Goal: Task Accomplishment & Management: Manage account settings

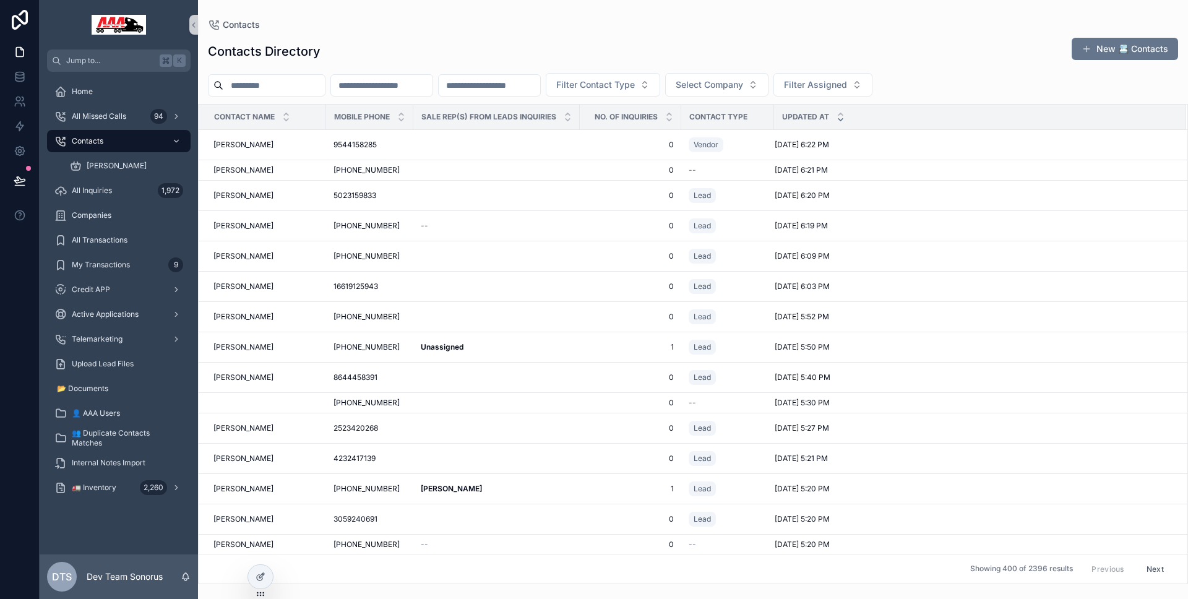
click at [116, 142] on div "Contacts" at bounding box center [118, 141] width 129 height 20
click at [517, 351] on div "Unassigned Unassigned" at bounding box center [497, 347] width 152 height 10
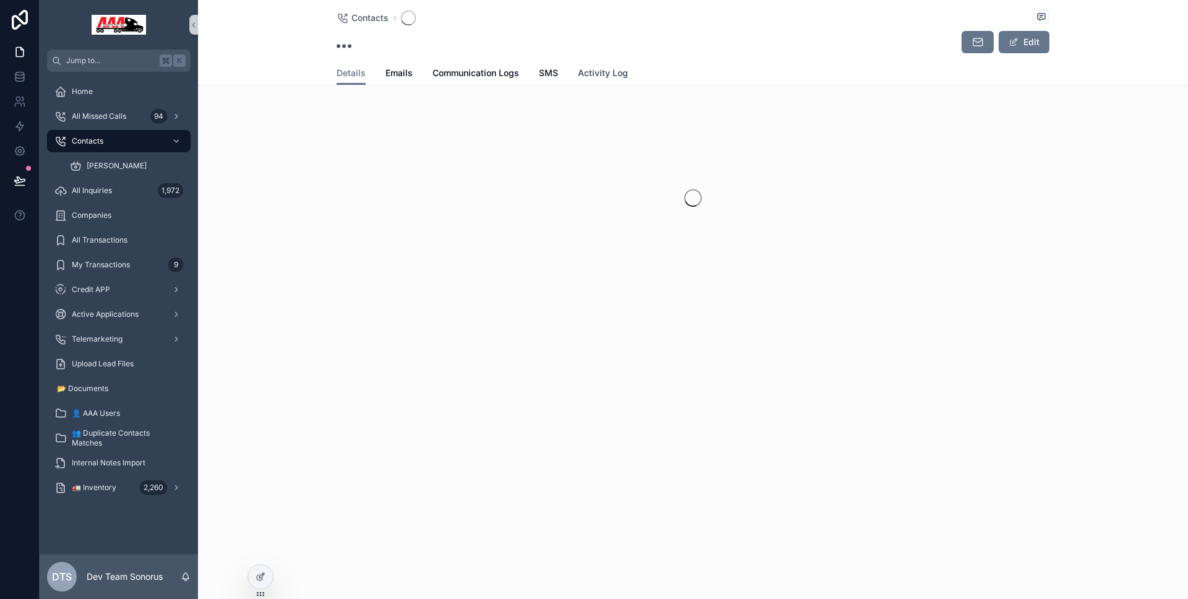
click at [617, 66] on link "Activity Log" at bounding box center [603, 74] width 50 height 25
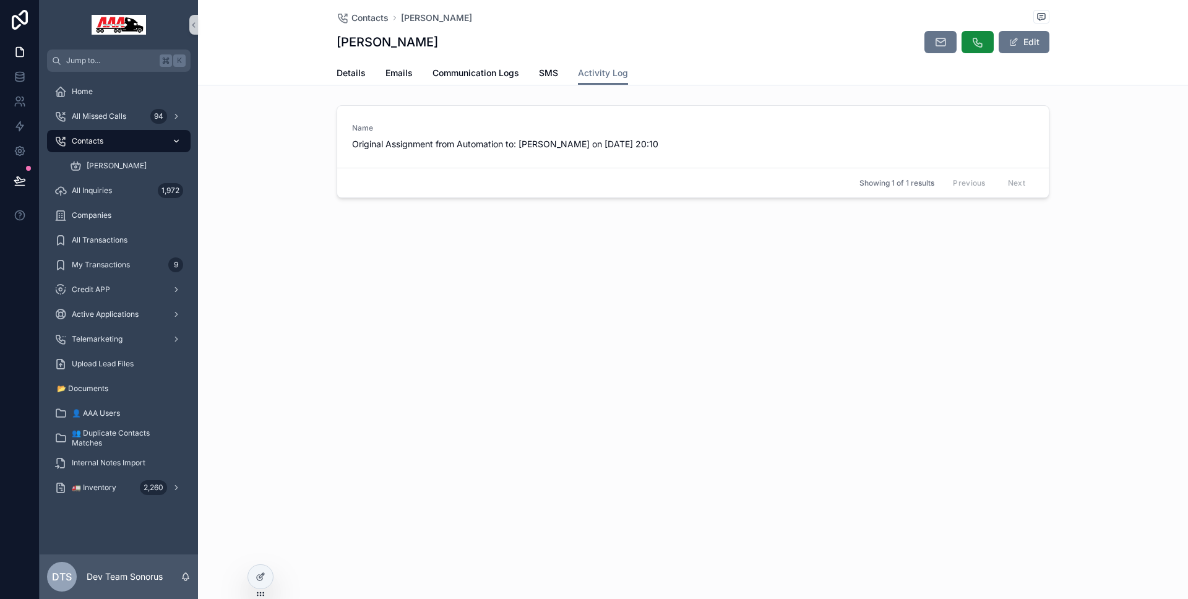
click at [118, 142] on div "Contacts" at bounding box center [118, 141] width 129 height 20
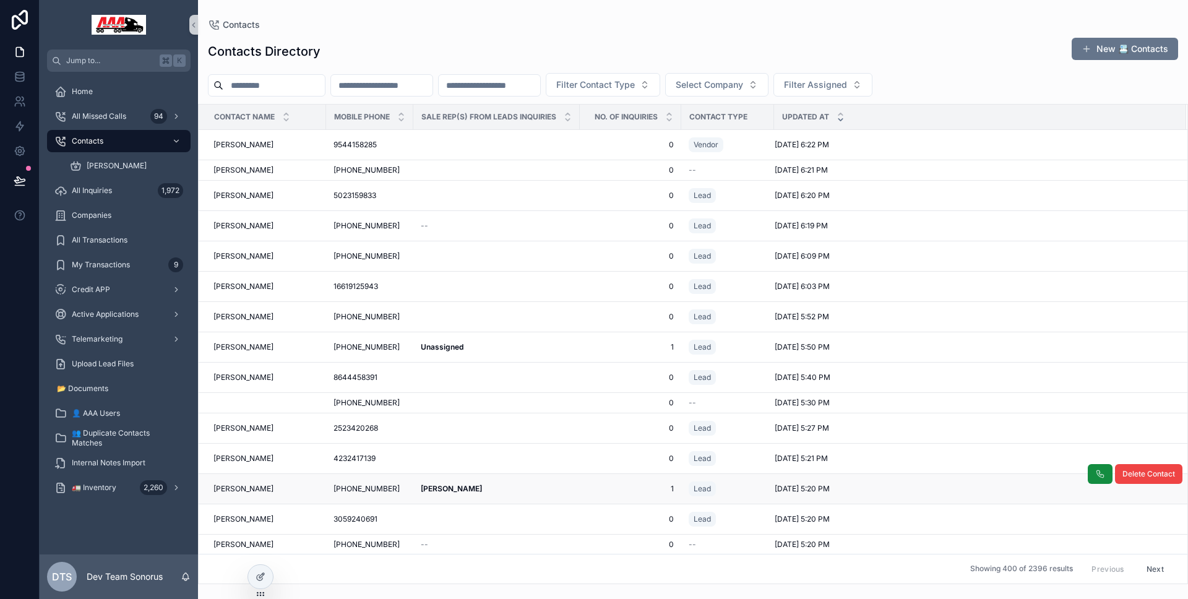
click at [494, 494] on td "[PERSON_NAME] [PERSON_NAME]" at bounding box center [496, 489] width 166 height 30
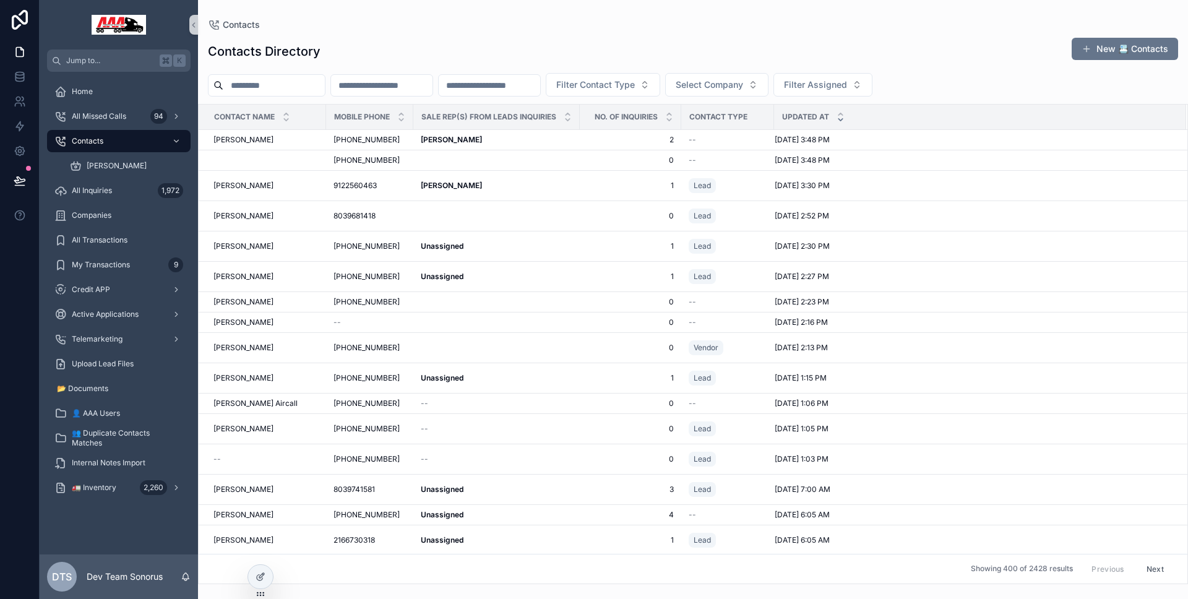
click at [494, 488] on div "Unassigned Unassigned" at bounding box center [497, 489] width 152 height 10
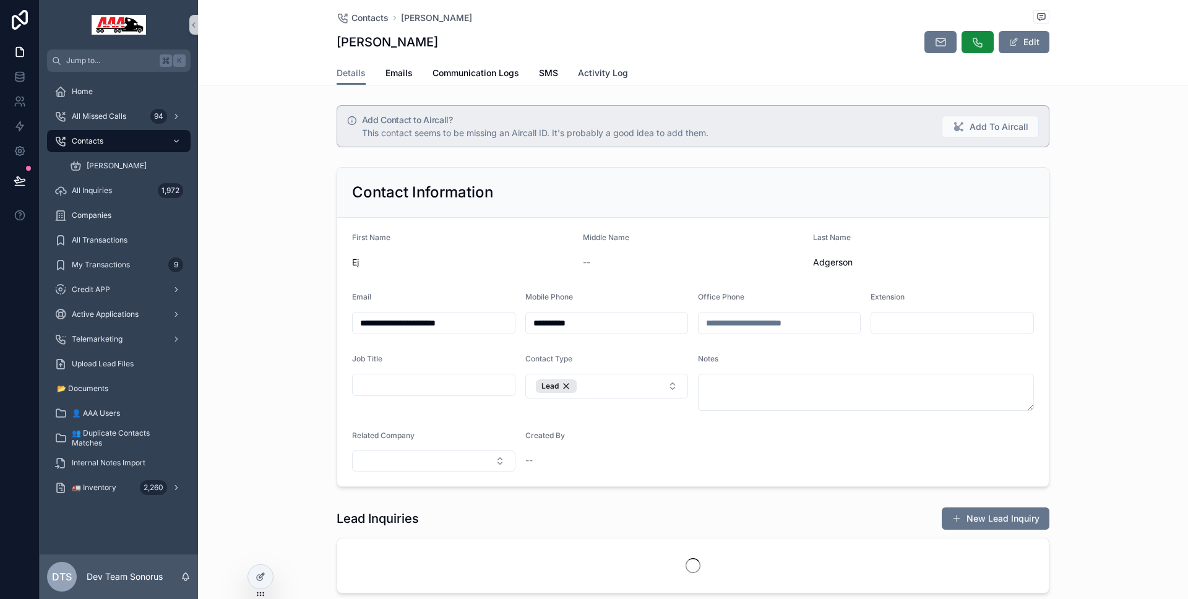
click at [609, 67] on span "Activity Log" at bounding box center [603, 73] width 50 height 12
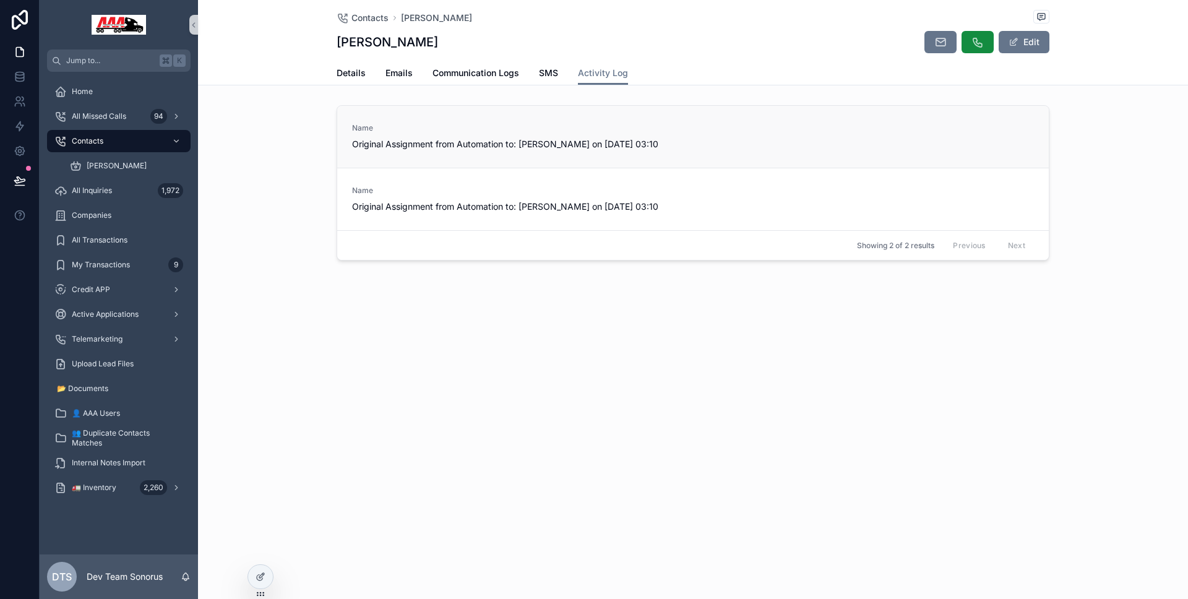
click at [727, 117] on div "Name Original Assignment from Automation to: [PERSON_NAME] on [DATE] 03:10" at bounding box center [693, 137] width 712 height 62
click at [725, 170] on div "Name Original Assignment from Automation to: [PERSON_NAME] on [DATE] 03:10" at bounding box center [693, 199] width 712 height 62
click at [705, 215] on div "Name Original Assignment from Automation to: [PERSON_NAME] on [DATE] 03:10" at bounding box center [693, 199] width 712 height 62
click at [265, 574] on div at bounding box center [260, 577] width 25 height 24
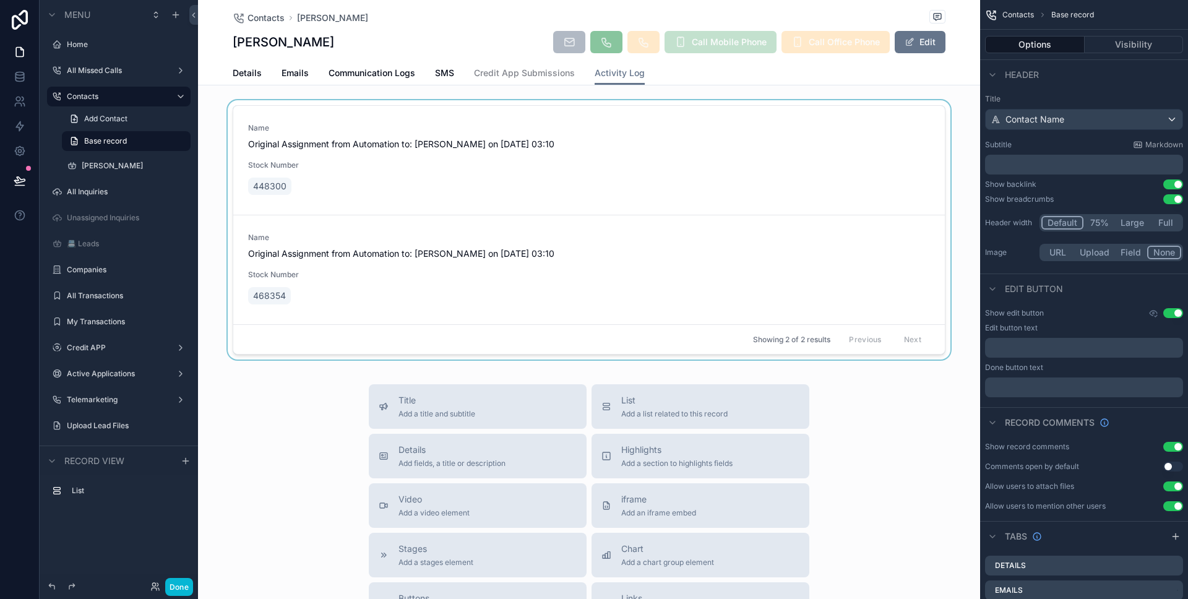
click at [484, 203] on div "scrollable content" at bounding box center [589, 232] width 782 height 264
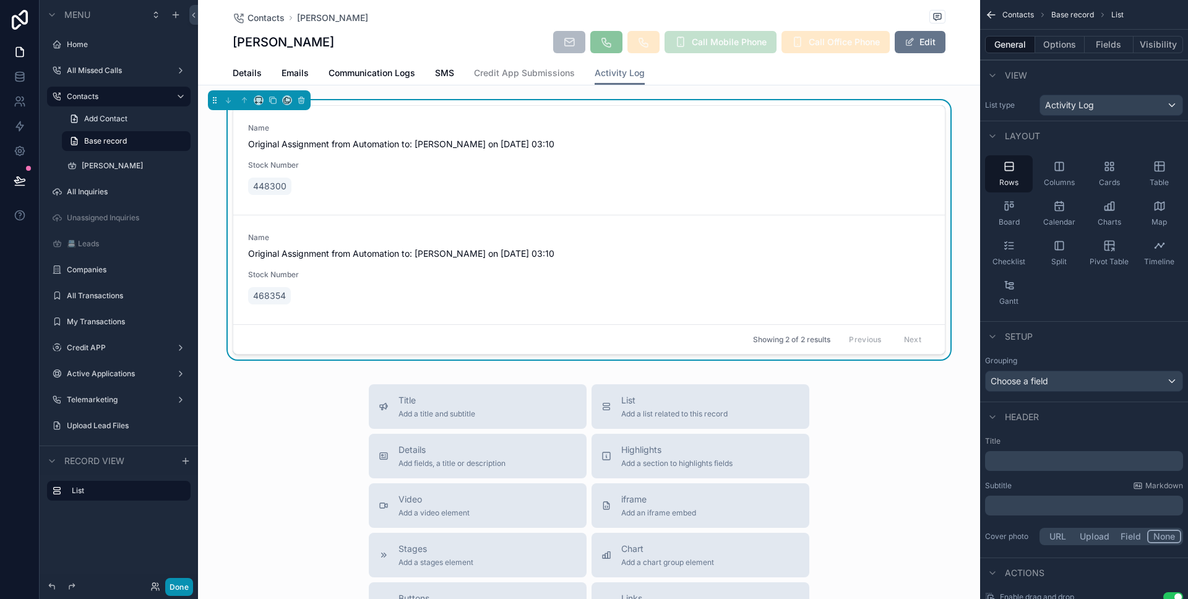
click at [192, 583] on button "Done" at bounding box center [179, 587] width 28 height 18
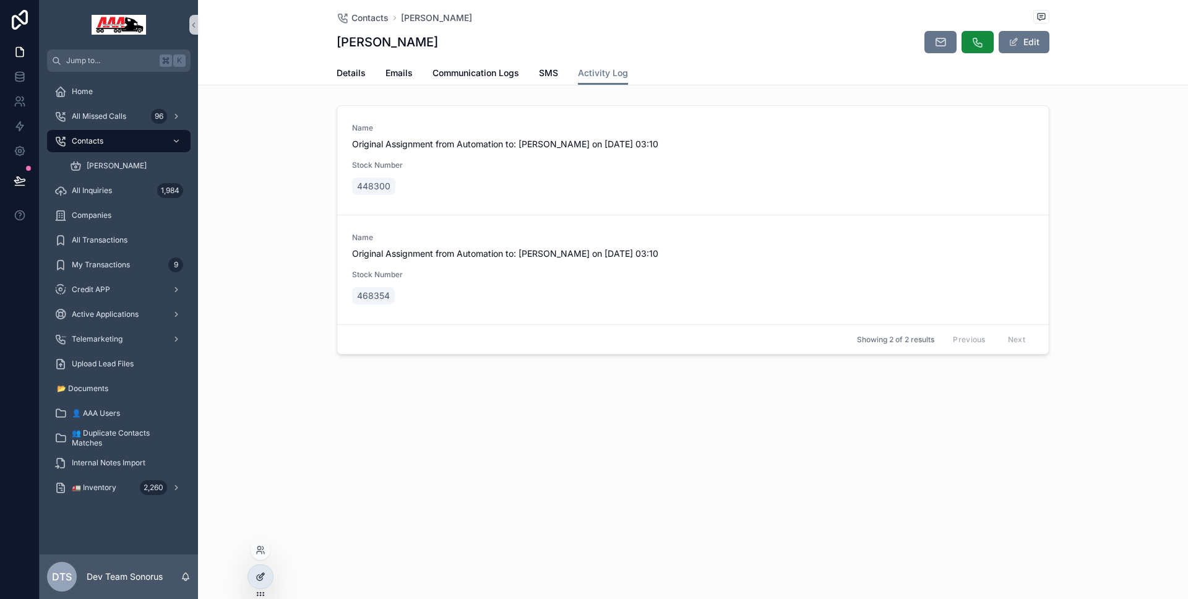
click at [254, 575] on div at bounding box center [260, 577] width 25 height 24
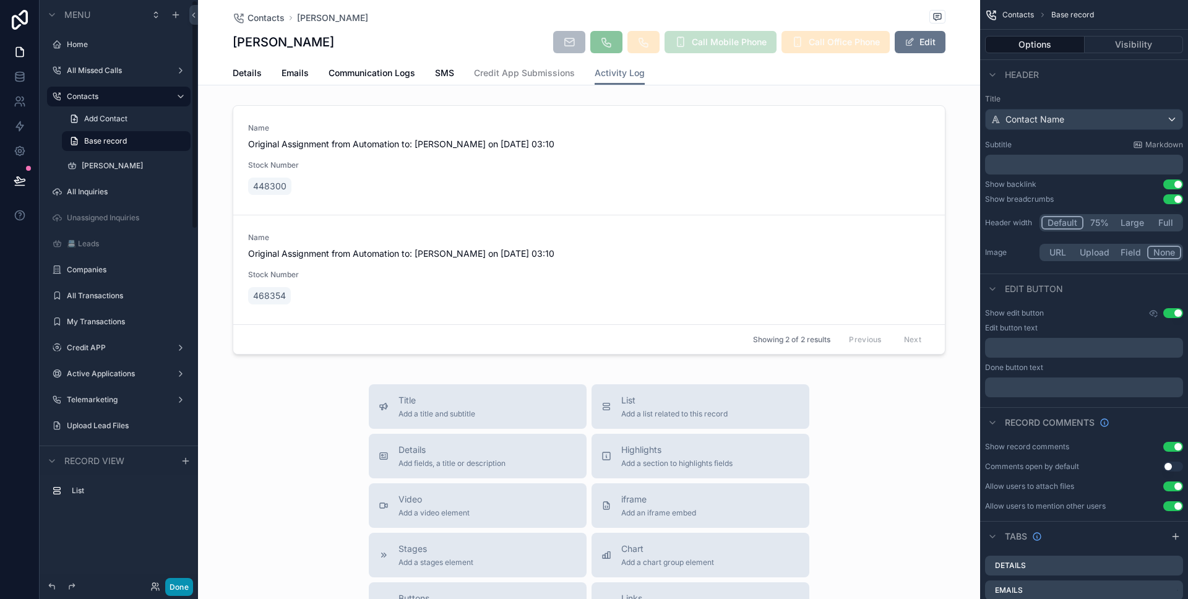
click at [187, 588] on button "Done" at bounding box center [179, 587] width 28 height 18
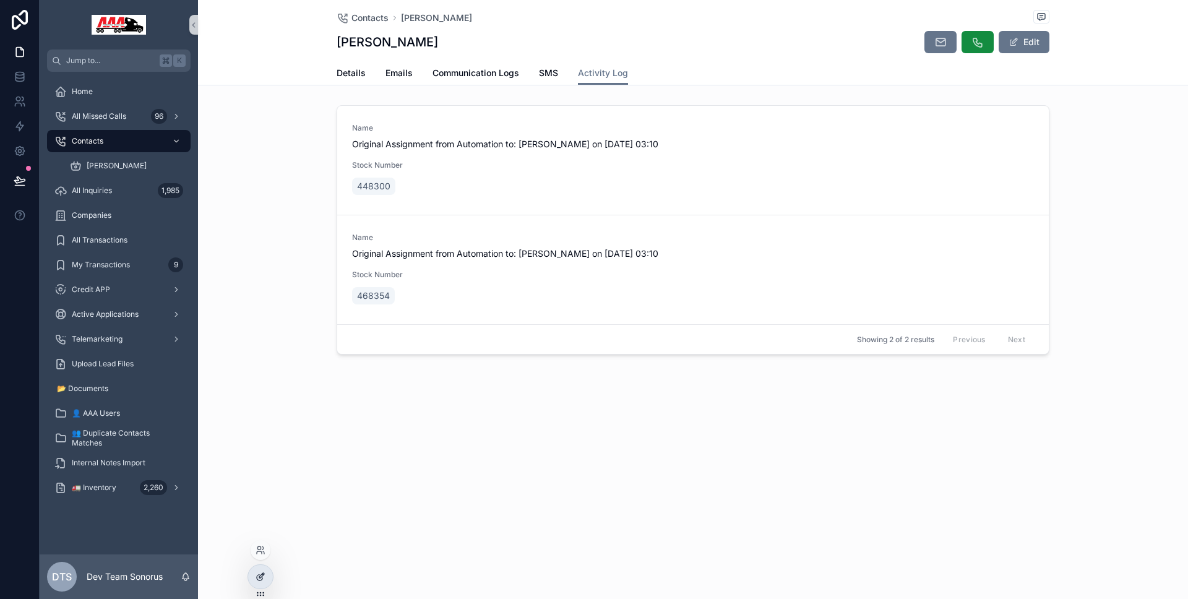
click at [258, 570] on div at bounding box center [260, 577] width 25 height 24
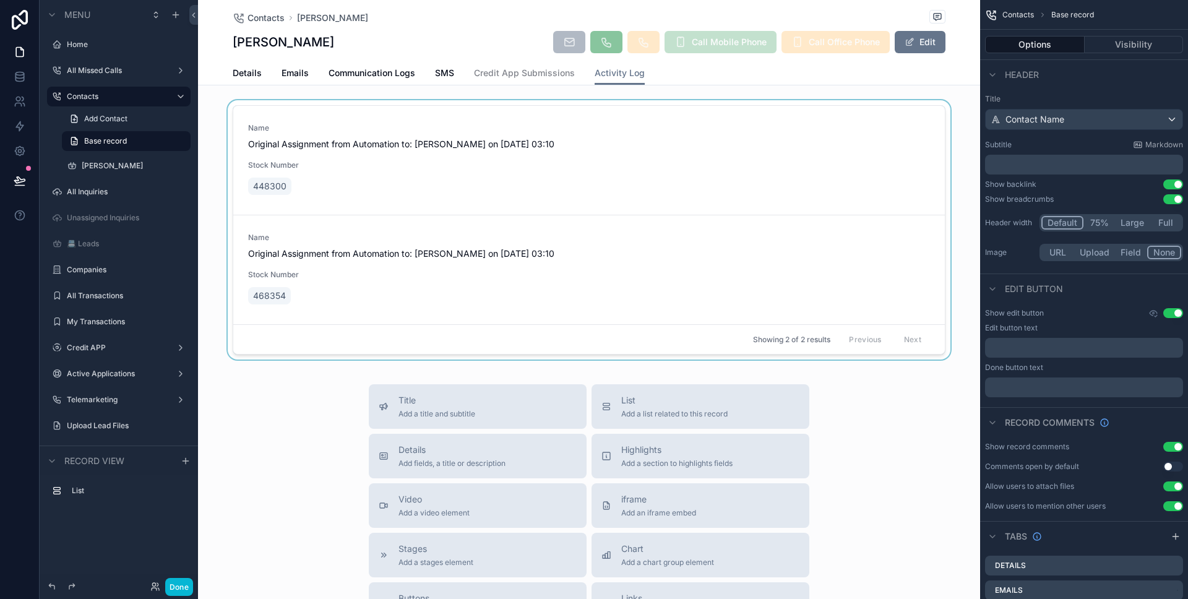
click at [452, 227] on div "scrollable content" at bounding box center [589, 232] width 782 height 264
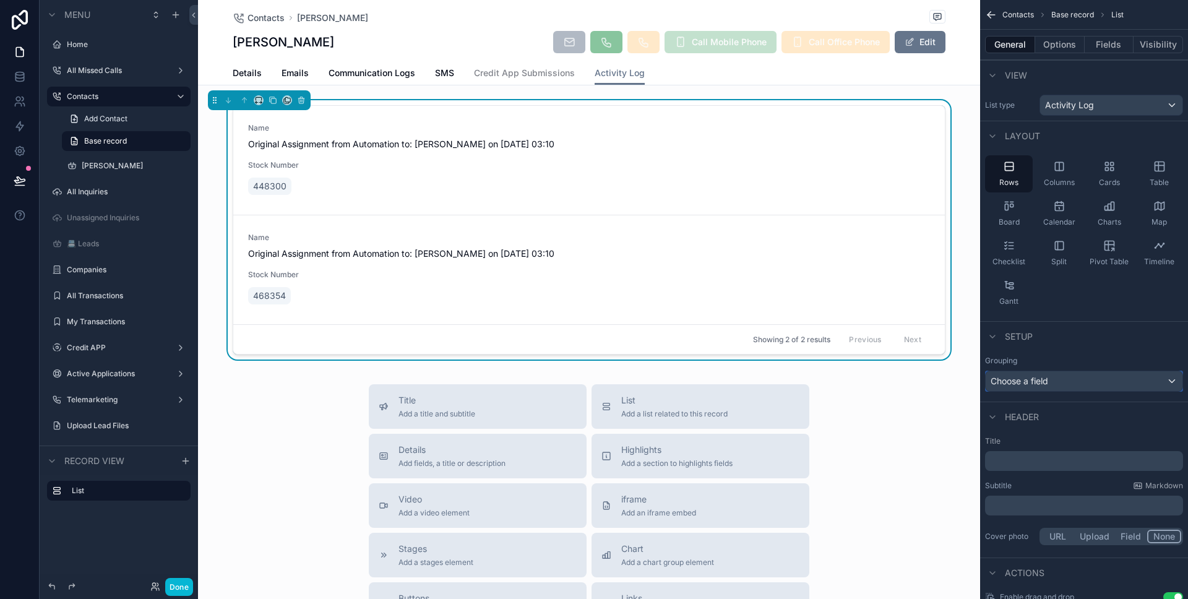
click at [1071, 381] on div "Choose a field" at bounding box center [1084, 381] width 197 height 20
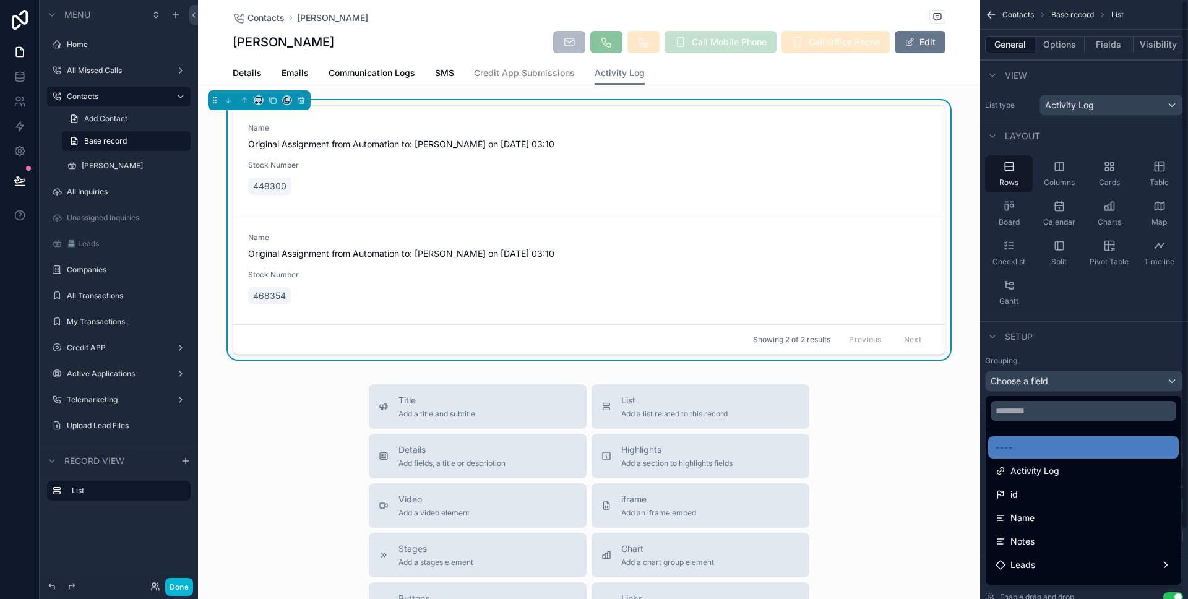
click at [186, 587] on div "scrollable content" at bounding box center [594, 299] width 1188 height 599
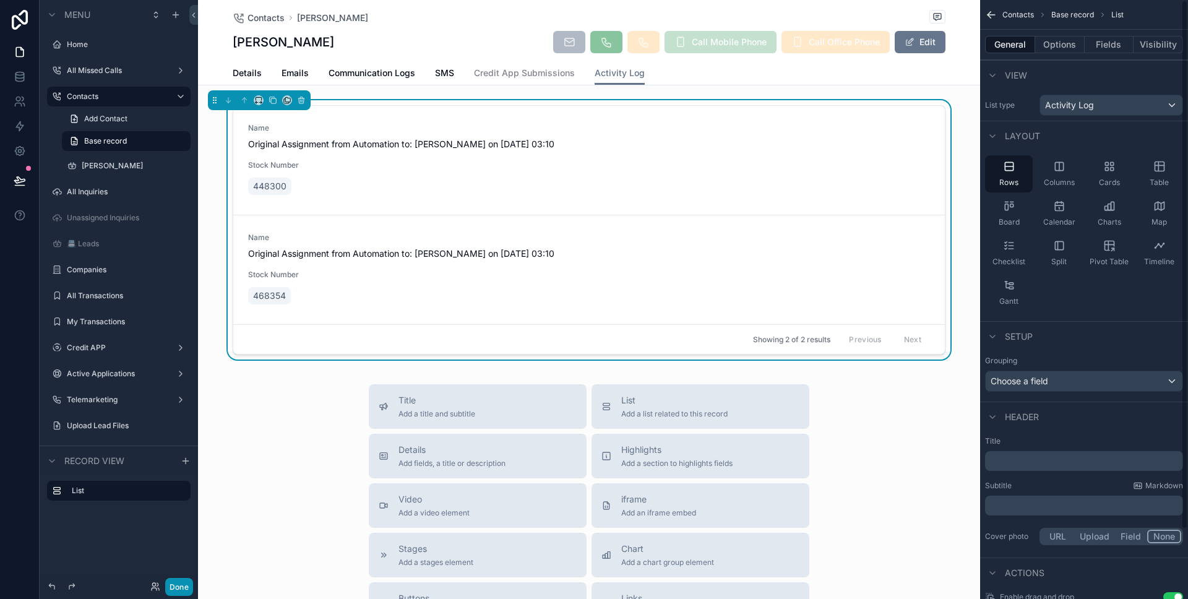
click at [186, 587] on button "Done" at bounding box center [179, 587] width 28 height 18
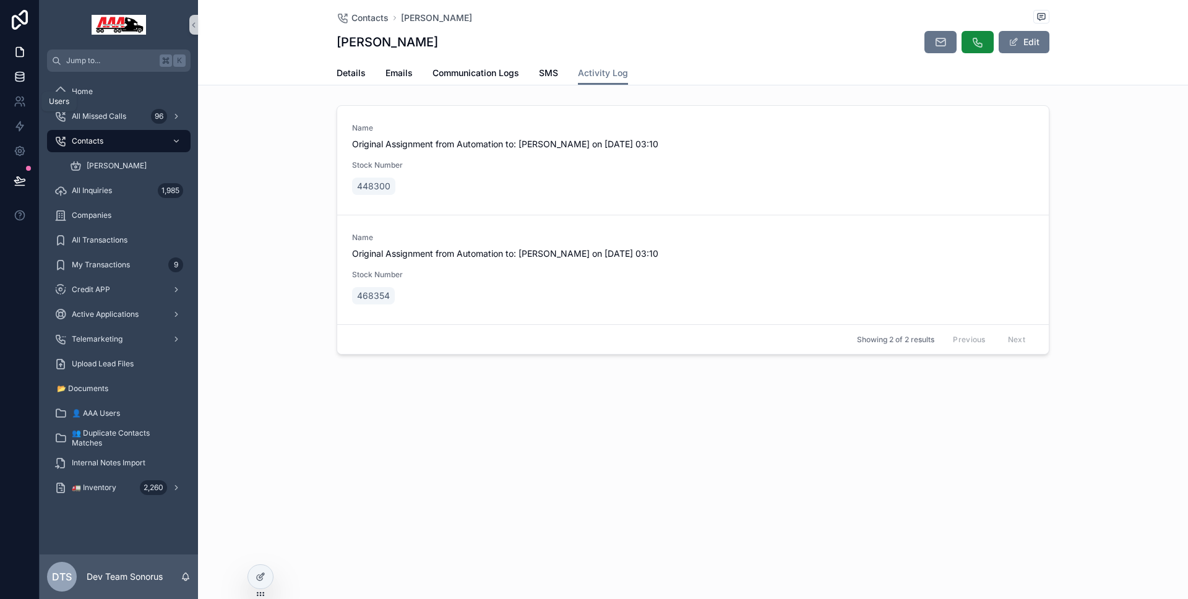
click at [20, 84] on link at bounding box center [19, 76] width 39 height 25
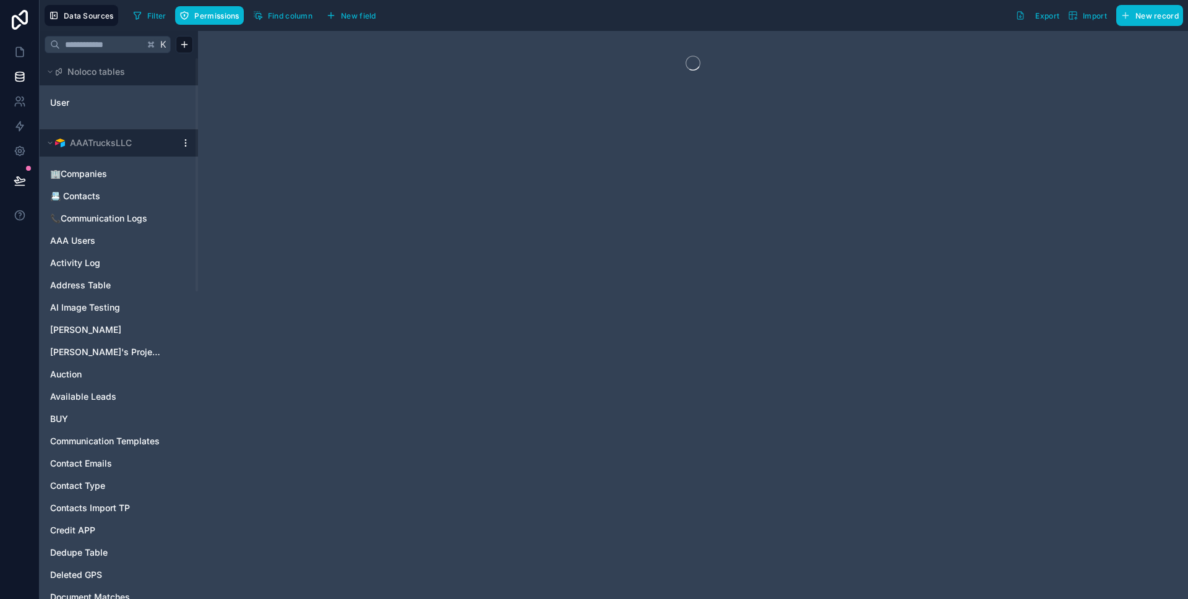
click at [189, 140] on html "Data Sources Filter Permissions Find column New field Export Import New record …" at bounding box center [594, 299] width 1188 height 599
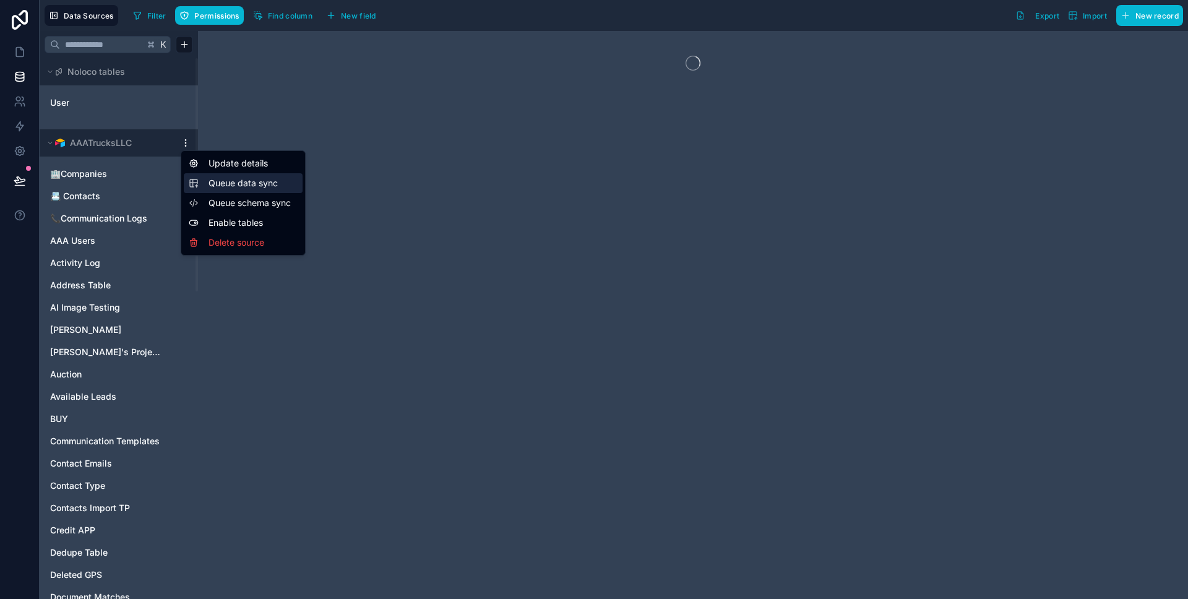
drag, startPoint x: 264, startPoint y: 179, endPoint x: 267, endPoint y: 194, distance: 15.7
click at [264, 179] on span "Queue data sync" at bounding box center [253, 183] width 89 height 12
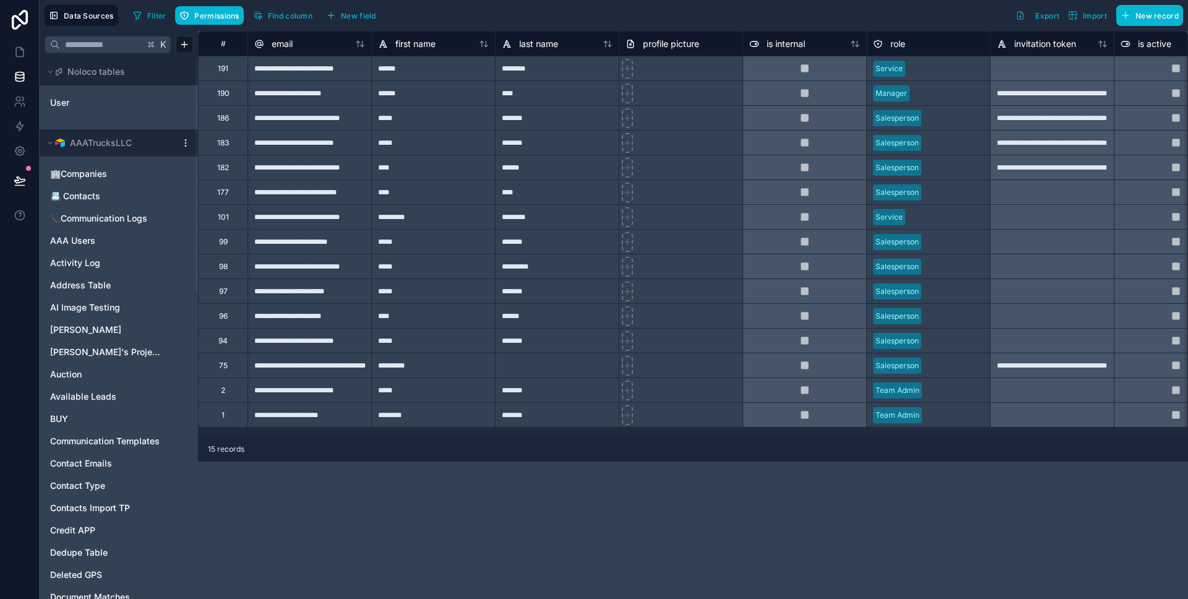
click at [186, 148] on div "AAATrucksLLC" at bounding box center [119, 142] width 158 height 27
click at [186, 147] on html "**********" at bounding box center [594, 299] width 1188 height 599
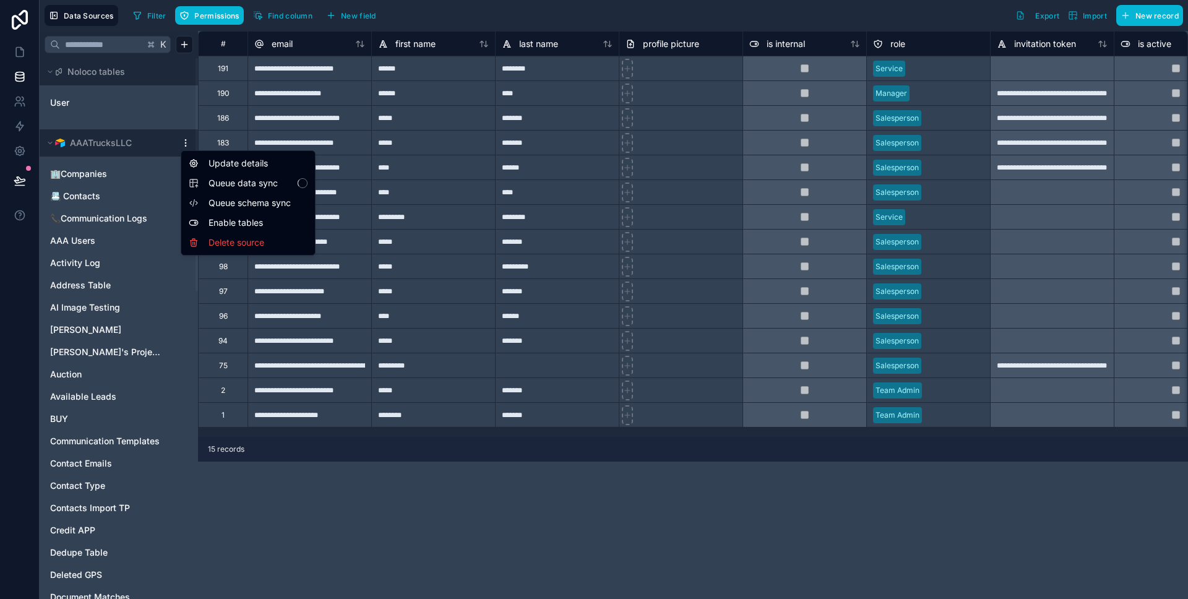
click at [184, 146] on html "**********" at bounding box center [594, 299] width 1188 height 599
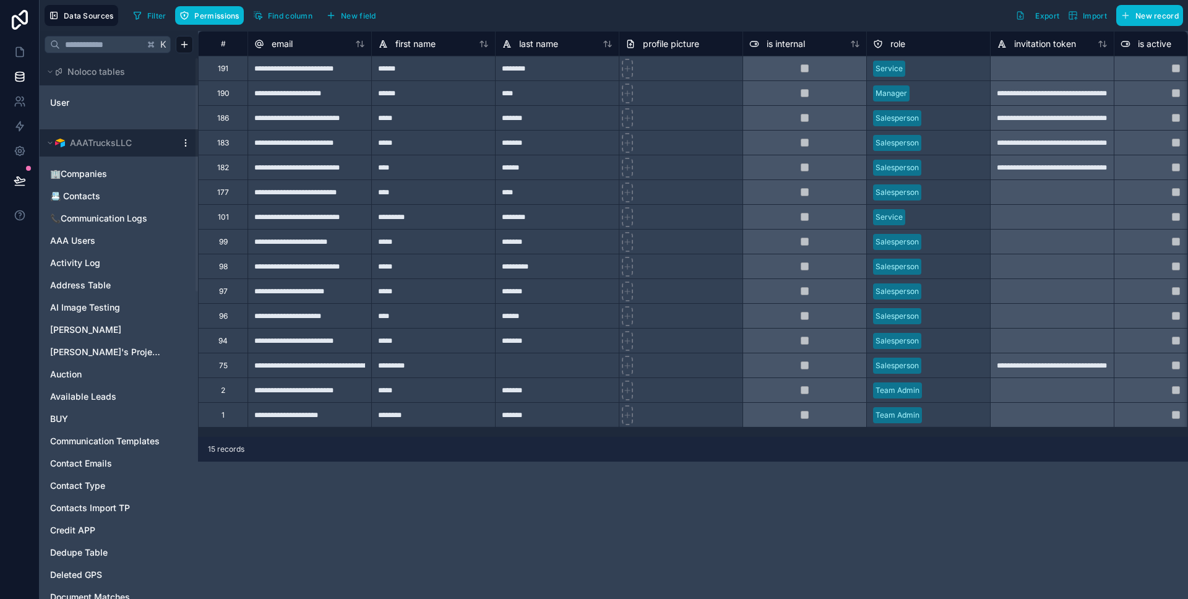
click at [186, 147] on html "**********" at bounding box center [594, 299] width 1188 height 599
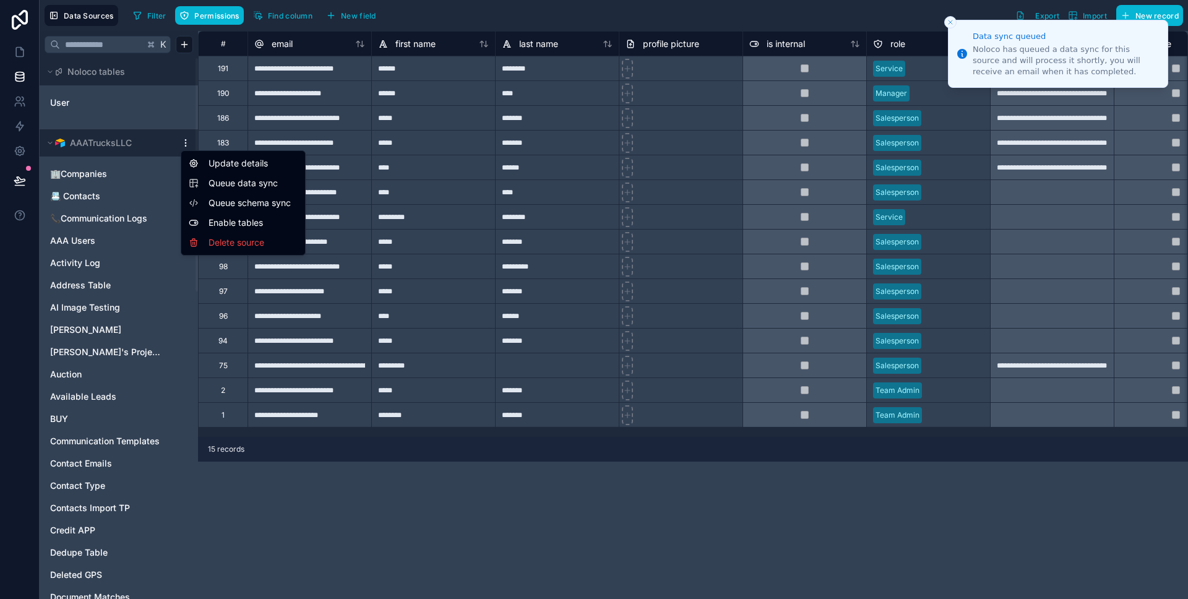
click at [233, 198] on span "Queue schema sync" at bounding box center [253, 203] width 89 height 12
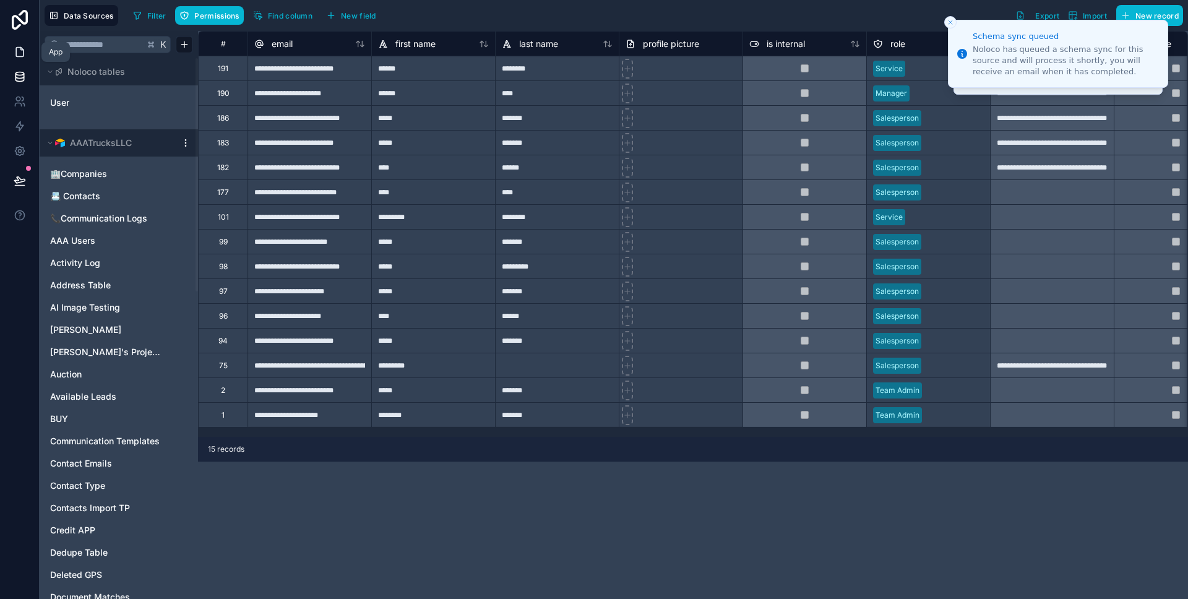
click at [24, 48] on icon at bounding box center [20, 52] width 12 height 12
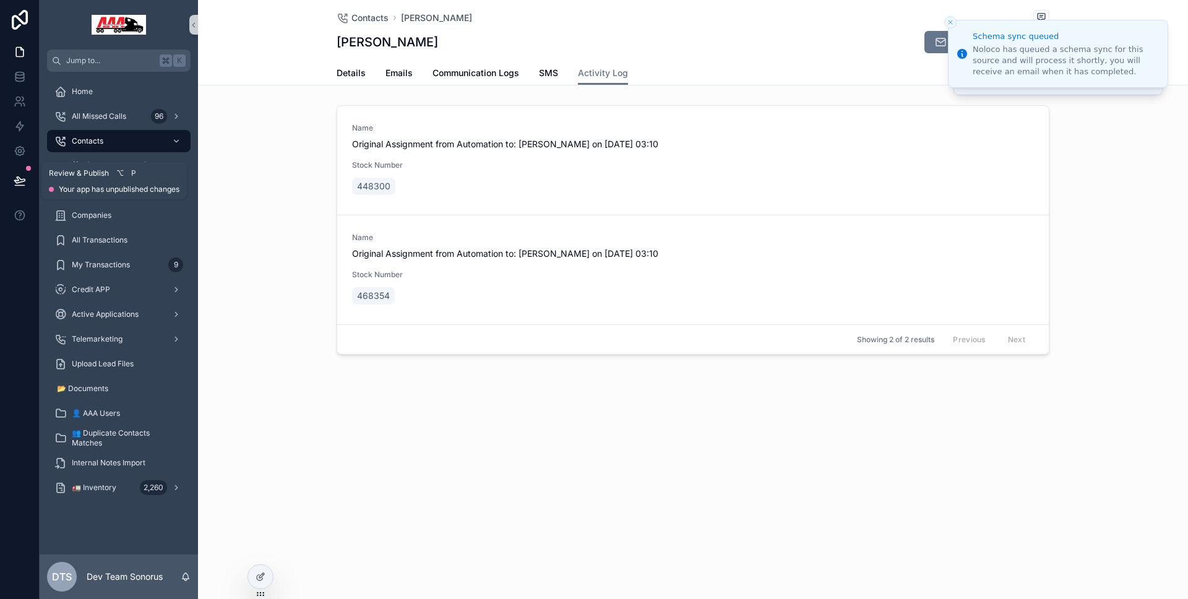
click at [17, 178] on icon at bounding box center [20, 180] width 12 height 12
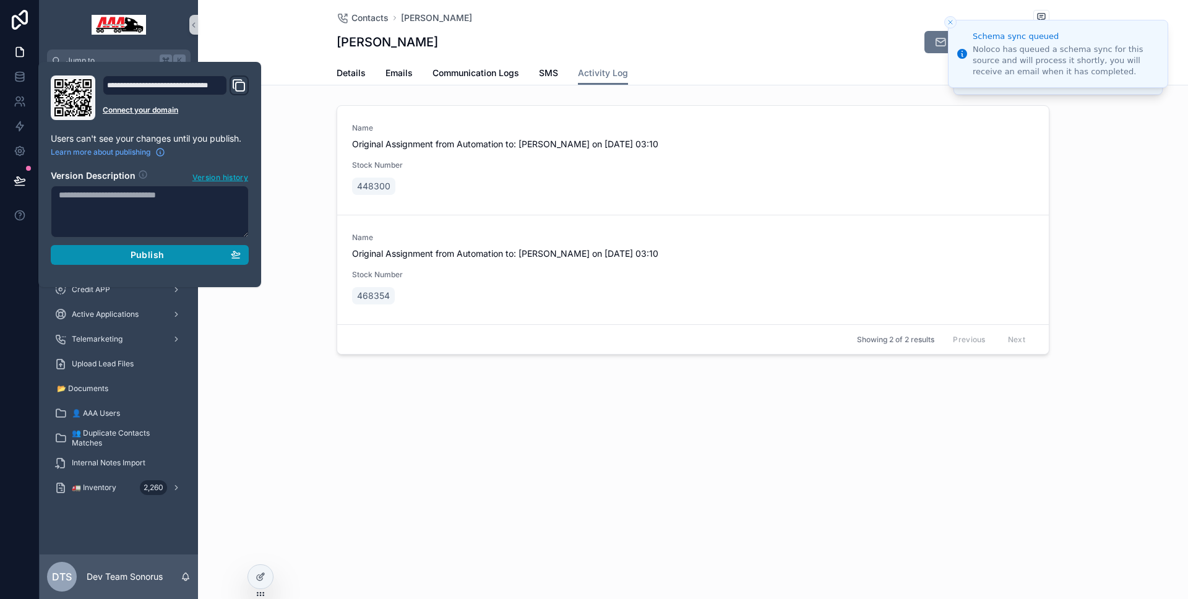
click at [93, 255] on div "Publish" at bounding box center [150, 254] width 182 height 11
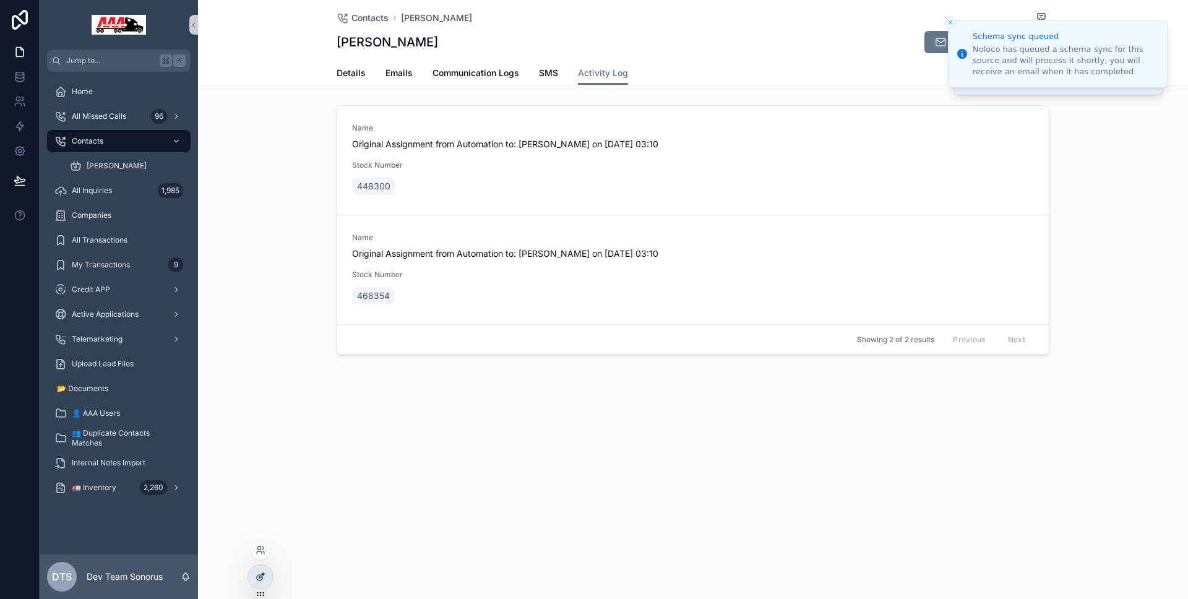
click at [264, 569] on div at bounding box center [260, 577] width 25 height 24
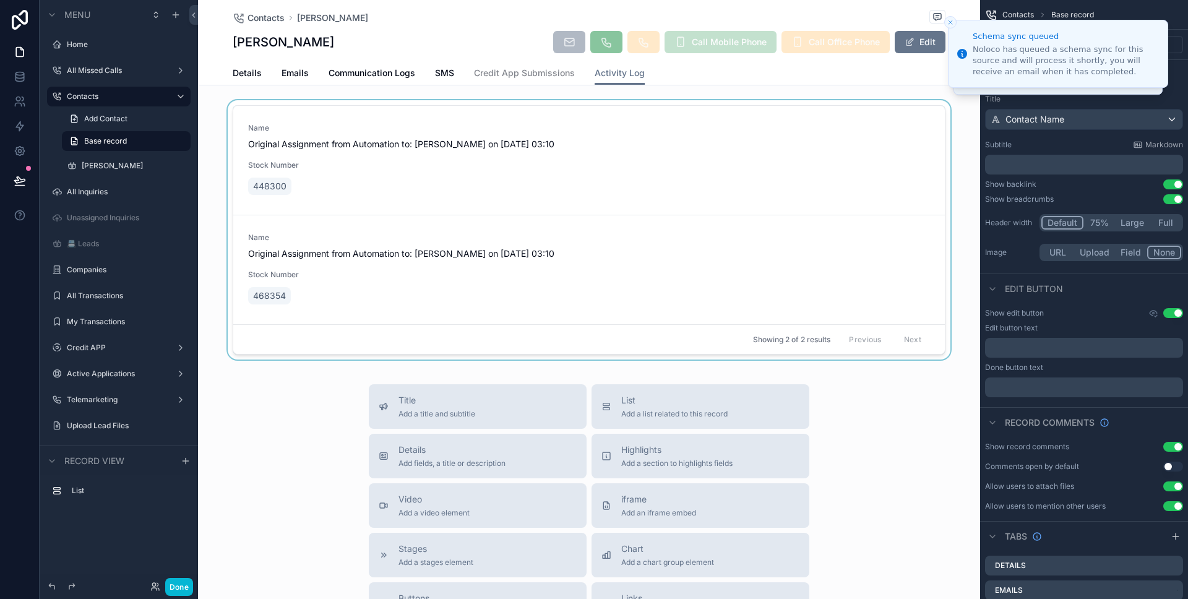
click at [470, 106] on div "scrollable content" at bounding box center [589, 232] width 782 height 264
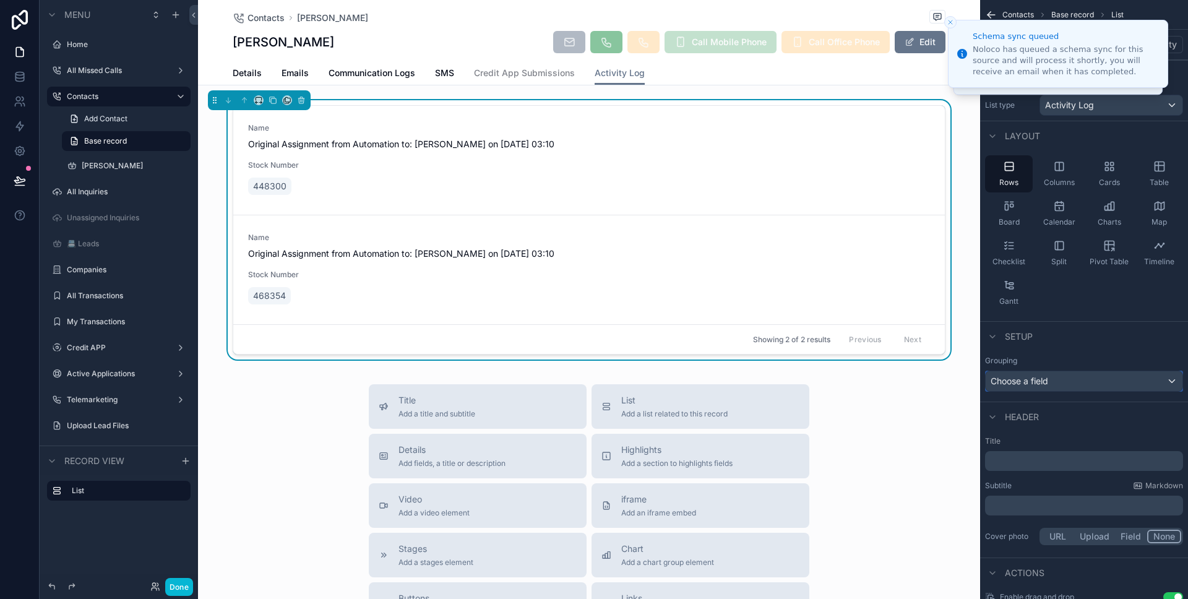
click at [1020, 381] on div "Choose a field" at bounding box center [1084, 381] width 197 height 20
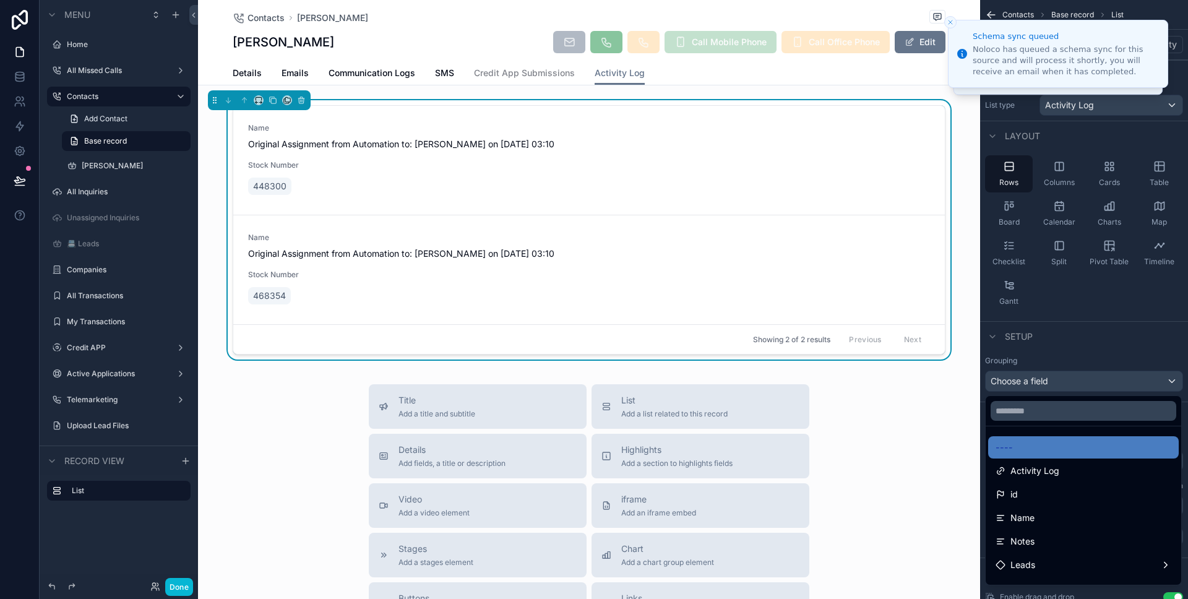
click at [1117, 351] on div "scrollable content" at bounding box center [594, 299] width 1188 height 599
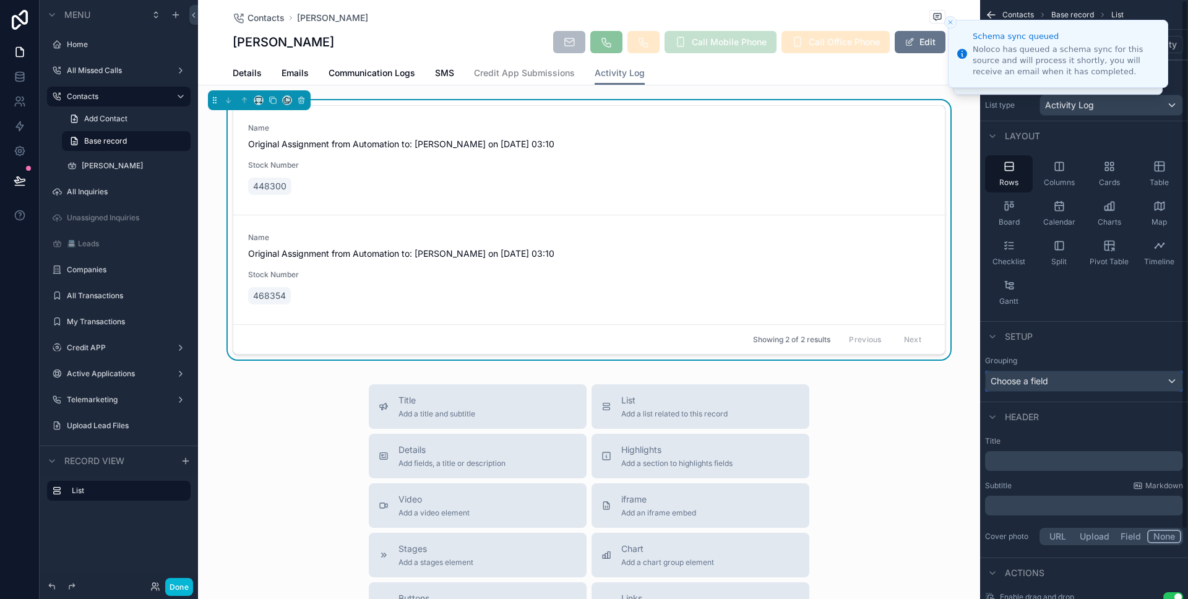
click at [1083, 377] on div "Choose a field" at bounding box center [1084, 381] width 197 height 20
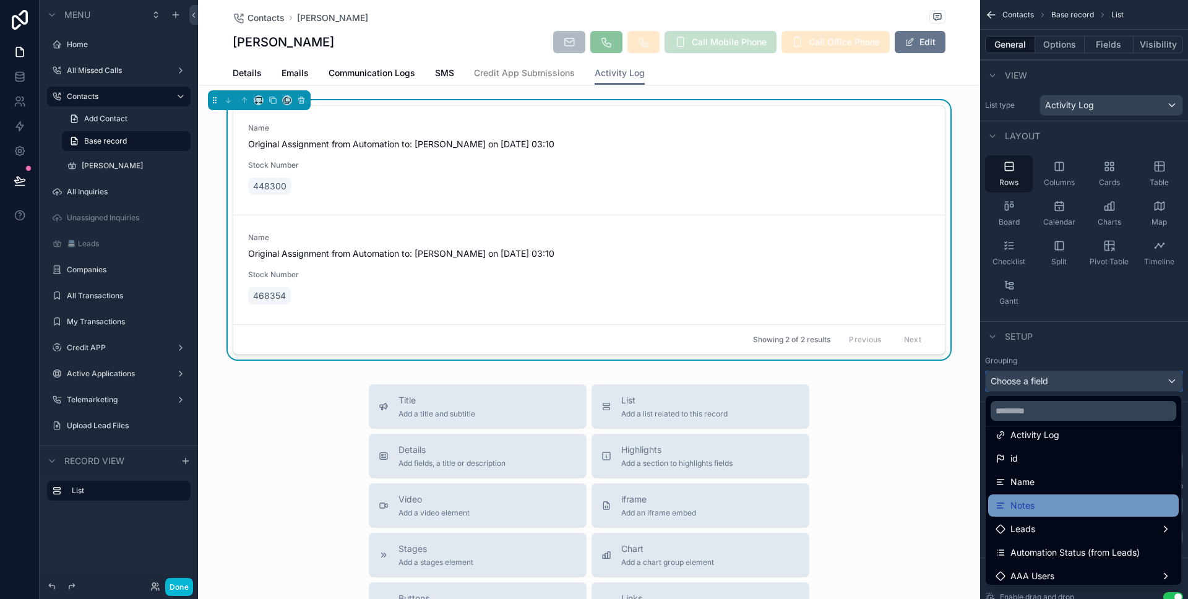
scroll to position [51, 0]
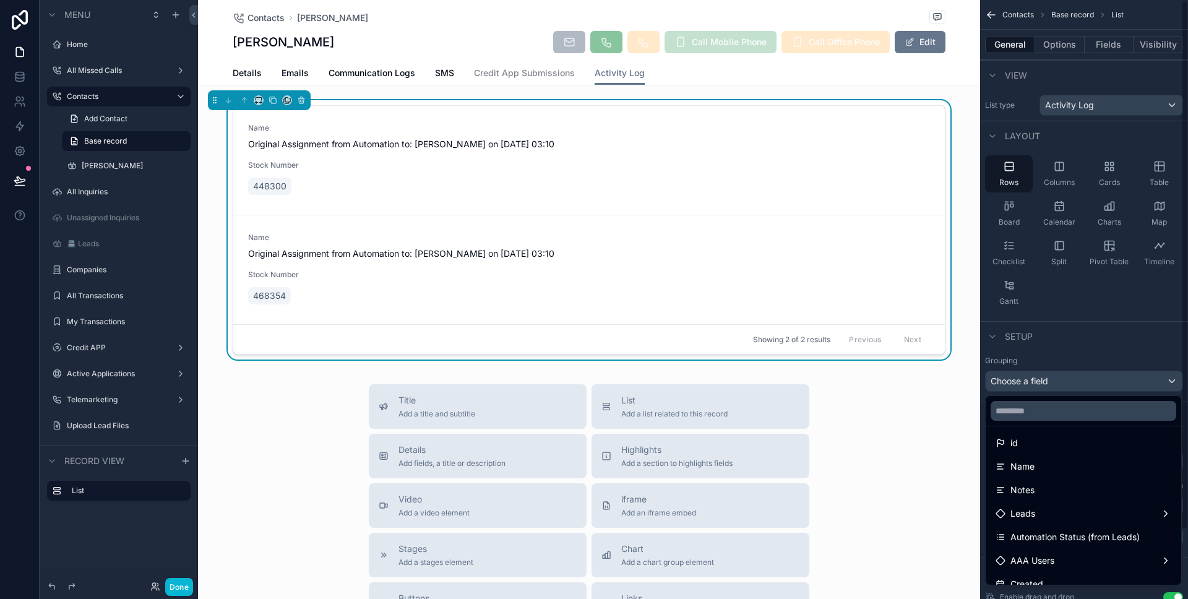
click at [1079, 353] on div "scrollable content" at bounding box center [594, 299] width 1188 height 599
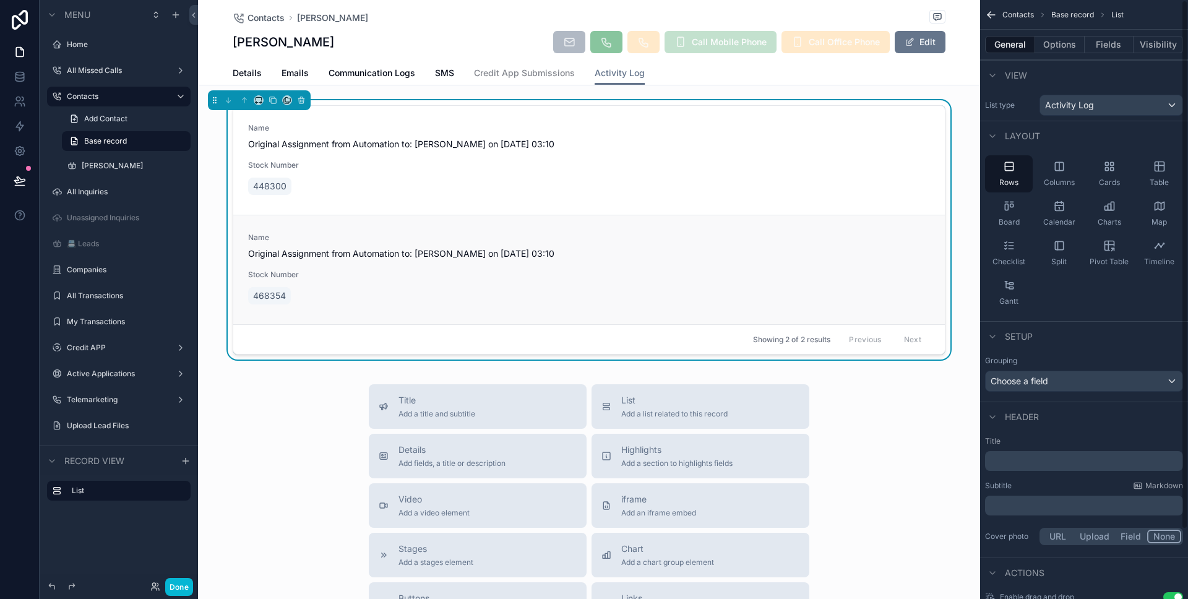
click at [674, 284] on div "Name Original Assignment from Automation to: [PERSON_NAME] on [DATE] 03:10 Stoc…" at bounding box center [589, 270] width 682 height 74
click at [1035, 379] on div "Choose a field" at bounding box center [1084, 381] width 197 height 20
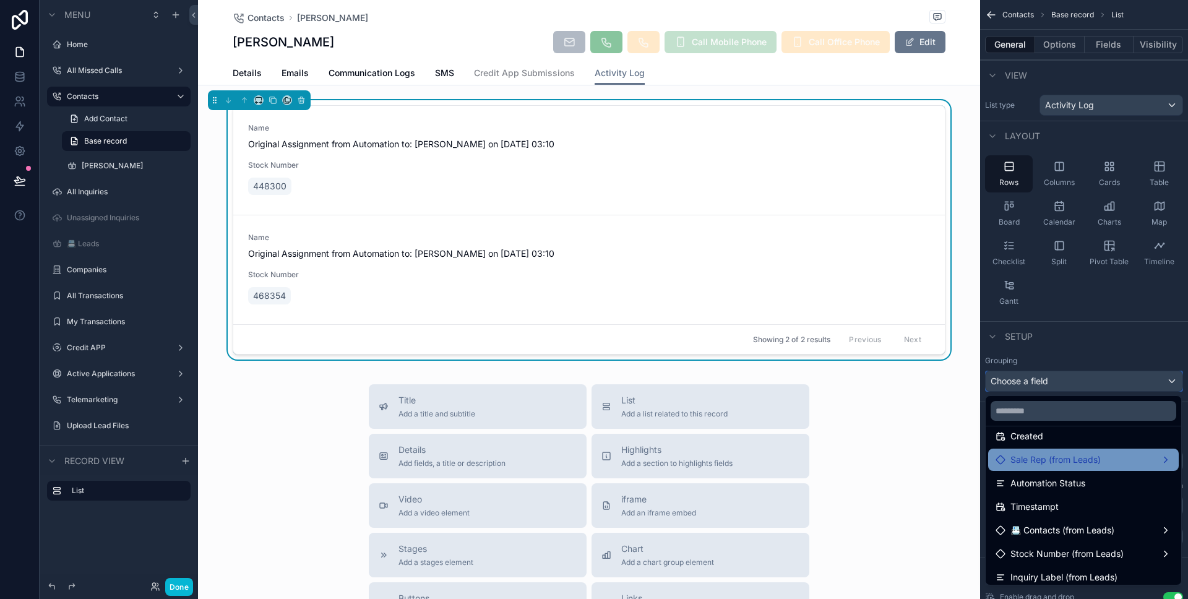
scroll to position [215, 0]
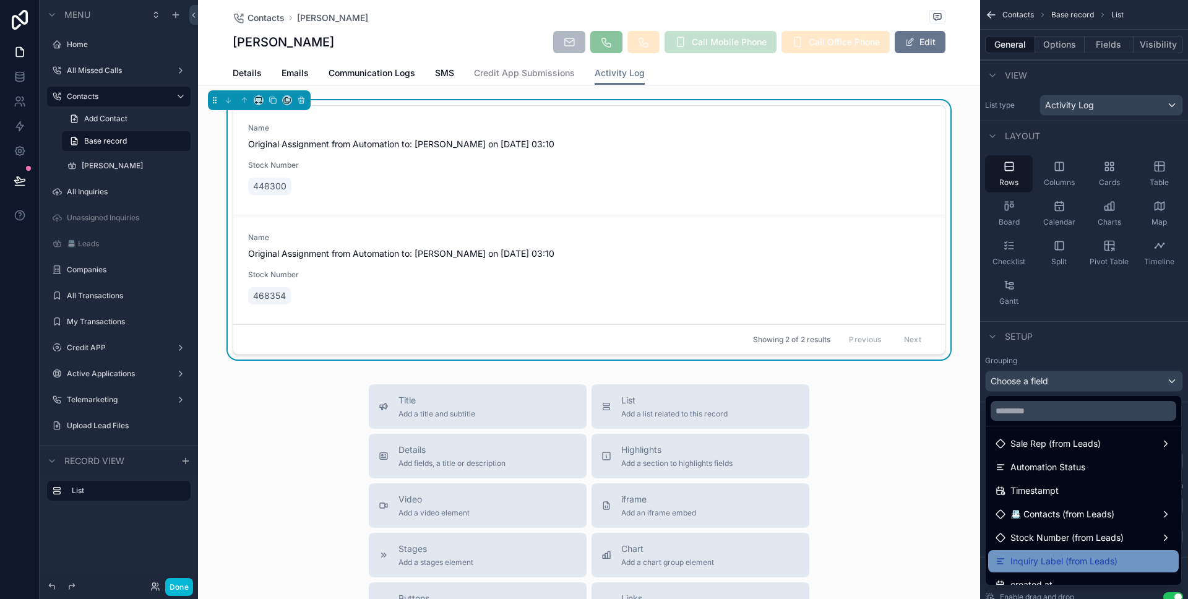
click at [1085, 570] on div "Inquiry Label (from Leads)" at bounding box center [1083, 561] width 191 height 22
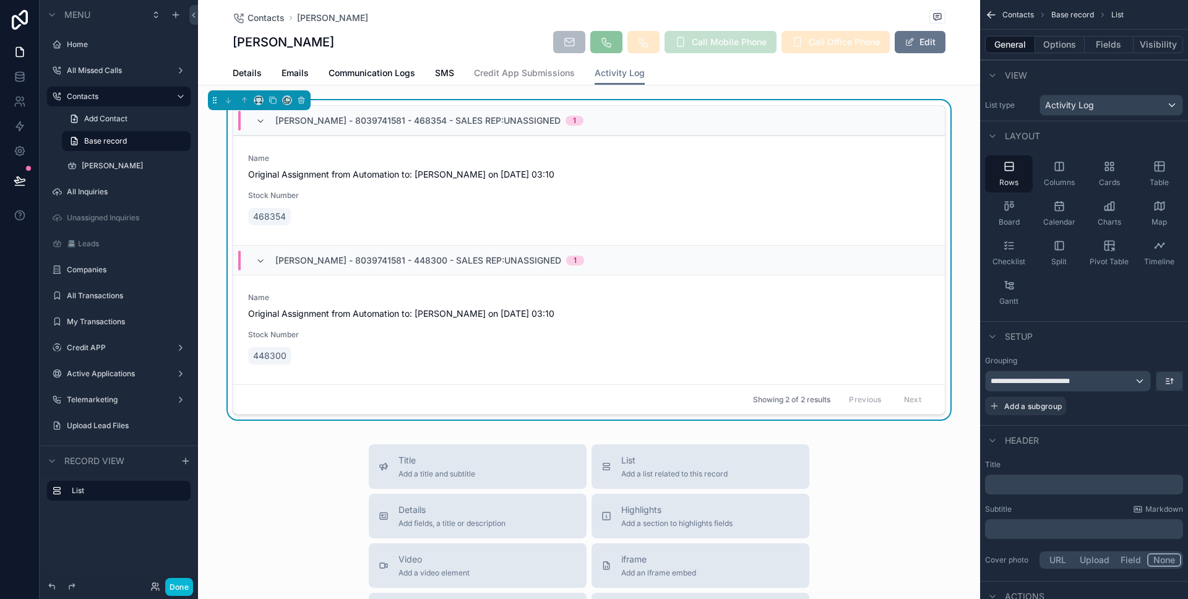
click at [12, 121] on link at bounding box center [19, 126] width 39 height 25
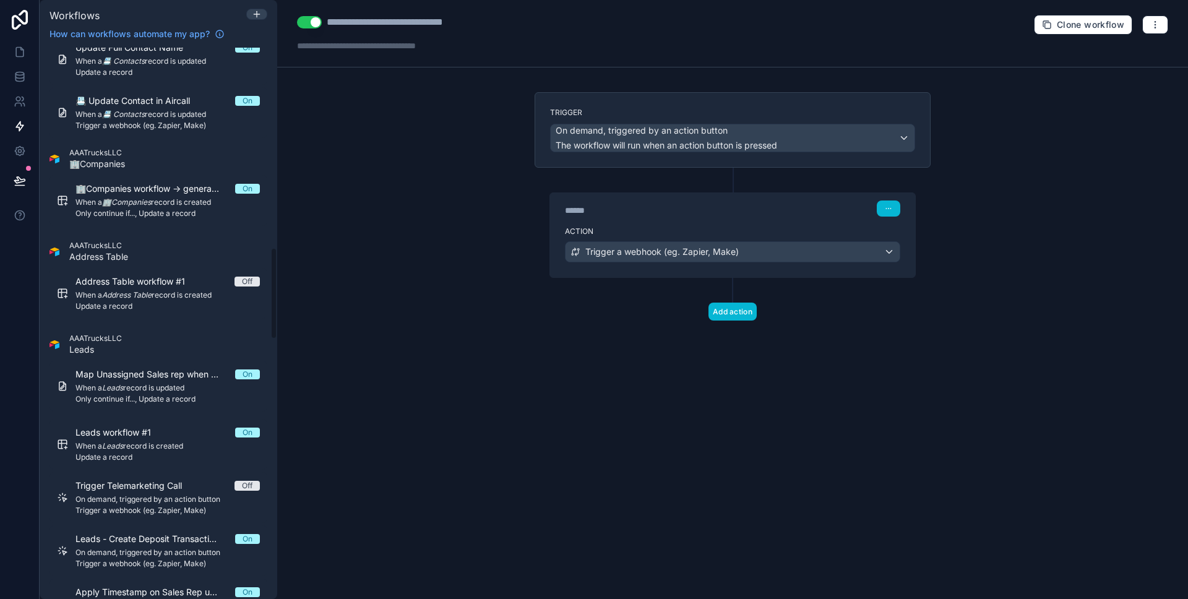
scroll to position [1221, 0]
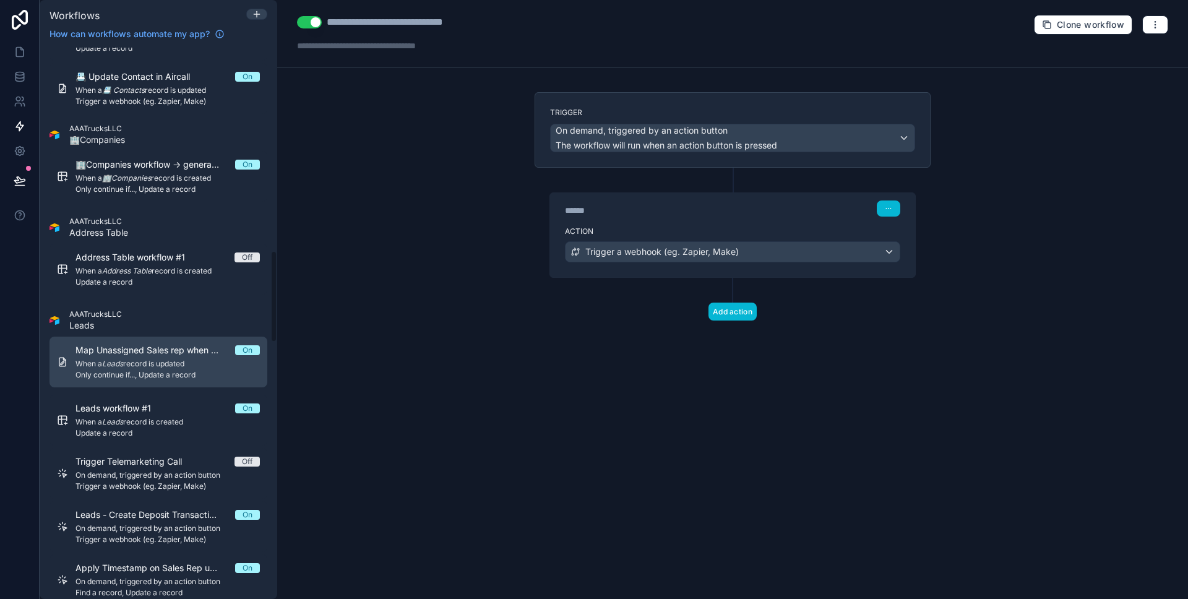
click at [161, 344] on span "Map Unassigned Sales rep when status in Leads is Available to All -> V1" at bounding box center [155, 350] width 160 height 12
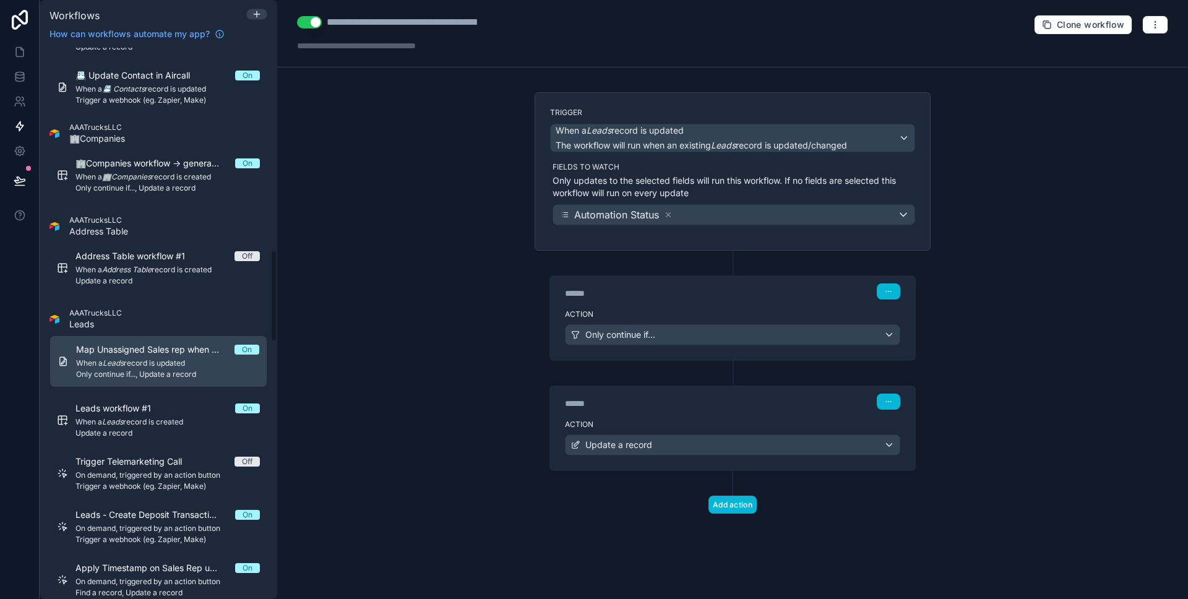
scroll to position [1219, 0]
click at [686, 301] on div "****** Step 1" at bounding box center [732, 290] width 365 height 28
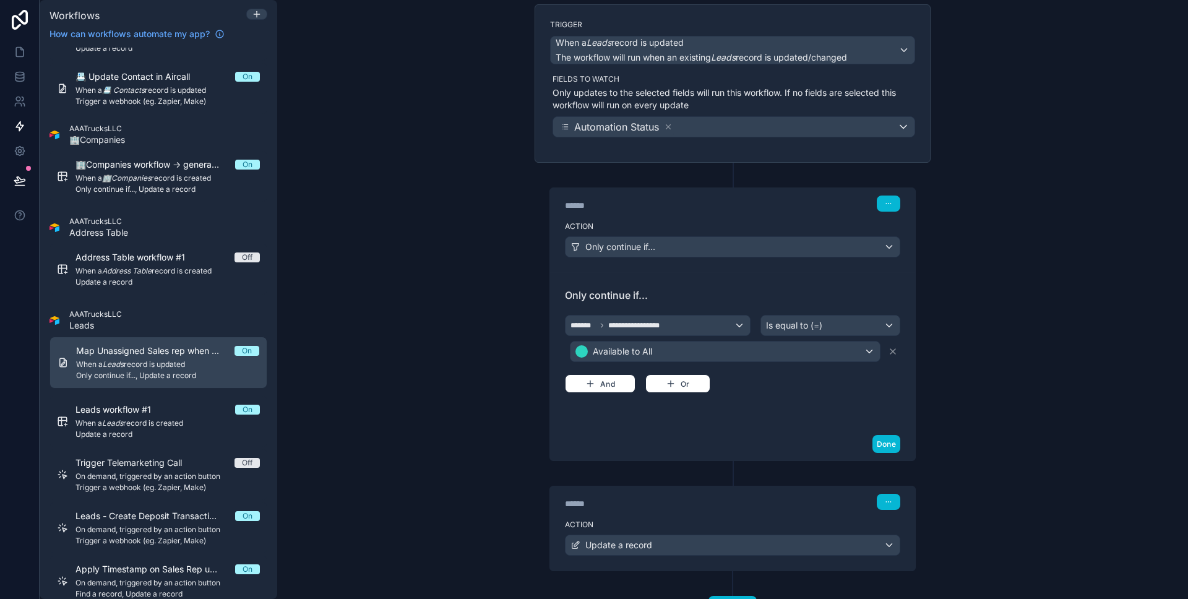
scroll to position [142, 0]
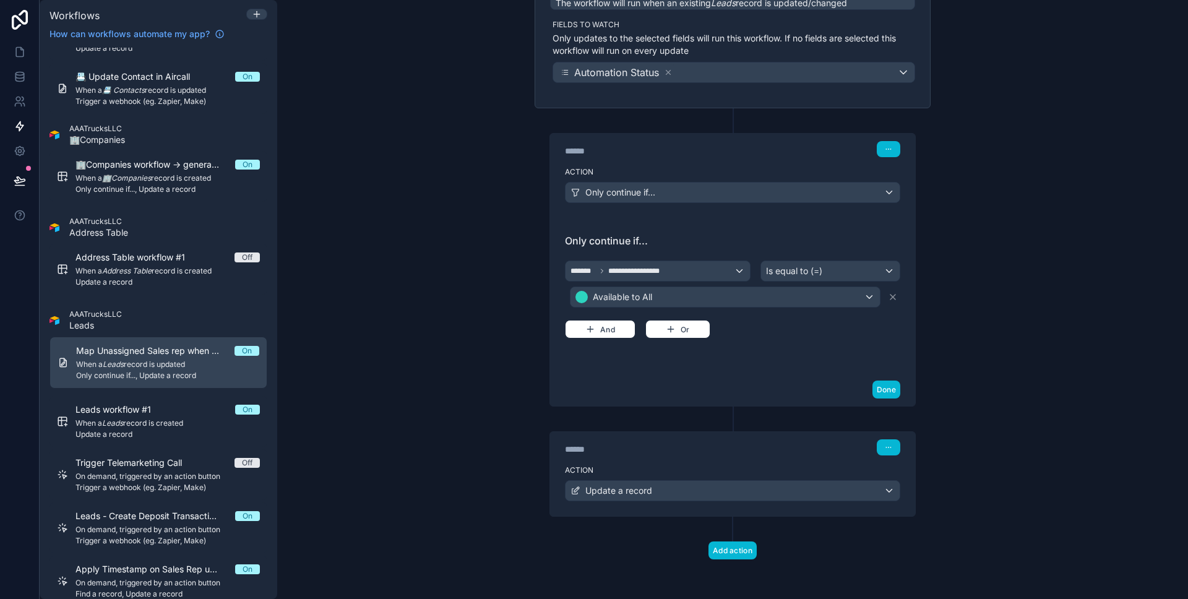
click at [694, 457] on div "****** Step 2" at bounding box center [732, 446] width 365 height 28
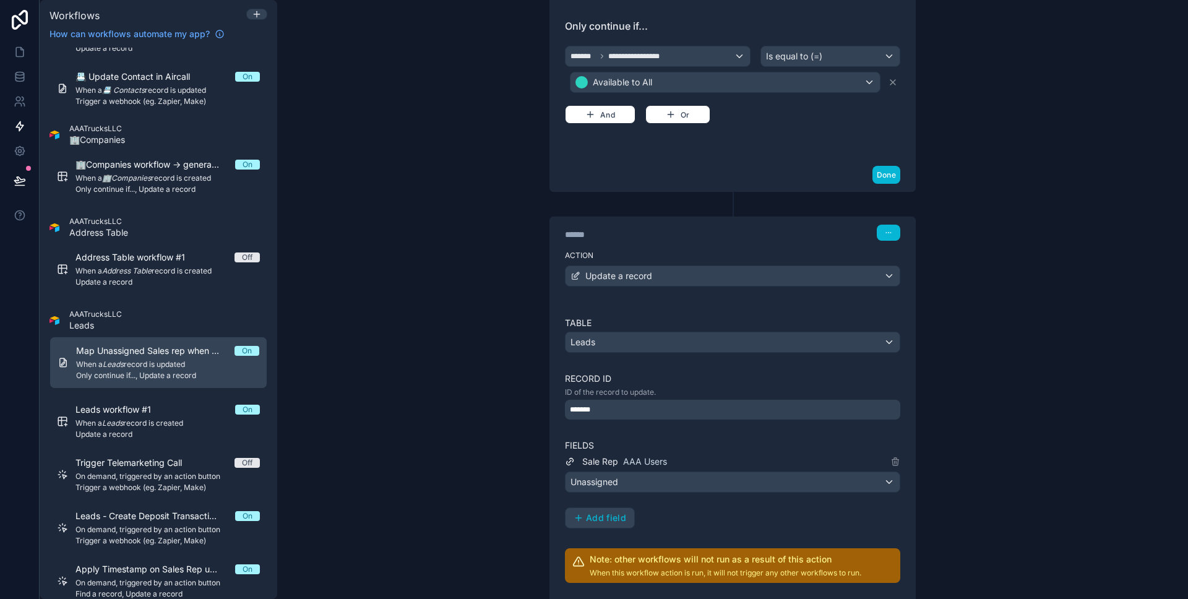
scroll to position [421, 0]
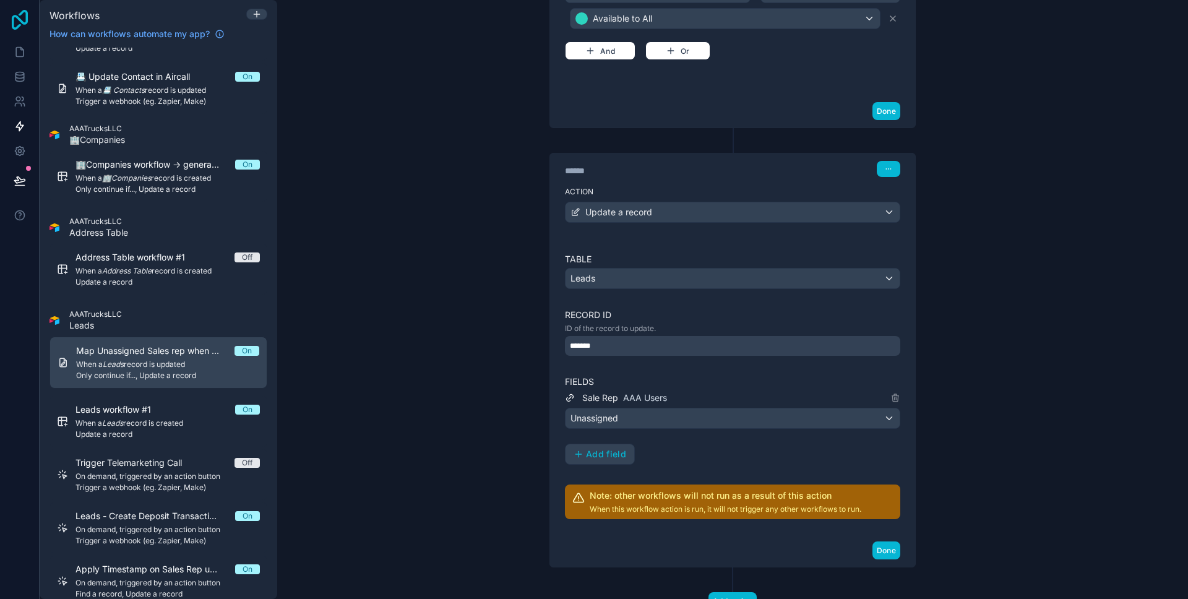
click at [21, 21] on icon at bounding box center [20, 20] width 16 height 20
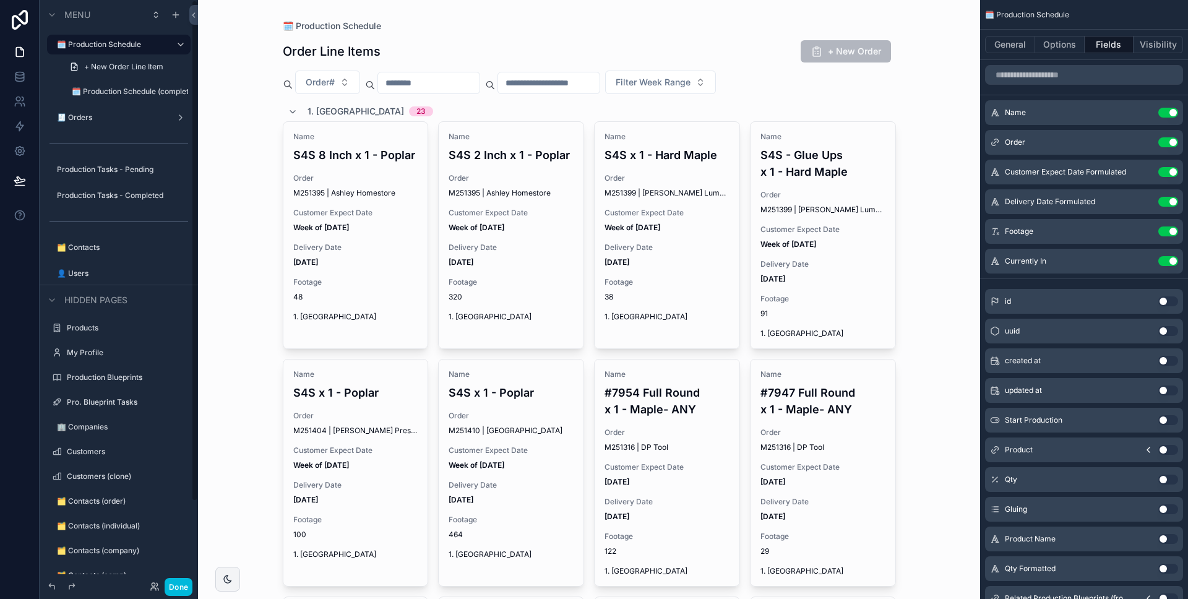
click at [118, 123] on div "🧾 Orders" at bounding box center [114, 118] width 114 height 10
click at [106, 119] on label "🧾 Orders" at bounding box center [111, 118] width 109 height 10
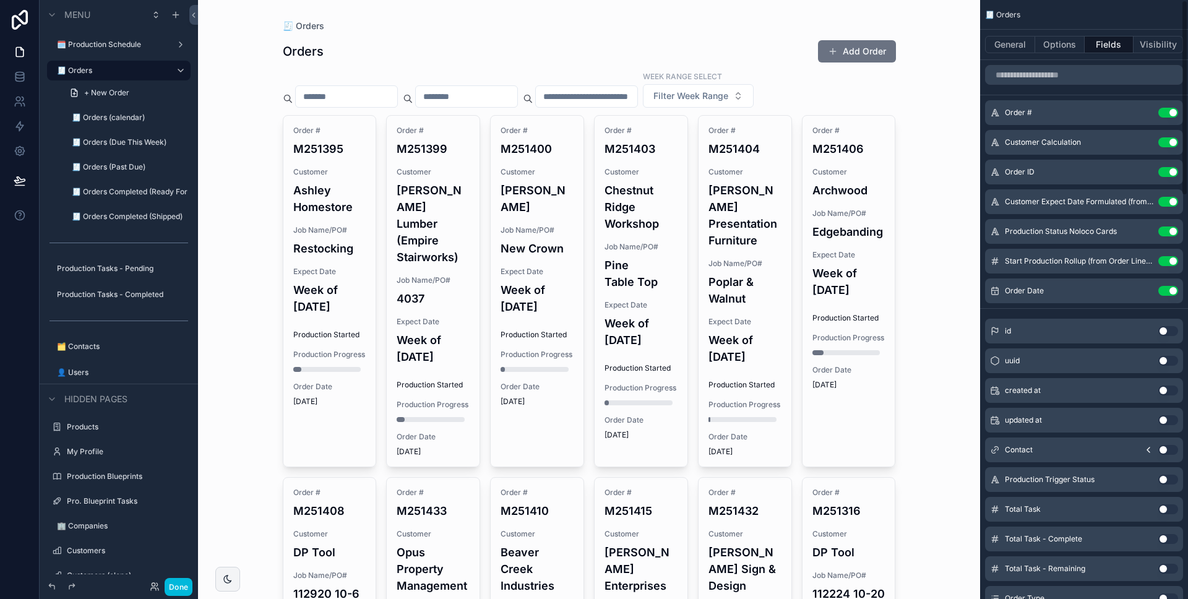
click at [7, 152] on link at bounding box center [19, 151] width 39 height 25
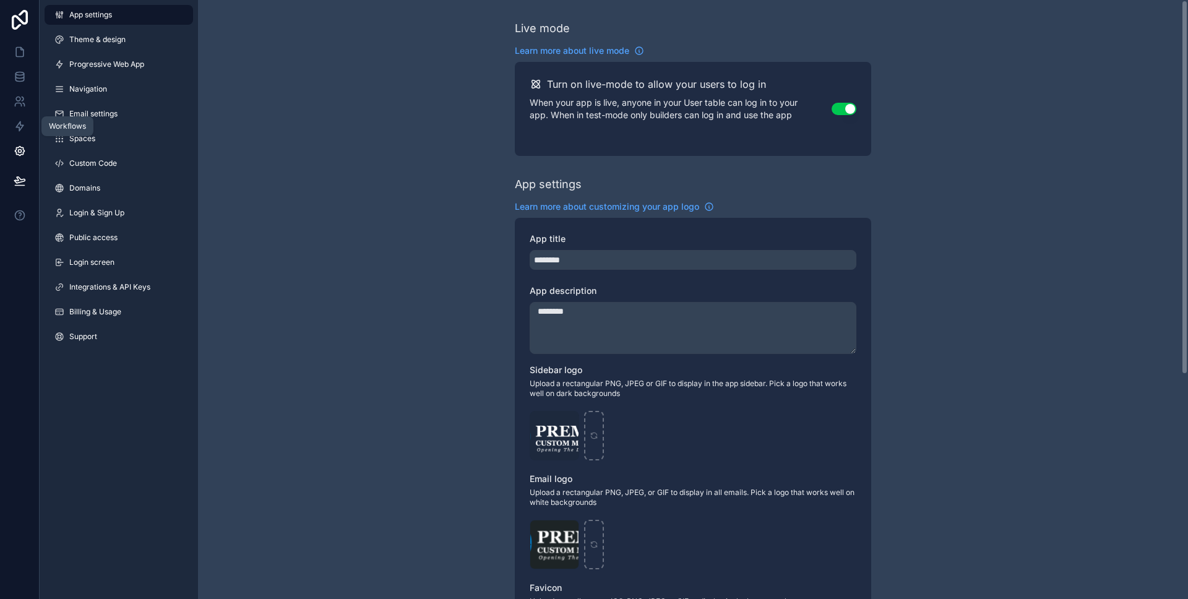
click at [18, 134] on link at bounding box center [19, 126] width 39 height 25
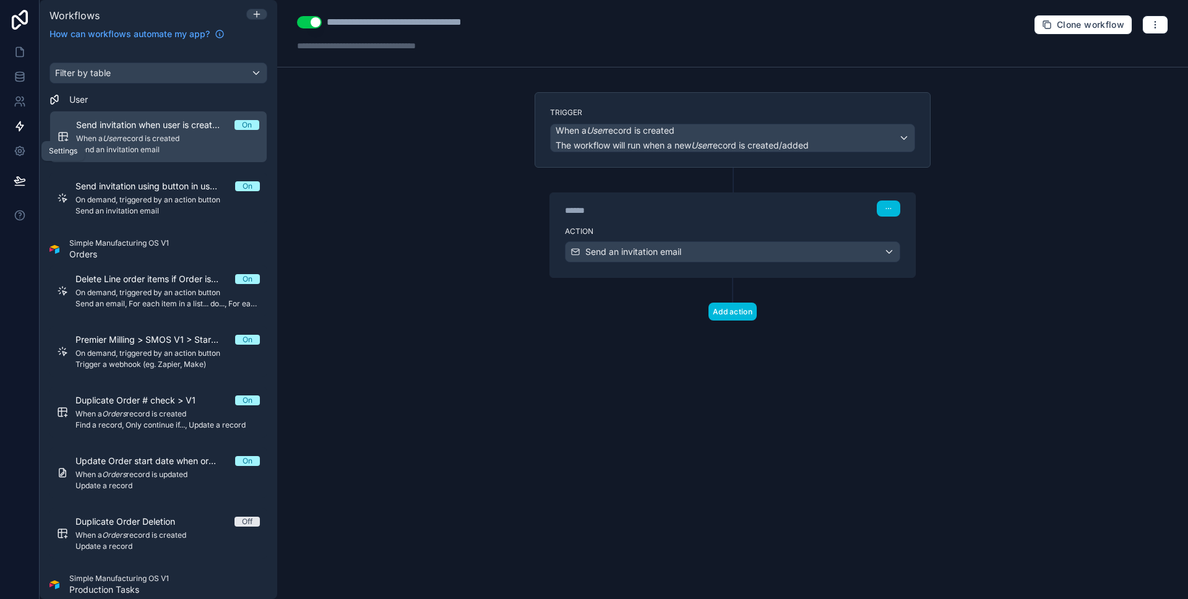
click at [16, 152] on icon at bounding box center [19, 151] width 9 height 9
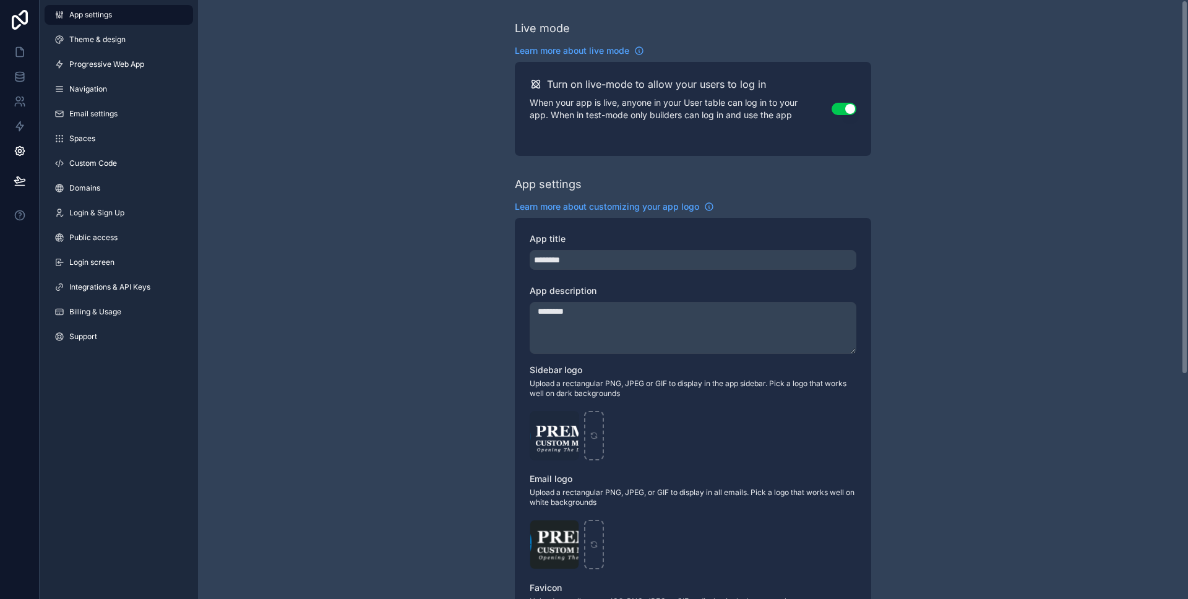
scroll to position [227, 0]
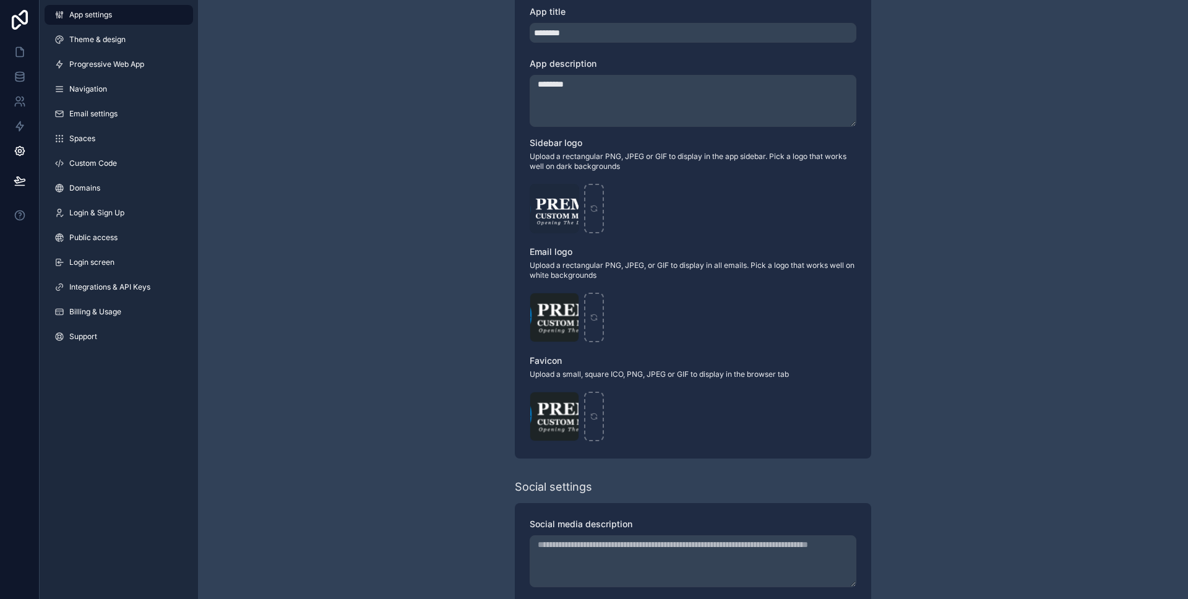
click at [92, 242] on span "Public access" at bounding box center [93, 238] width 48 height 10
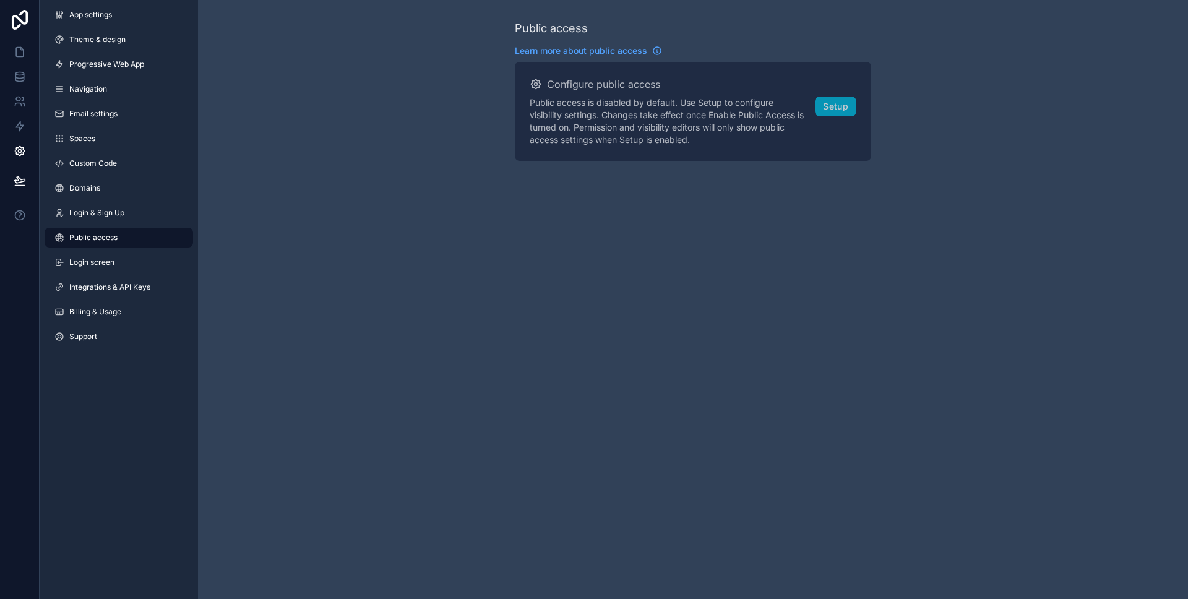
click at [97, 258] on span "Login screen" at bounding box center [91, 262] width 45 height 10
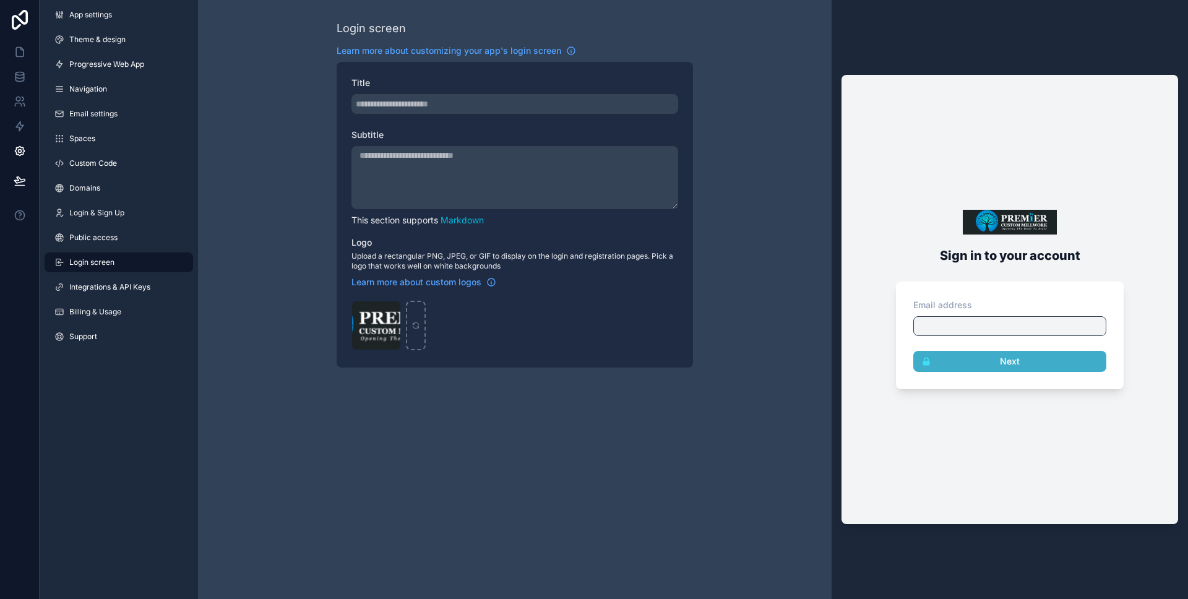
click at [95, 290] on span "Integrations & API Keys" at bounding box center [109, 287] width 81 height 10
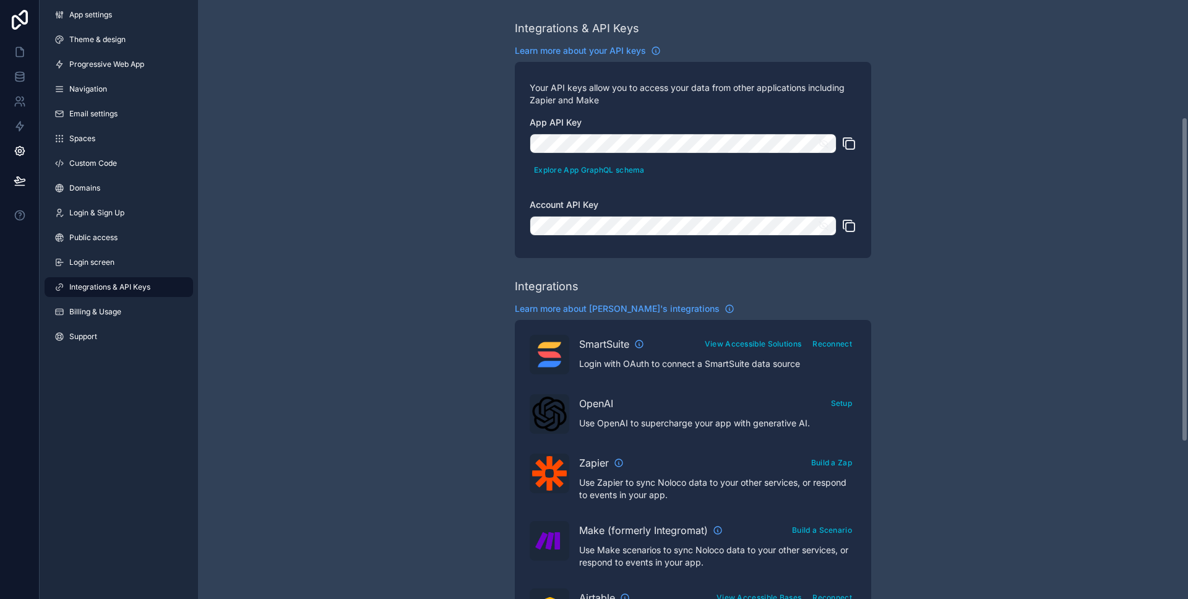
scroll to position [215, 0]
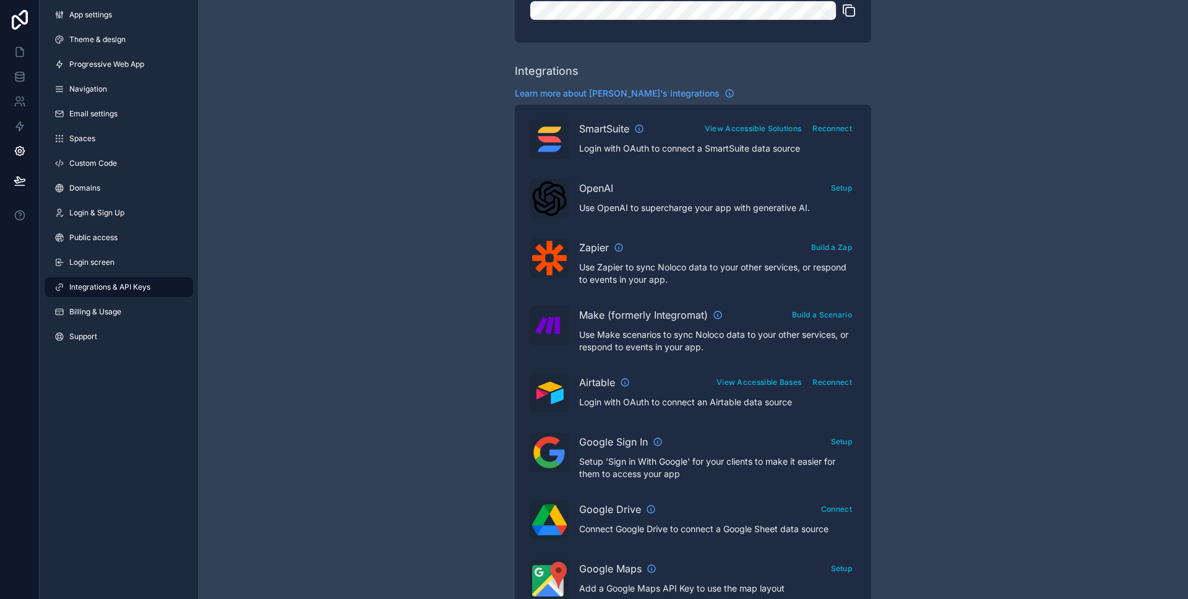
click at [784, 383] on button "View Accessible Bases" at bounding box center [758, 382] width 93 height 18
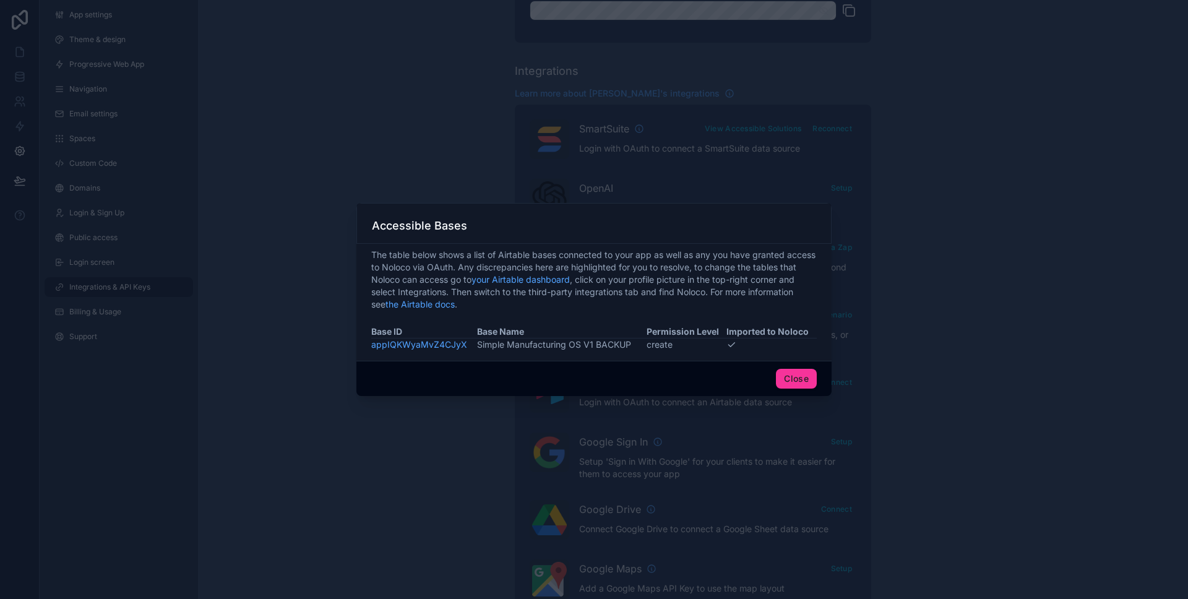
click at [445, 349] on link "appIQKWyaMvZ4CJyX" at bounding box center [419, 344] width 96 height 11
click at [797, 378] on button "Close" at bounding box center [796, 379] width 41 height 20
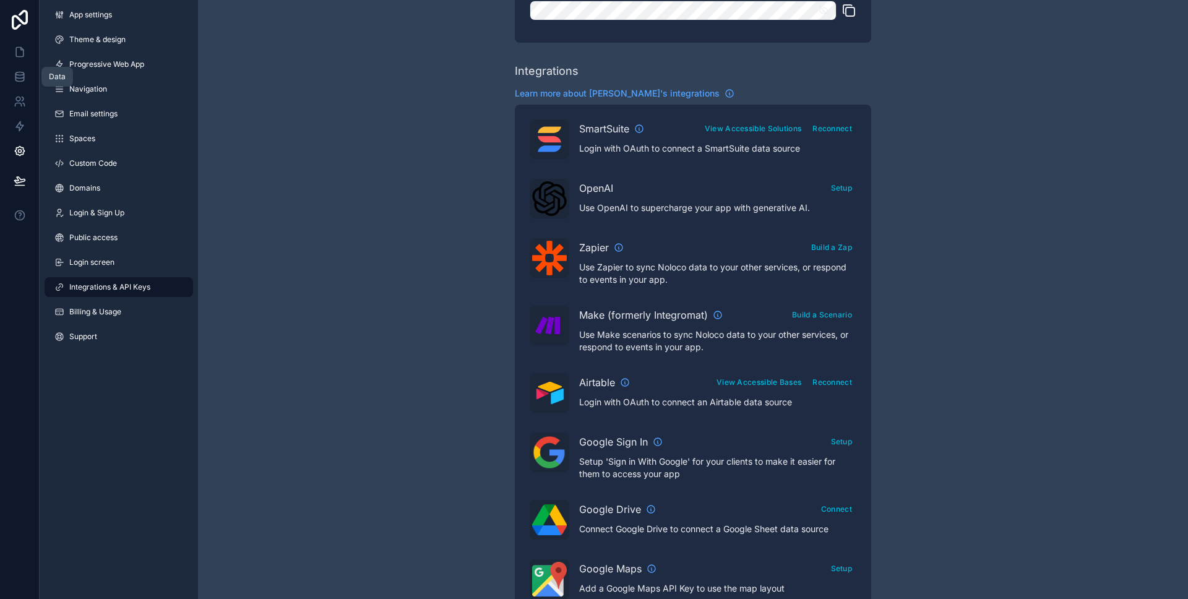
click at [19, 66] on link at bounding box center [19, 76] width 39 height 25
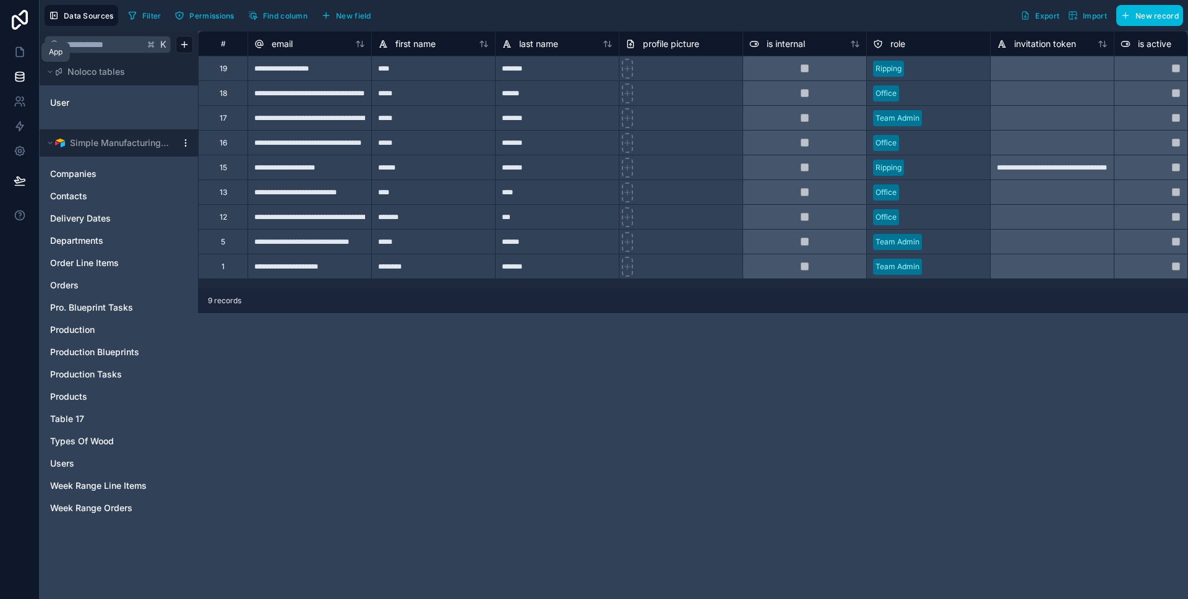
click at [26, 60] on link at bounding box center [19, 52] width 39 height 25
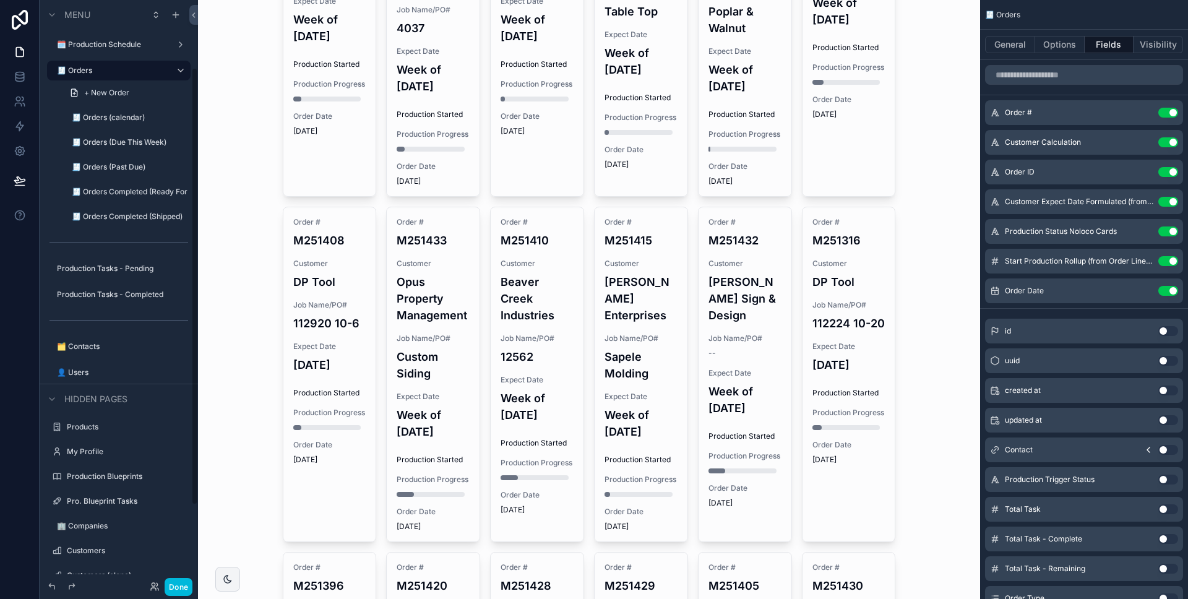
scroll to position [196, 0]
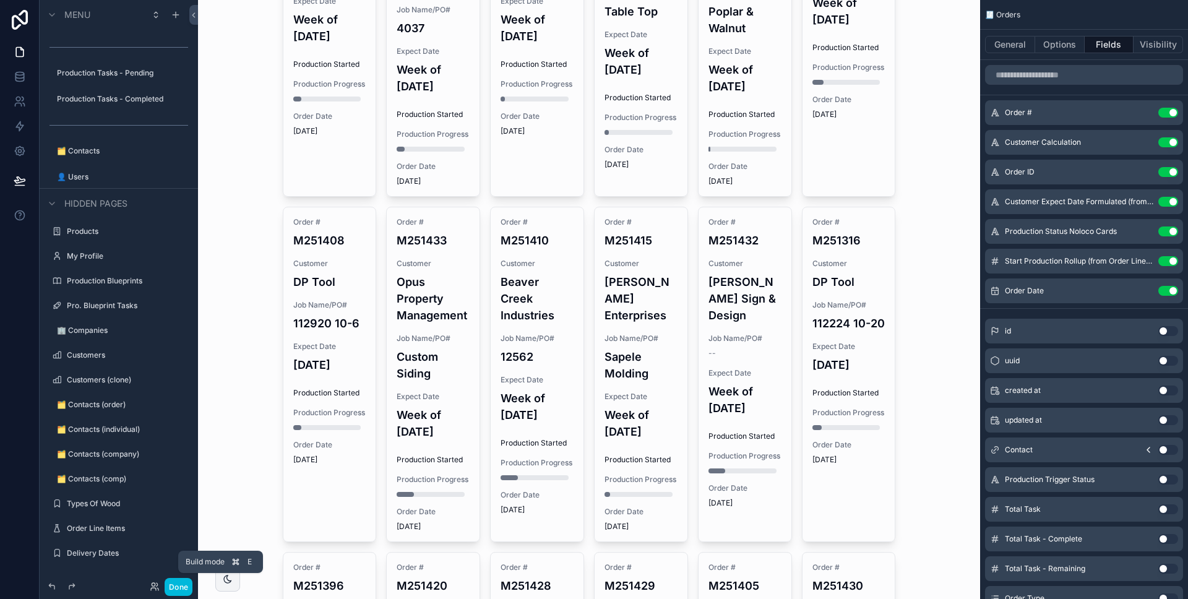
click at [187, 590] on button "Done" at bounding box center [179, 587] width 28 height 18
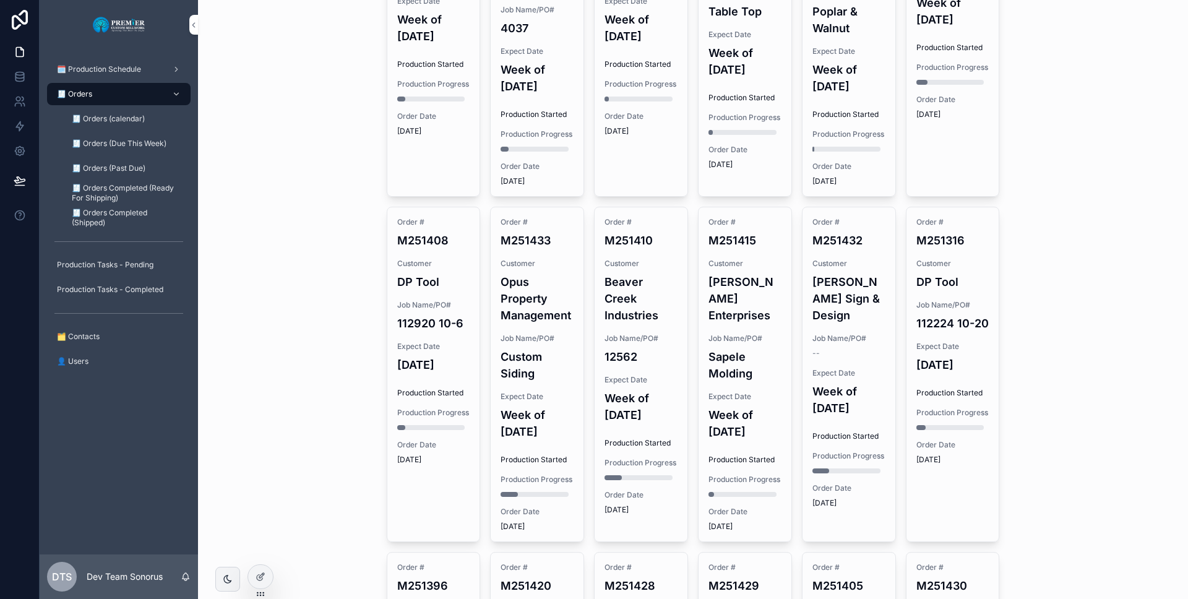
scroll to position [0, 0]
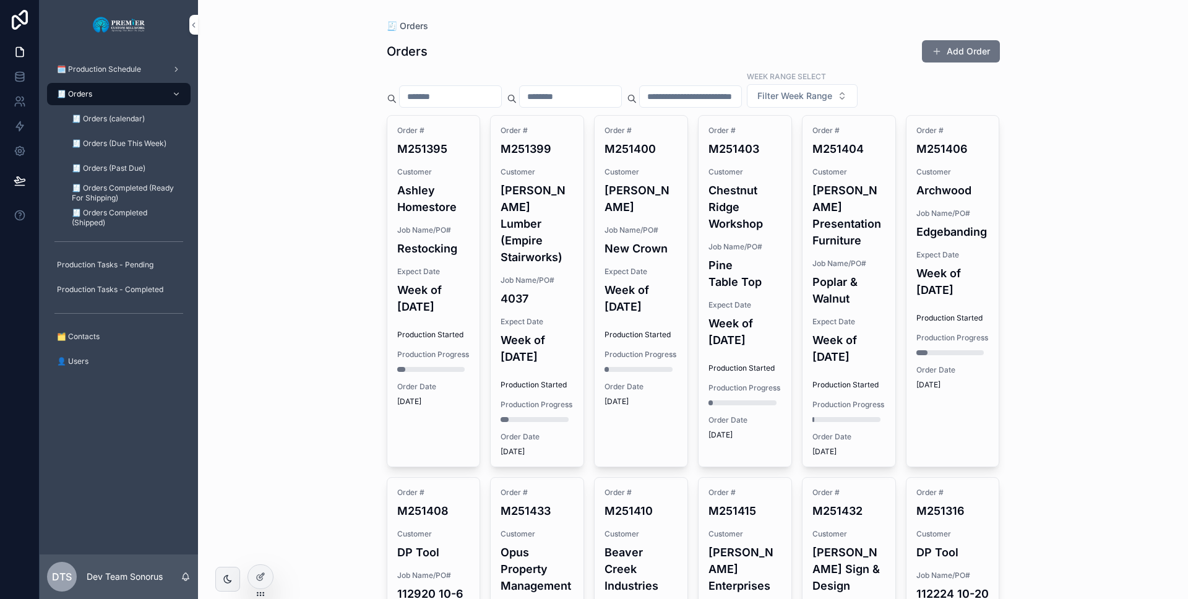
click at [157, 142] on span "🧾 Orders (Due This Week)" at bounding box center [119, 144] width 95 height 10
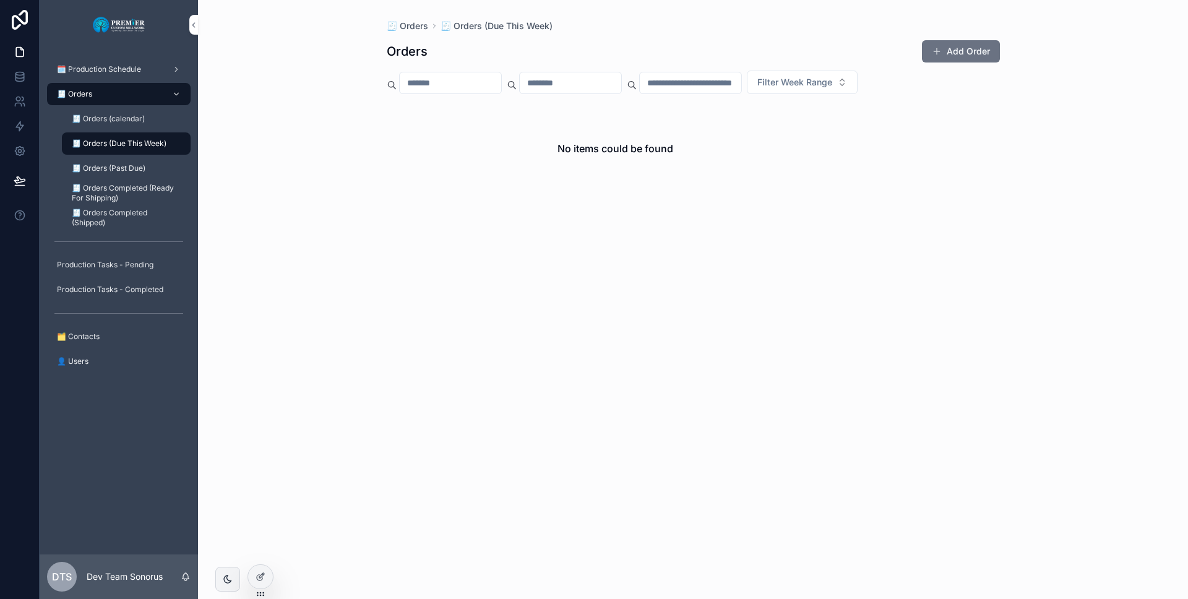
click at [126, 118] on span "🧾 Orders (calendar)" at bounding box center [108, 119] width 73 height 10
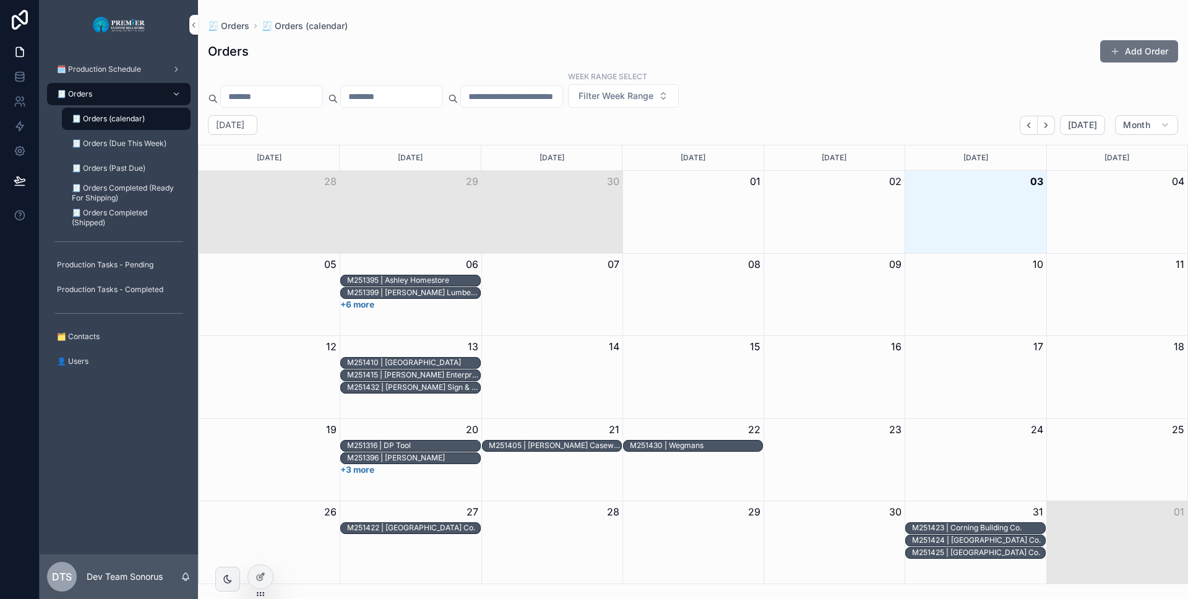
click at [392, 284] on div "M251395 | Ashley Homestore" at bounding box center [413, 280] width 132 height 10
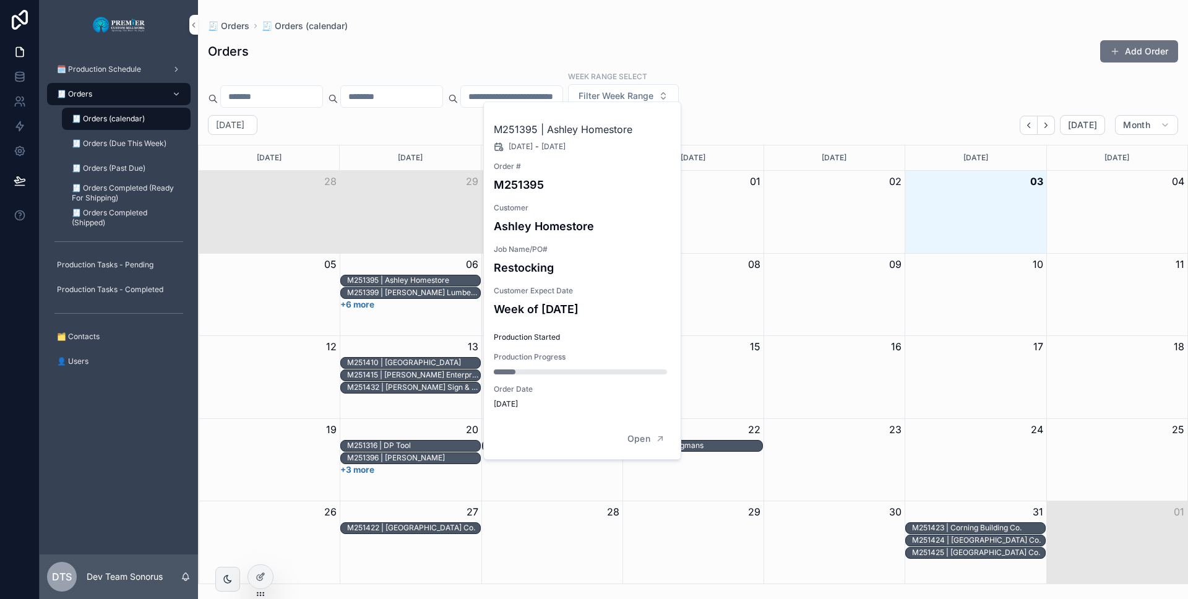
click at [393, 293] on div "M251399 | Stockham Lumber (Empire Stairworks)" at bounding box center [413, 293] width 132 height 10
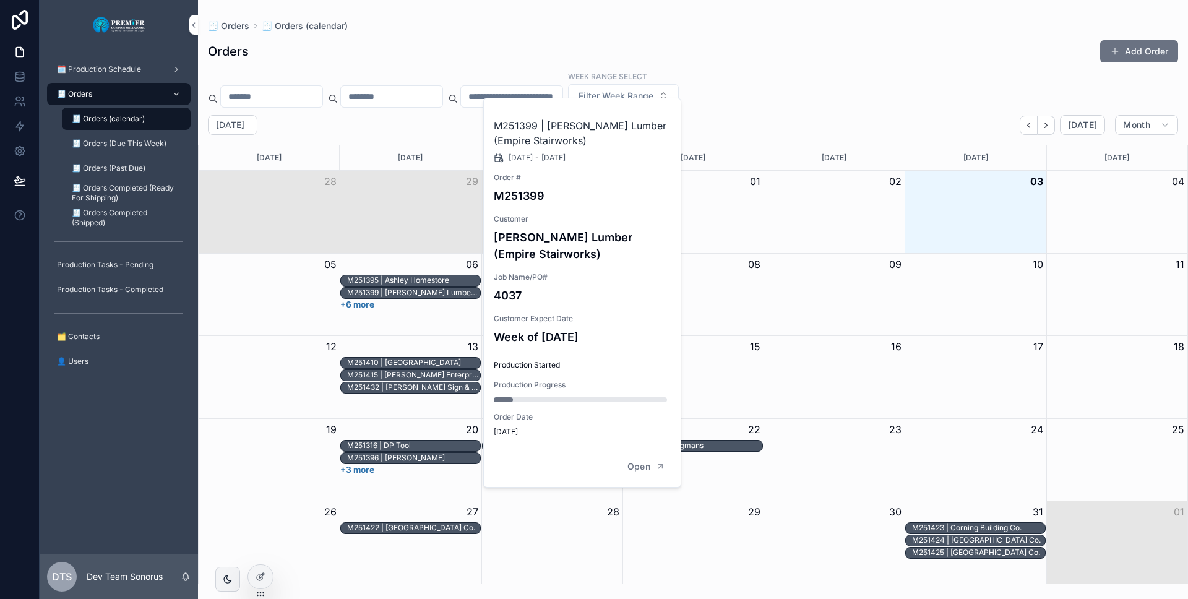
click at [393, 294] on div "M251399 | Stockham Lumber (Empire Stairworks)" at bounding box center [413, 293] width 132 height 10
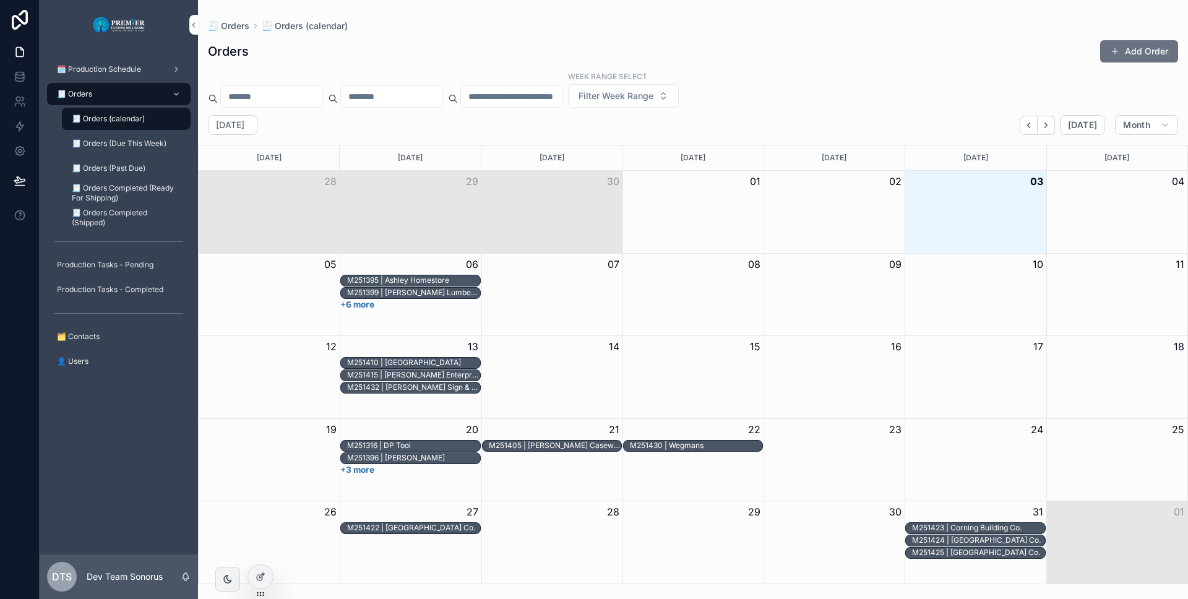
click at [150, 162] on div "🧾 Orders (Past Due)" at bounding box center [126, 168] width 114 height 20
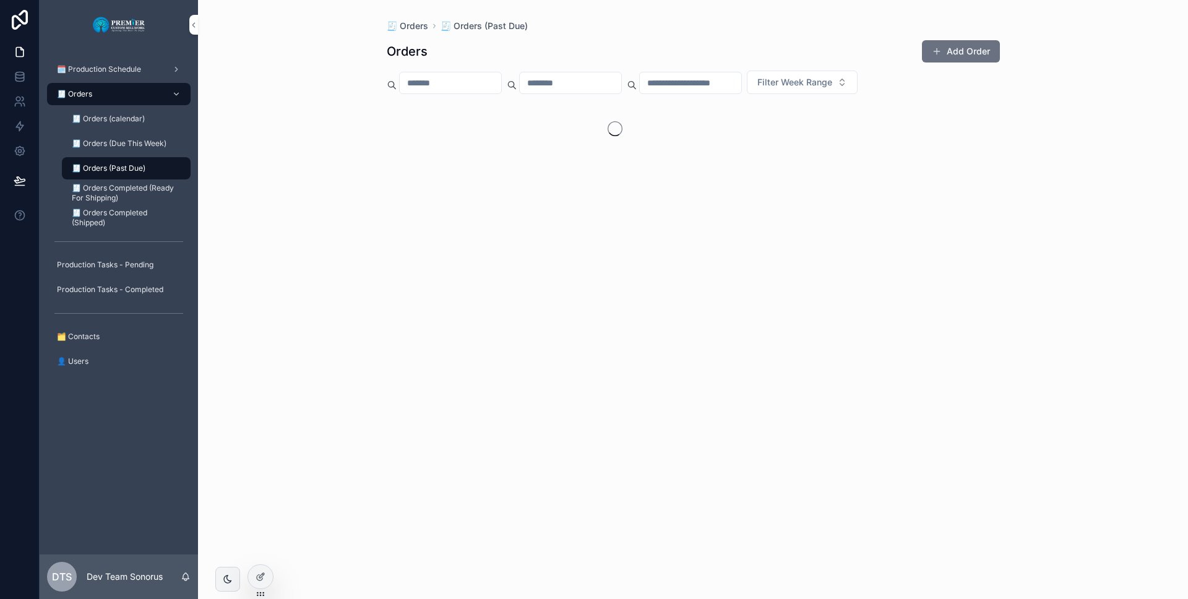
click at [119, 84] on div "🧾 Orders" at bounding box center [118, 94] width 129 height 20
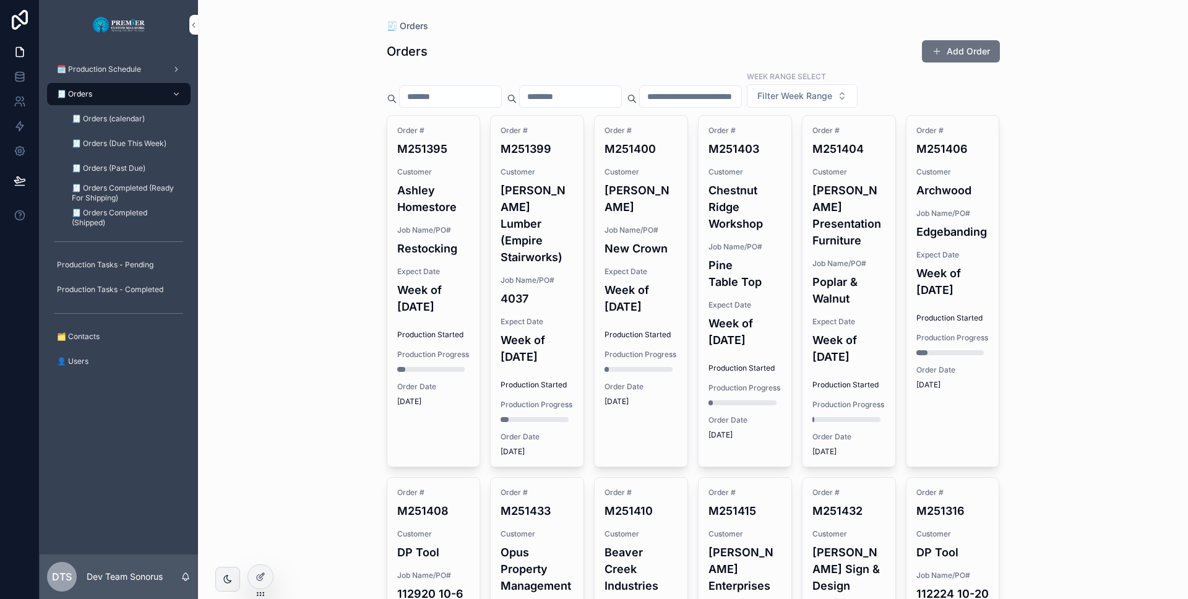
click at [341, 181] on div "🧾 Orders Orders Add Order Week Range Select Filter Week Range Order # M251395 C…" at bounding box center [693, 299] width 990 height 599
click at [417, 189] on h4 "Ashley Homestore" at bounding box center [433, 198] width 73 height 33
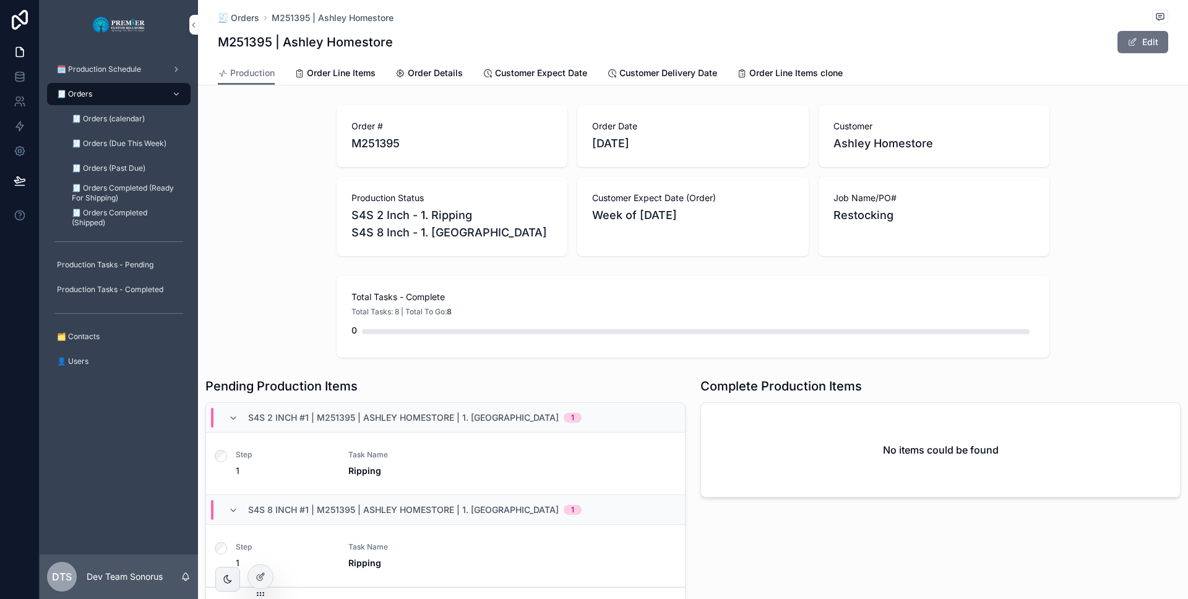
click at [353, 80] on link "Order Line Items" at bounding box center [335, 74] width 81 height 25
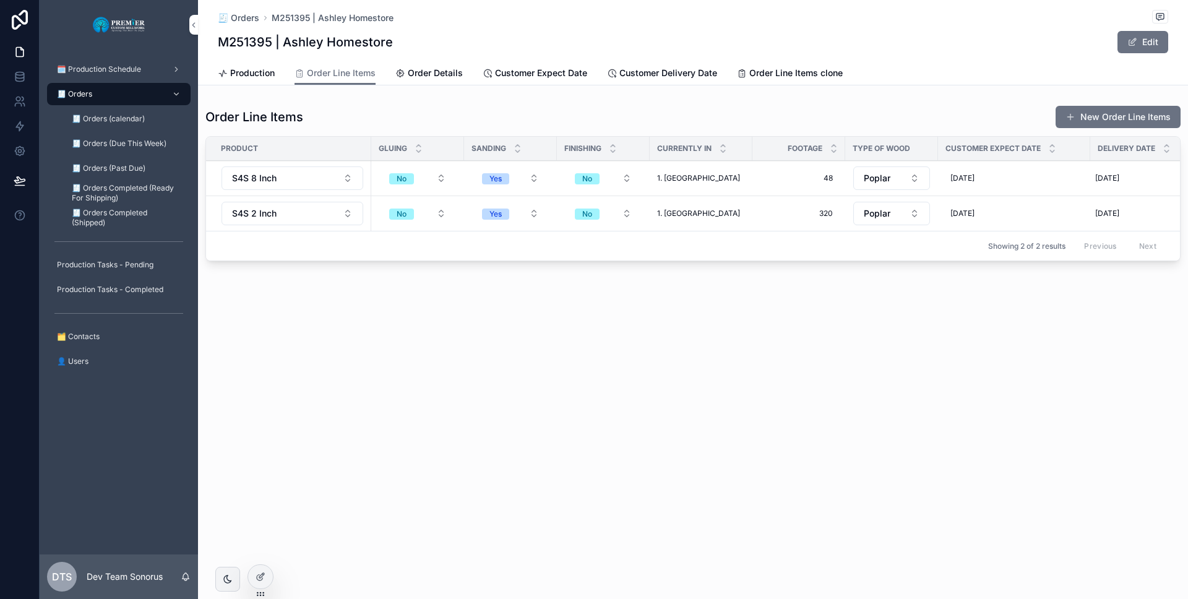
click at [236, 78] on span "Production" at bounding box center [252, 73] width 45 height 12
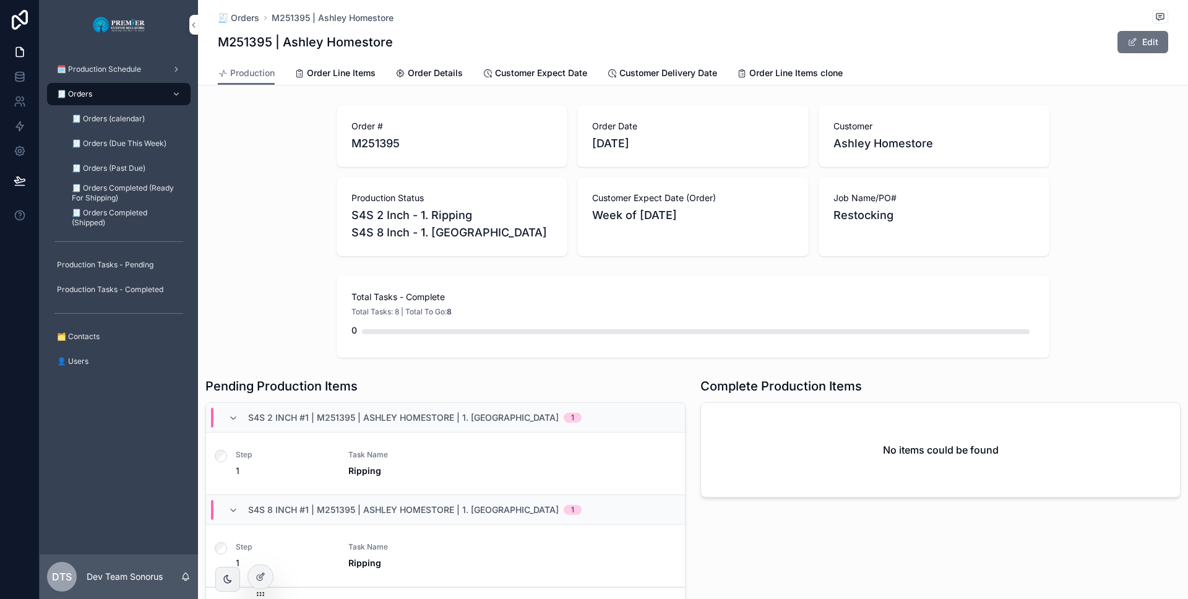
click at [119, 256] on div "Production Tasks - Pending" at bounding box center [118, 265] width 129 height 20
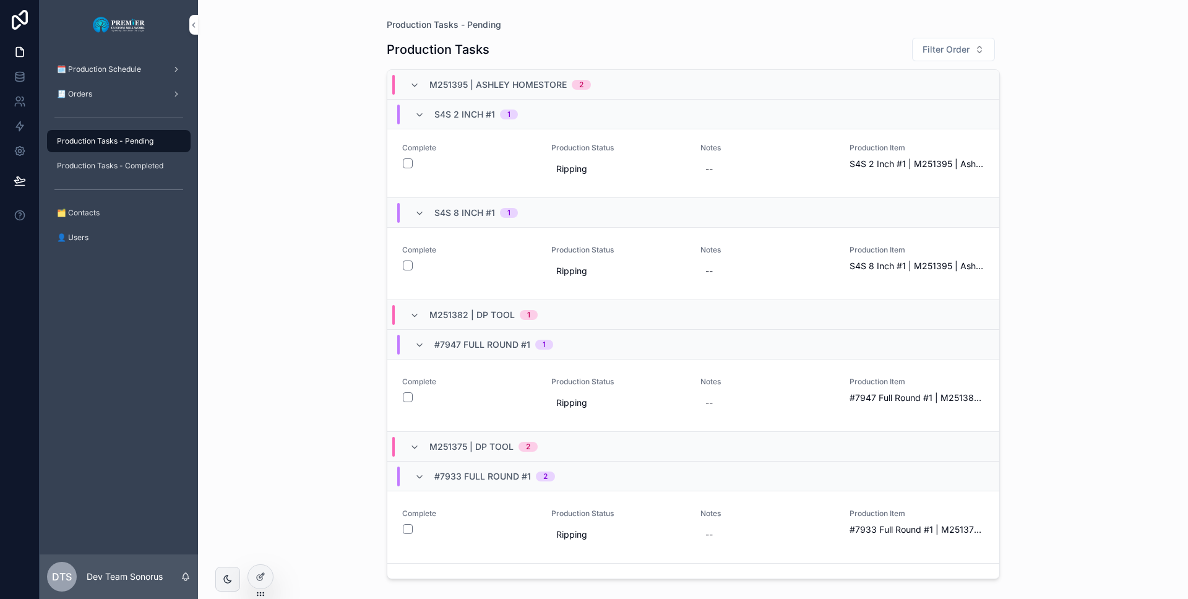
scroll to position [5373, 0]
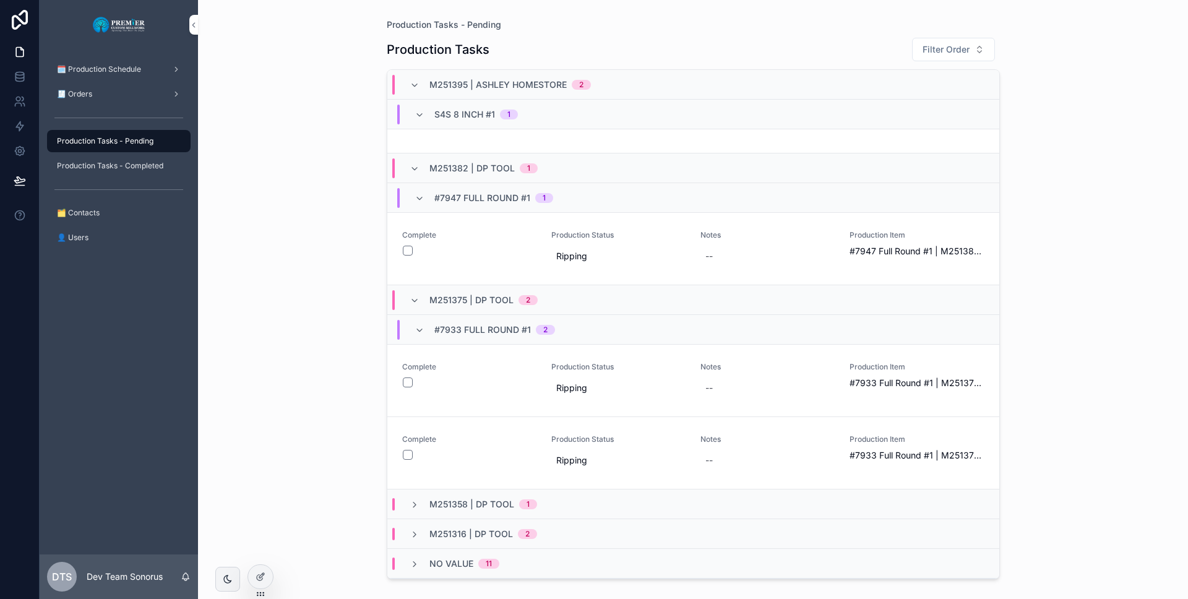
click at [145, 104] on link "🧾 Orders" at bounding box center [119, 94] width 144 height 22
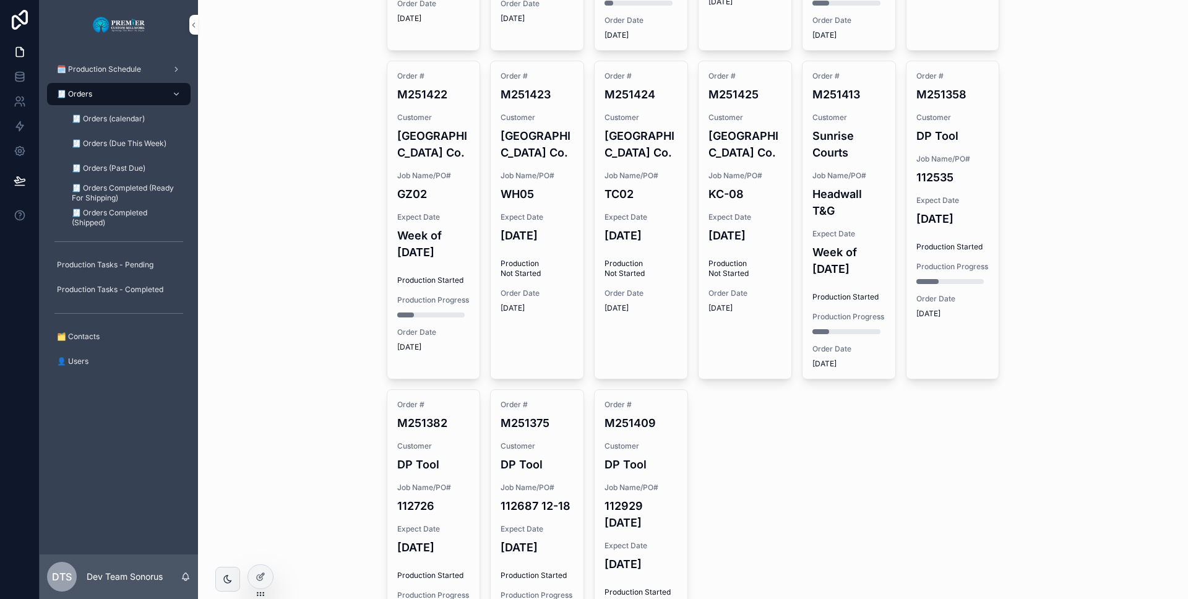
scroll to position [1189, 0]
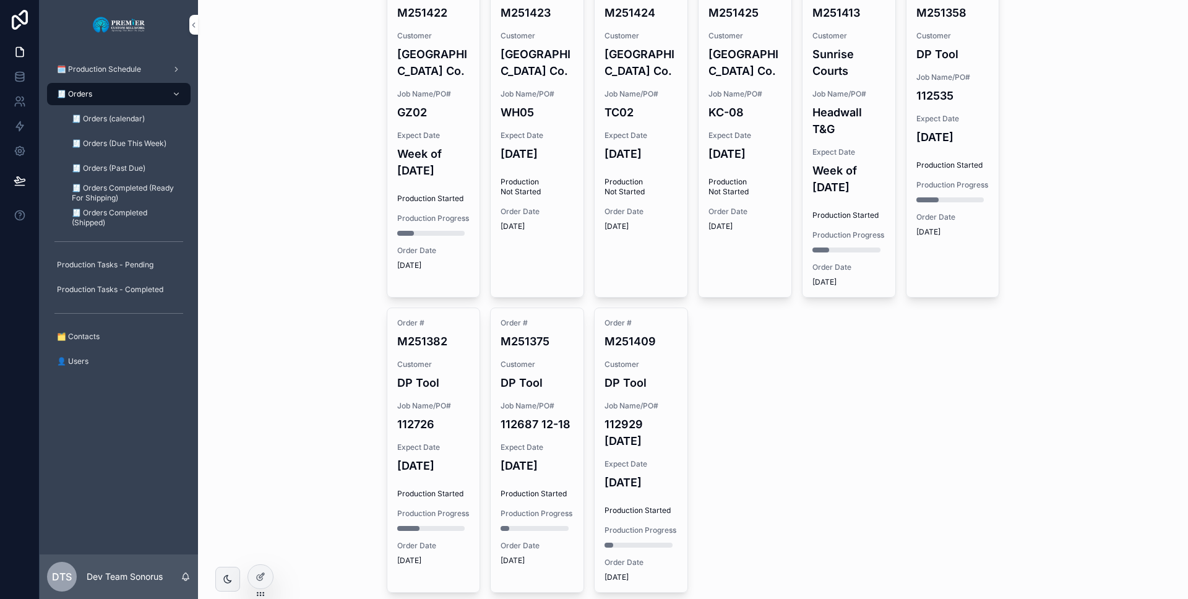
click at [157, 168] on div "🧾 Orders (Past Due)" at bounding box center [126, 168] width 114 height 20
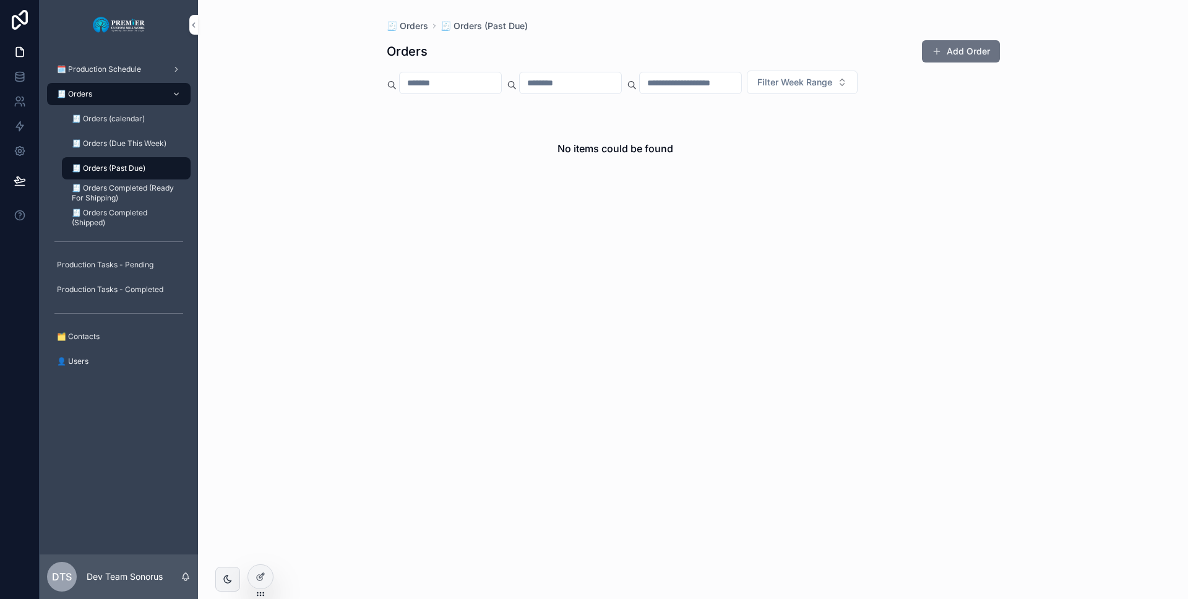
click at [137, 205] on div "🧾 Orders Completed (Shipped)" at bounding box center [126, 217] width 144 height 25
click at [132, 212] on span "🧾 Orders Completed (Shipped)" at bounding box center [125, 218] width 106 height 20
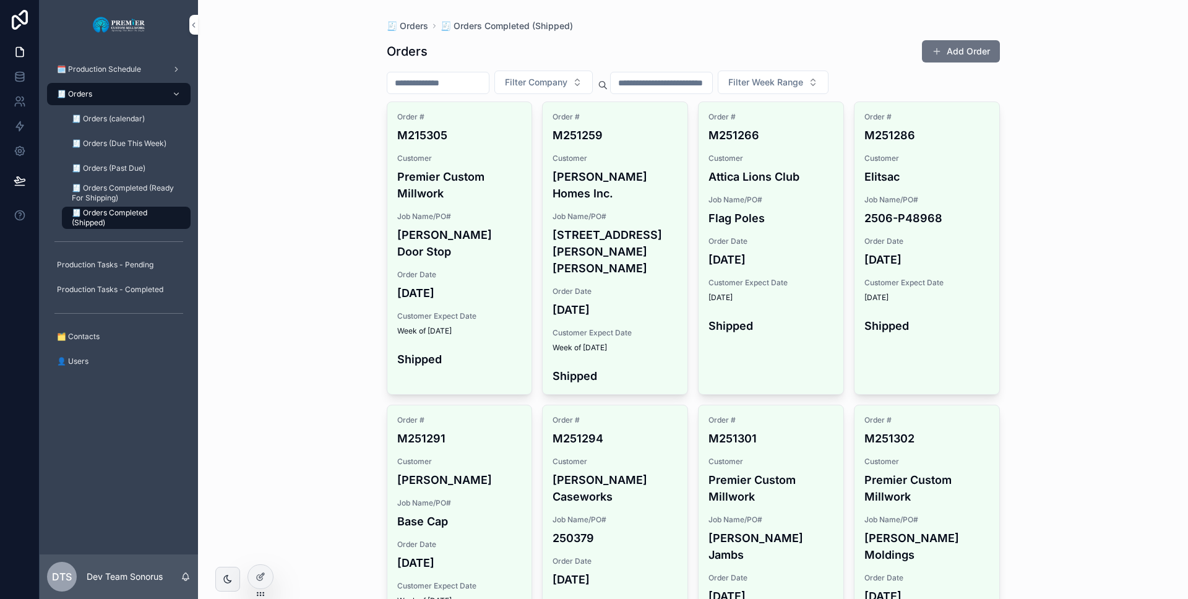
click at [116, 83] on link "🧾 Orders" at bounding box center [119, 94] width 144 height 22
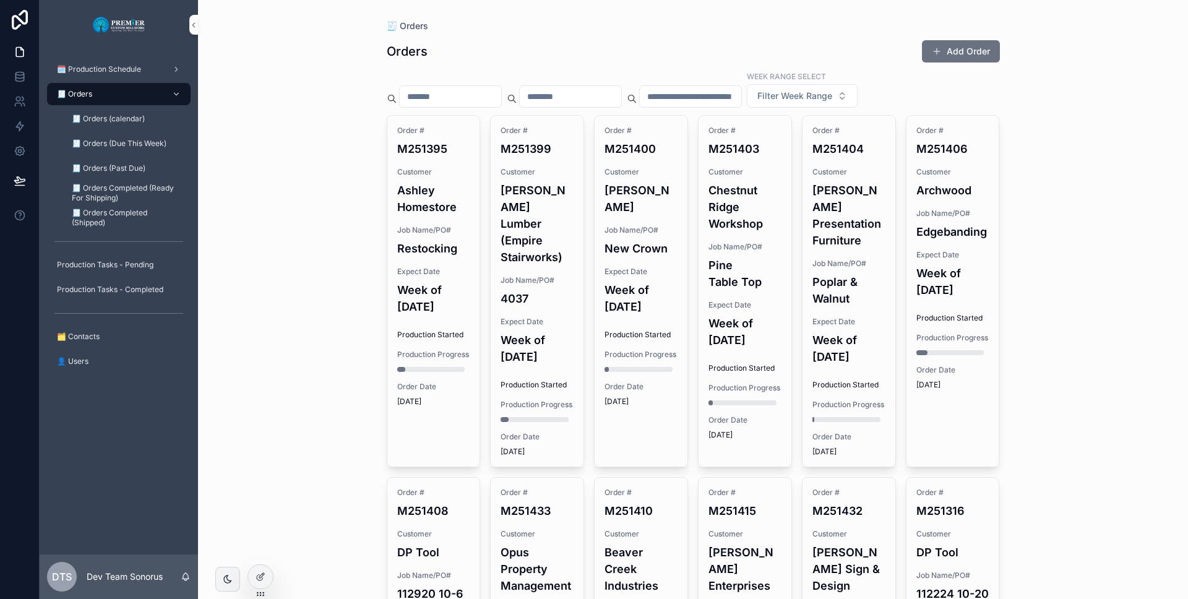
click at [116, 80] on link "🗓️ Production Schedule" at bounding box center [119, 69] width 144 height 22
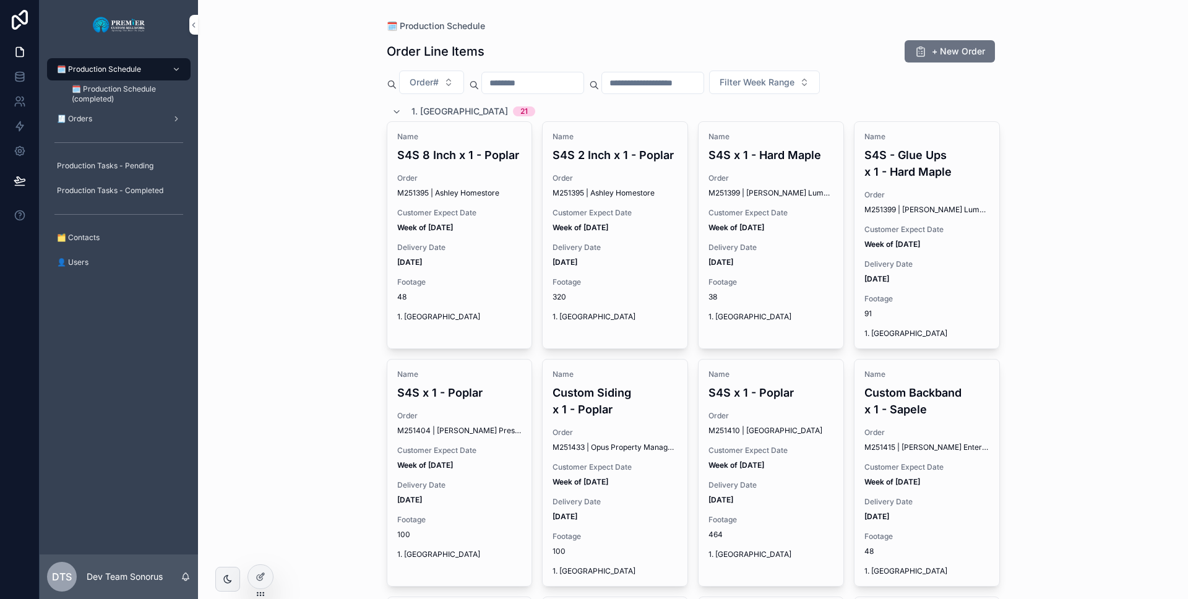
click at [110, 155] on link "Production Tasks - Pending" at bounding box center [119, 166] width 144 height 22
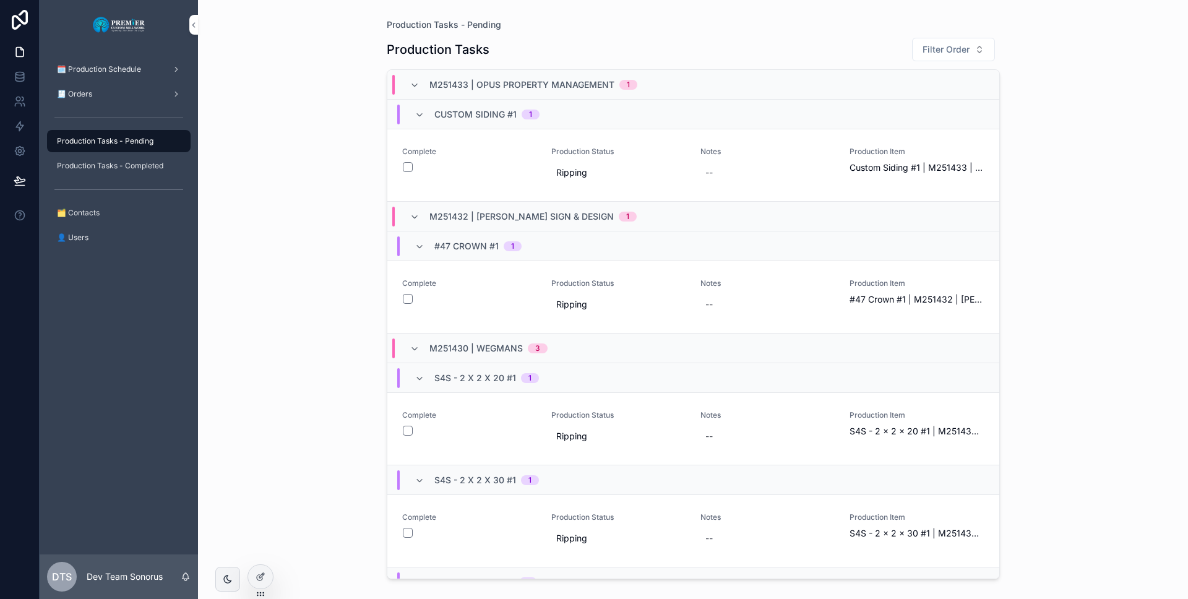
click at [110, 187] on div "scrollable content" at bounding box center [119, 189] width 144 height 20
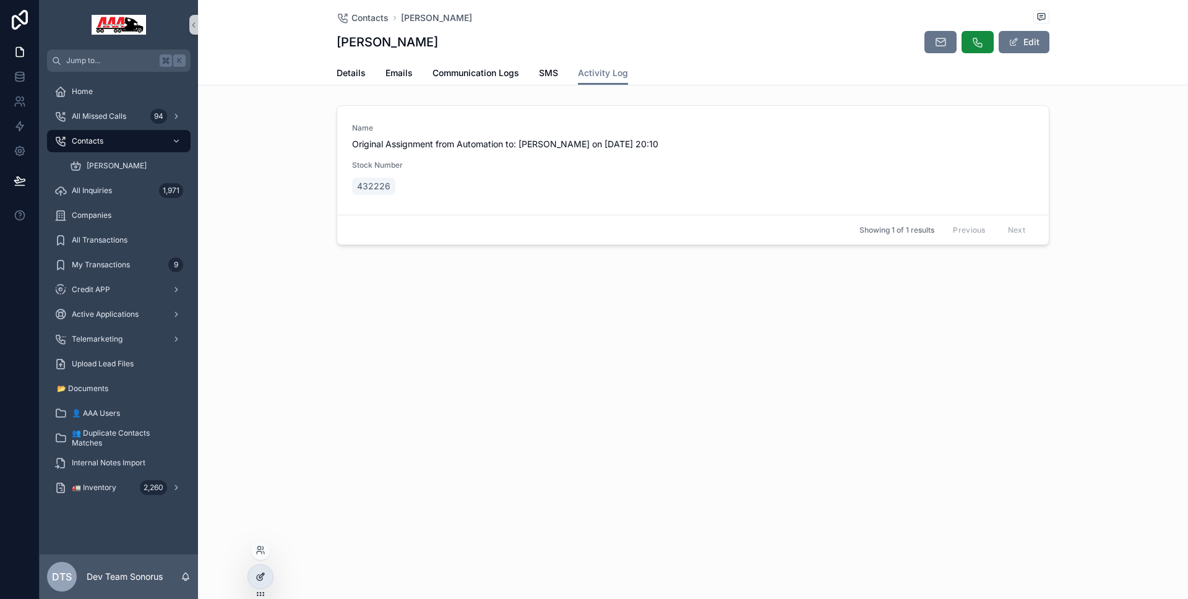
click at [256, 578] on icon at bounding box center [261, 577] width 10 height 10
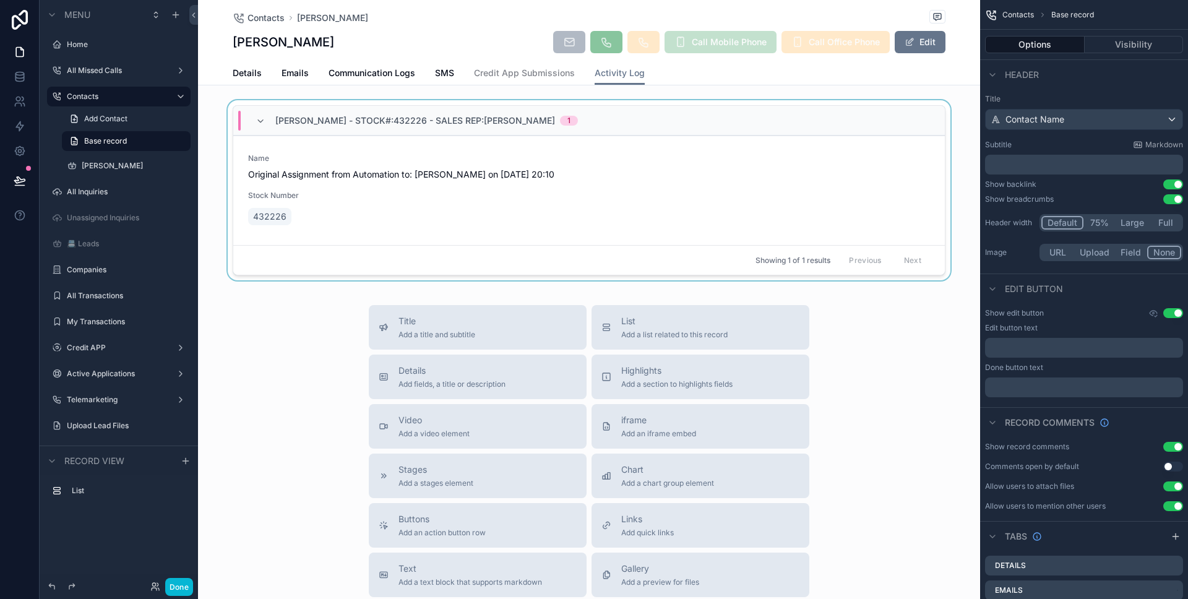
click at [381, 160] on div "scrollable content" at bounding box center [589, 192] width 782 height 185
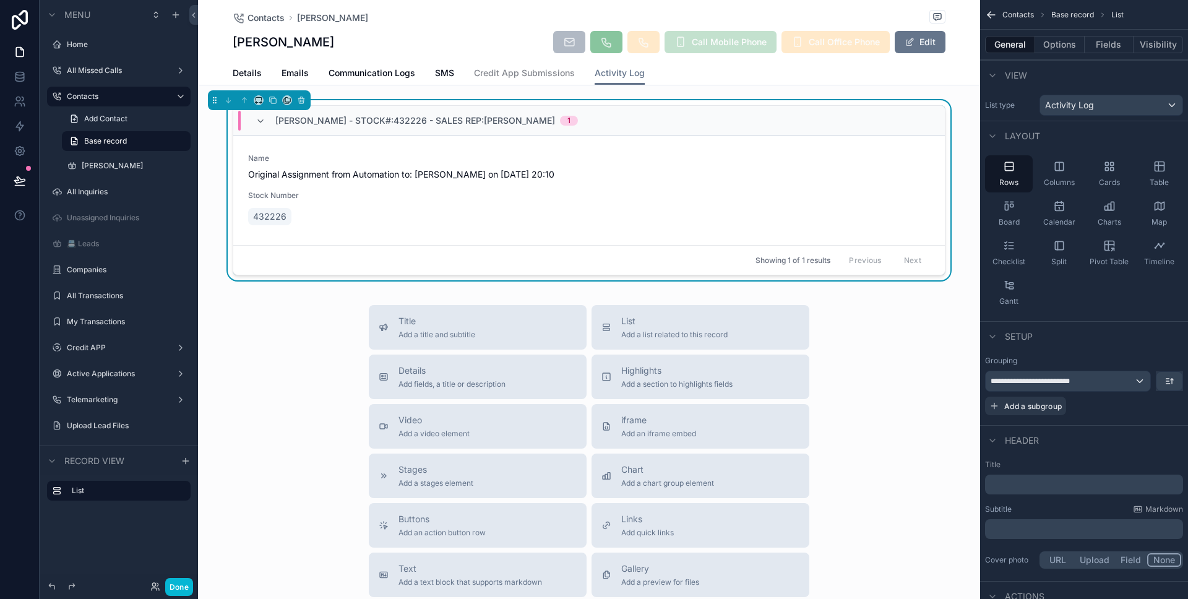
click at [323, 299] on div "Contacts Ken Burroughs Ken Burroughs Call Mobile Phone Call Office Phone Edit A…" at bounding box center [589, 422] width 782 height 845
click at [24, 183] on icon at bounding box center [20, 180] width 12 height 12
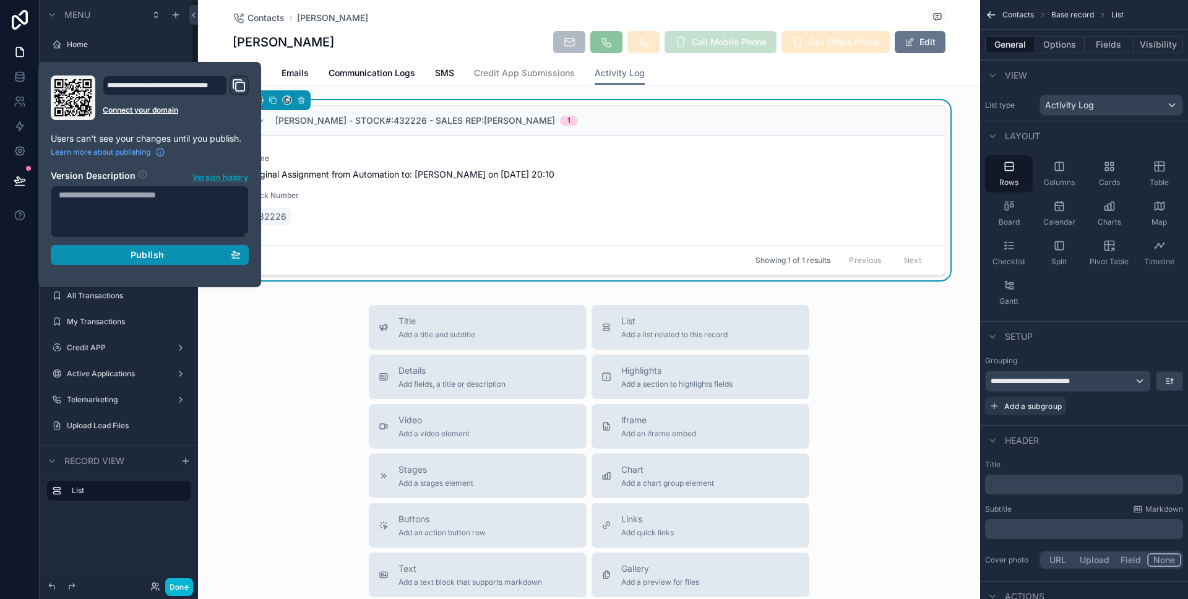
click at [116, 249] on div "Publish" at bounding box center [150, 254] width 182 height 11
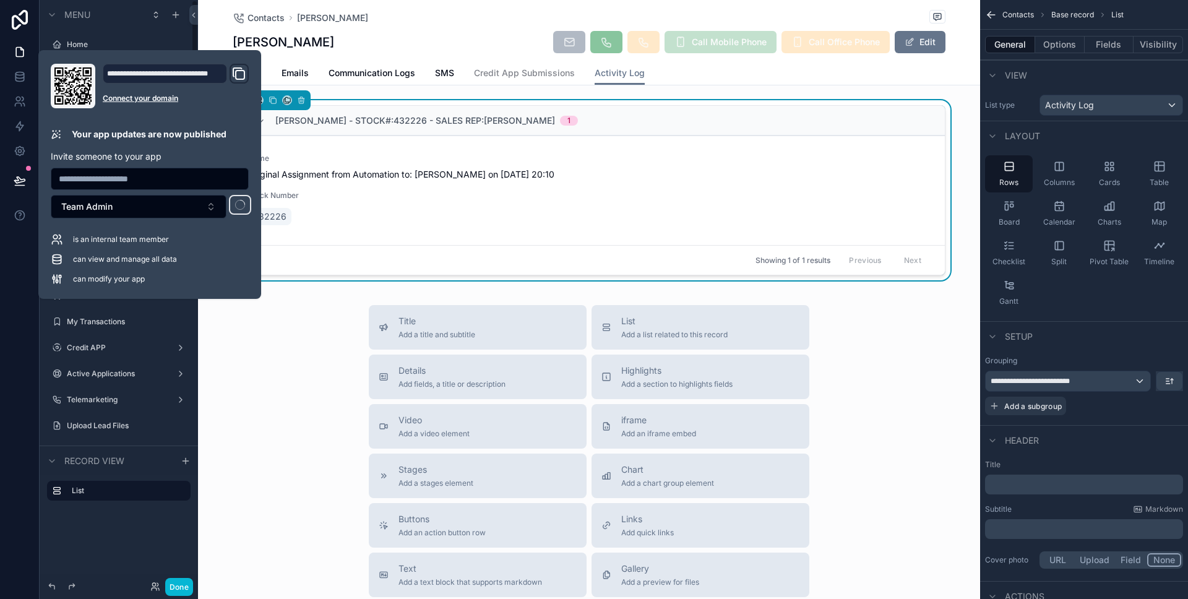
click at [244, 317] on div "Title Add a title and subtitle List Add a list related to this record Details A…" at bounding box center [589, 525] width 782 height 441
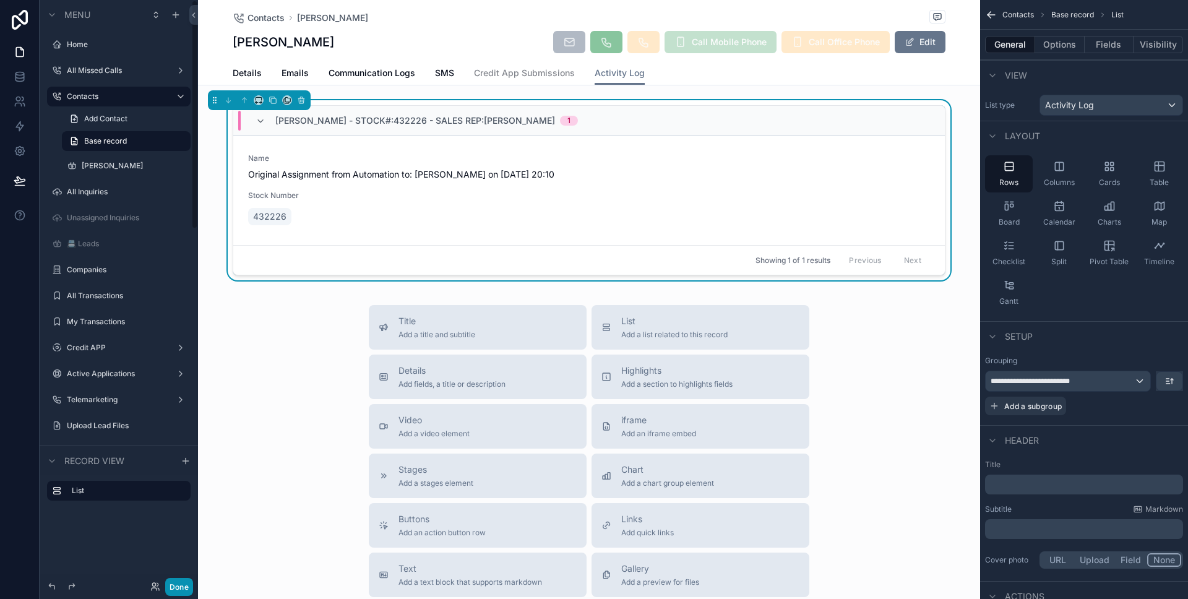
click at [184, 579] on button "Done" at bounding box center [179, 587] width 28 height 18
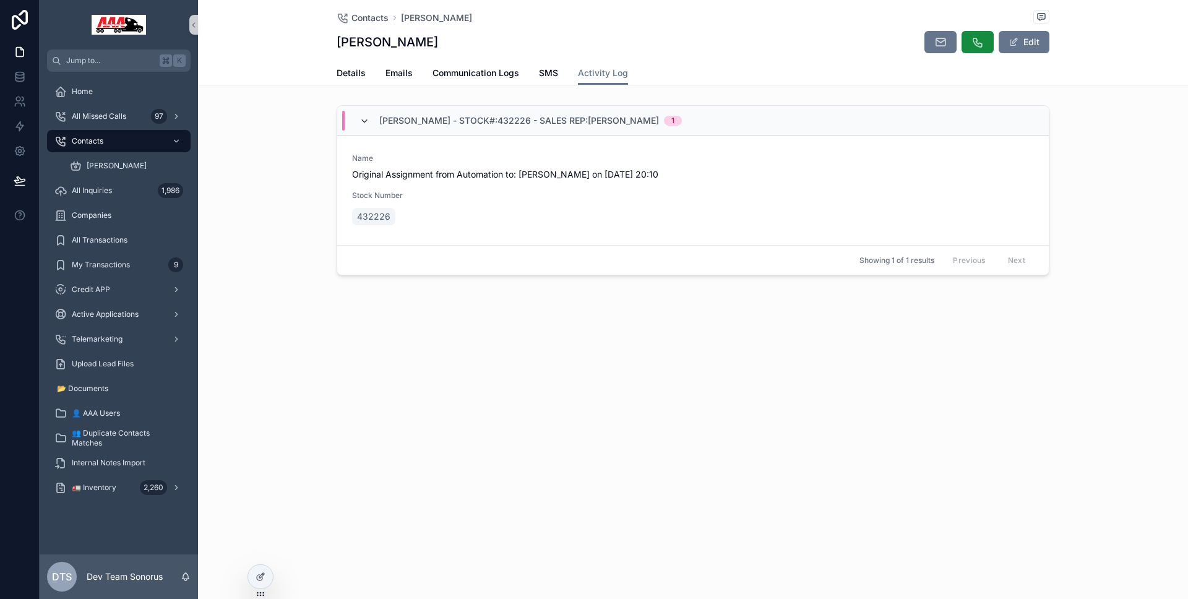
click at [364, 121] on icon "scrollable content" at bounding box center [364, 121] width 10 height 10
click at [130, 416] on div "👤 AAA Users" at bounding box center [118, 413] width 129 height 20
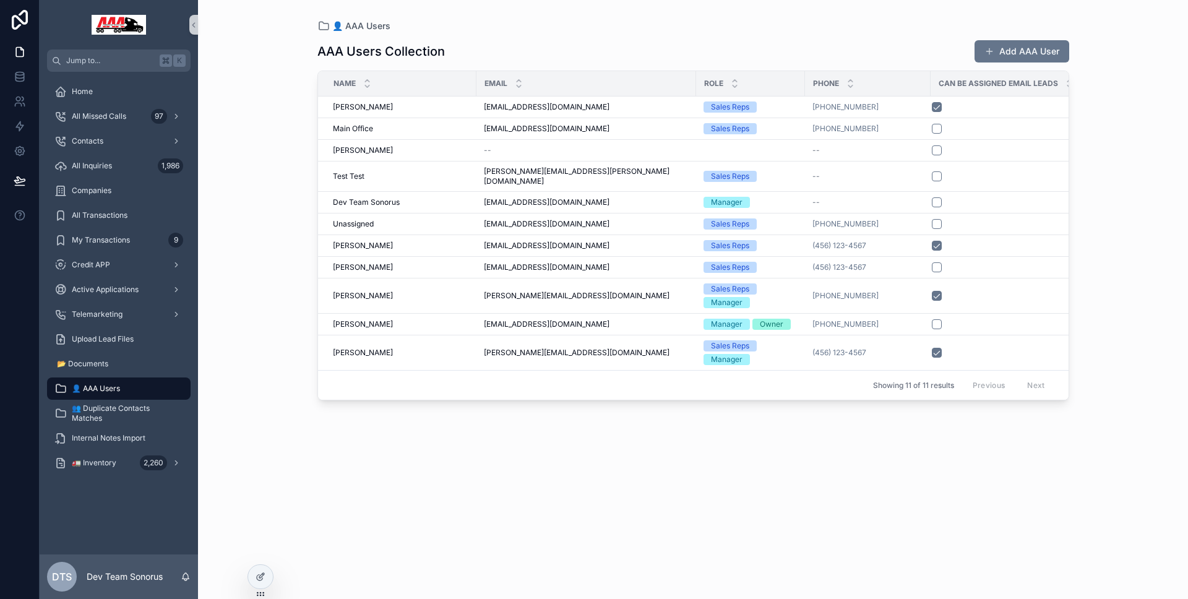
scroll to position [0, 20]
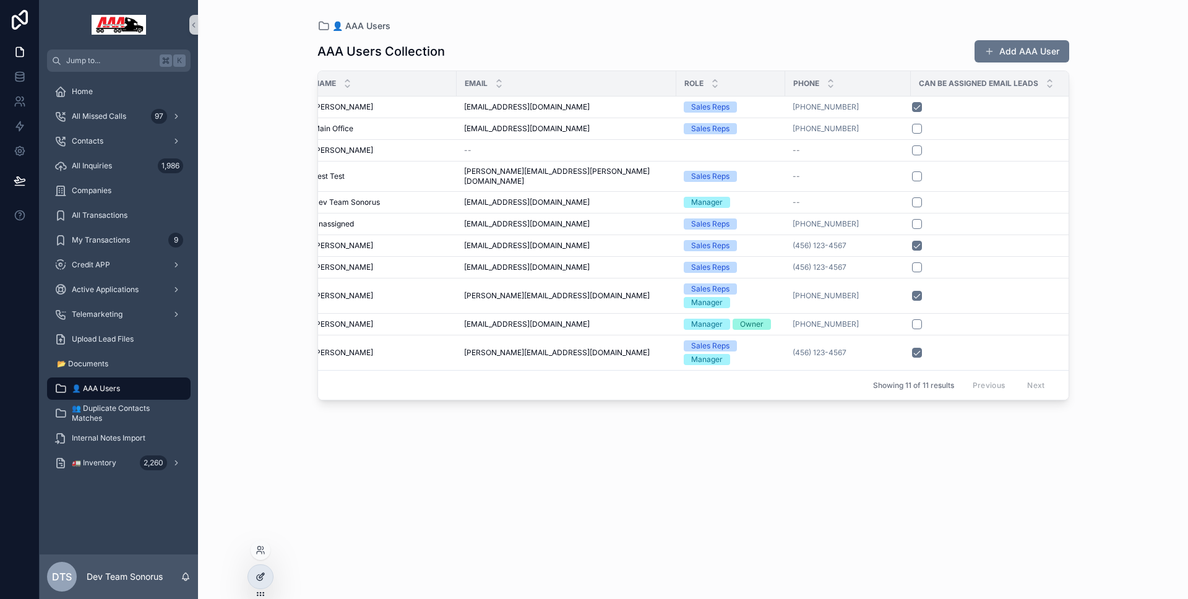
click at [255, 568] on div at bounding box center [260, 577] width 25 height 24
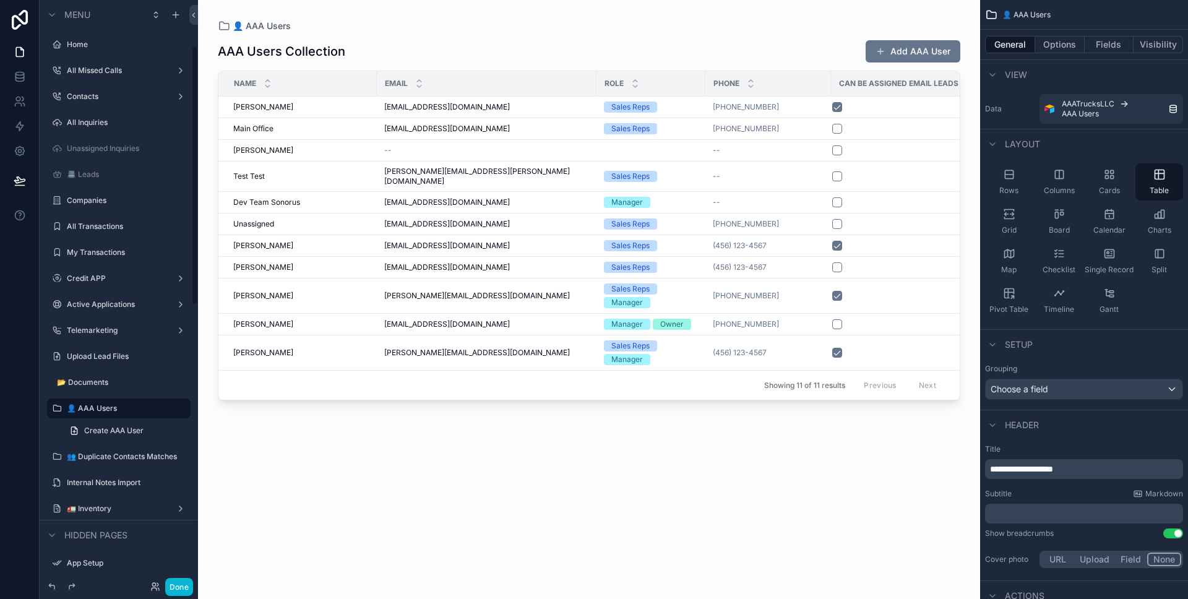
scroll to position [103, 0]
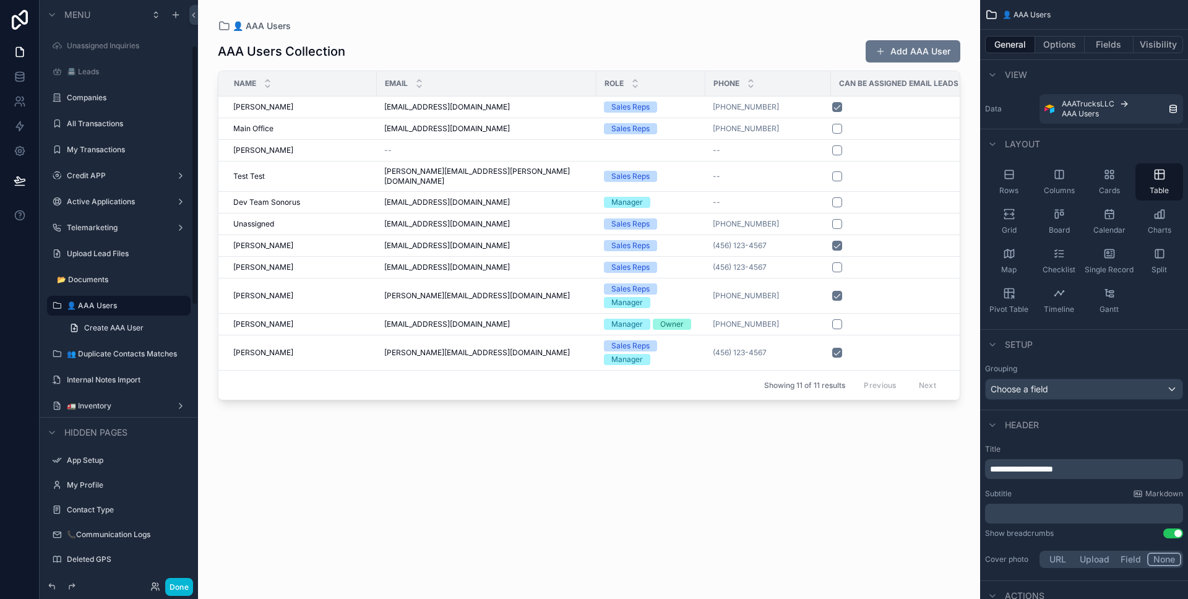
click at [787, 204] on div "scrollable content" at bounding box center [589, 292] width 782 height 584
click at [1104, 50] on button "Fields" at bounding box center [1109, 44] width 49 height 17
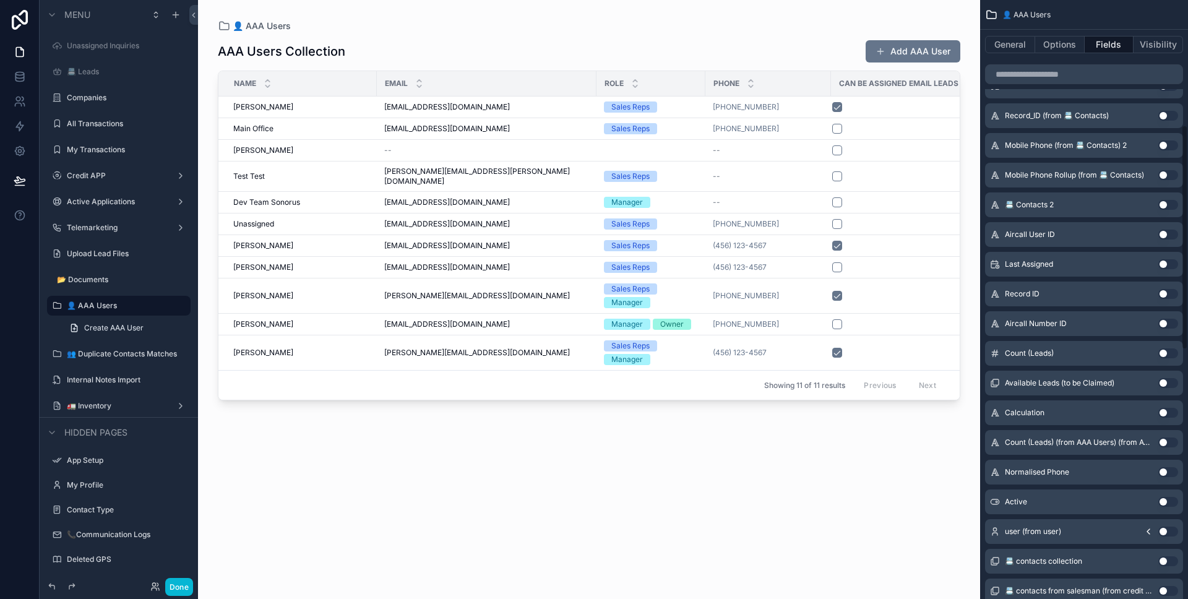
scroll to position [385, 0]
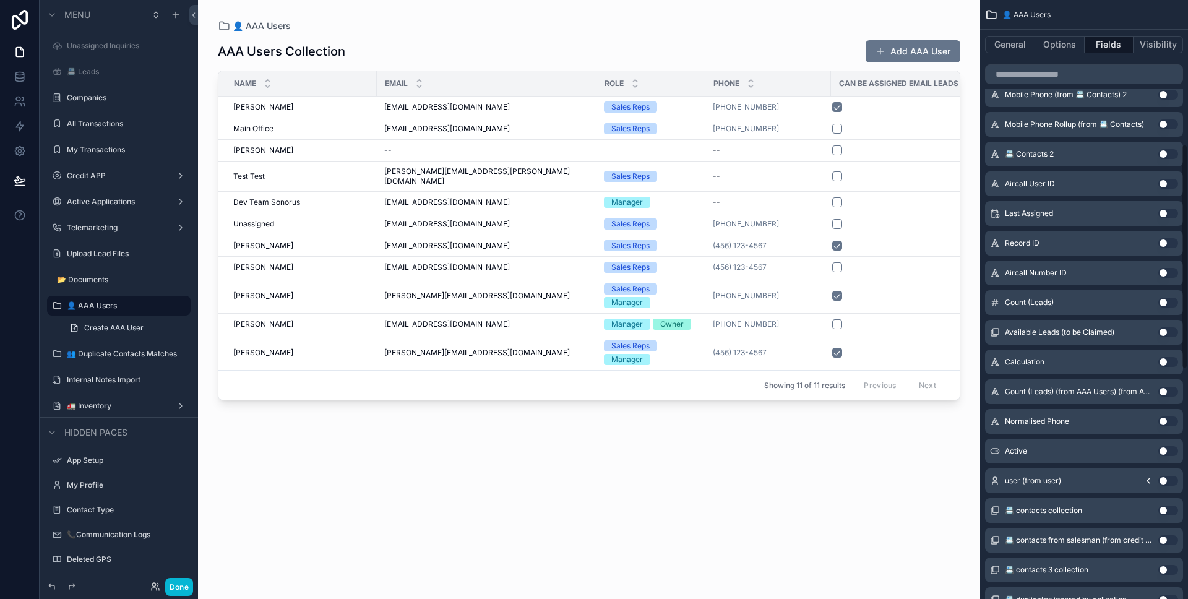
click at [1166, 445] on div "Active Use setting" at bounding box center [1084, 451] width 198 height 25
click at [1167, 448] on button "Use setting" at bounding box center [1168, 451] width 20 height 10
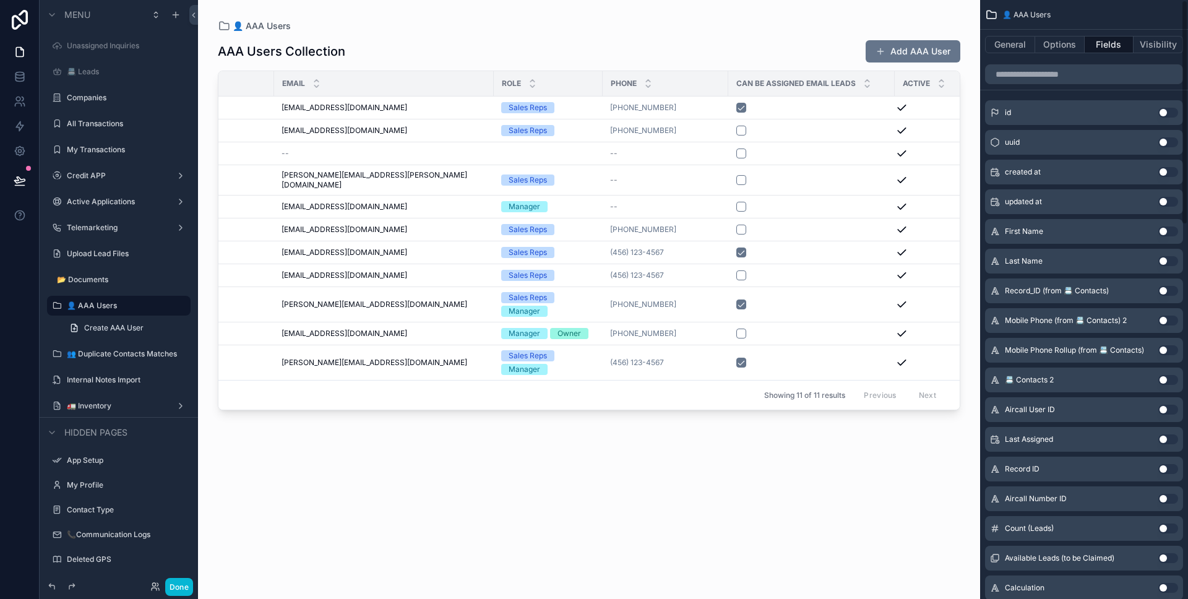
scroll to position [0, 0]
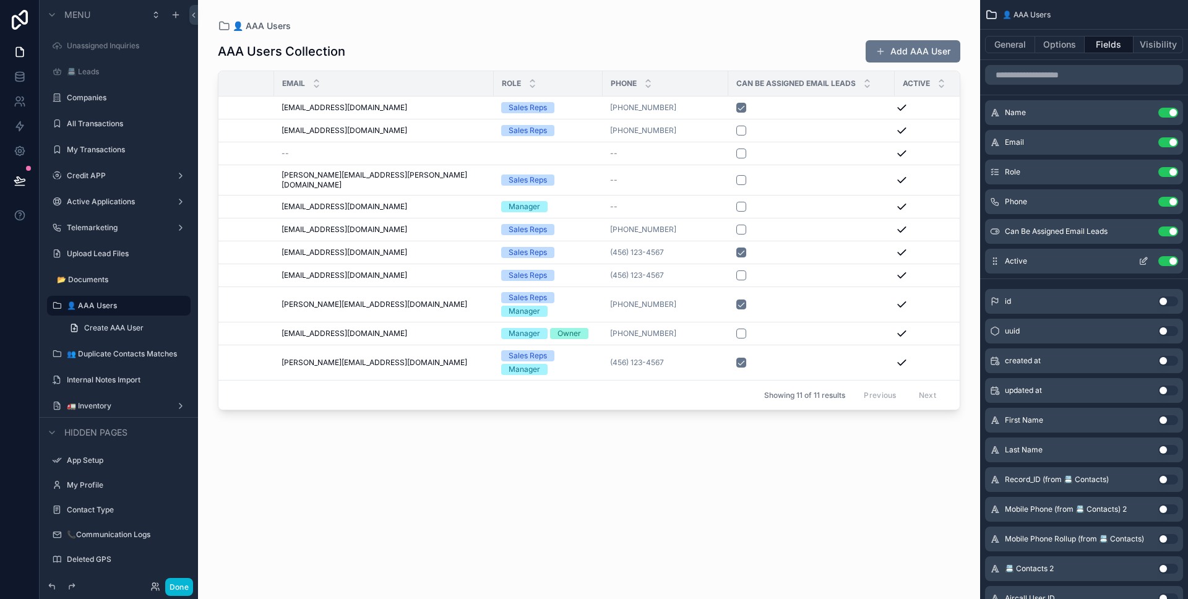
click at [1144, 264] on icon "scrollable content" at bounding box center [1143, 262] width 6 height 6
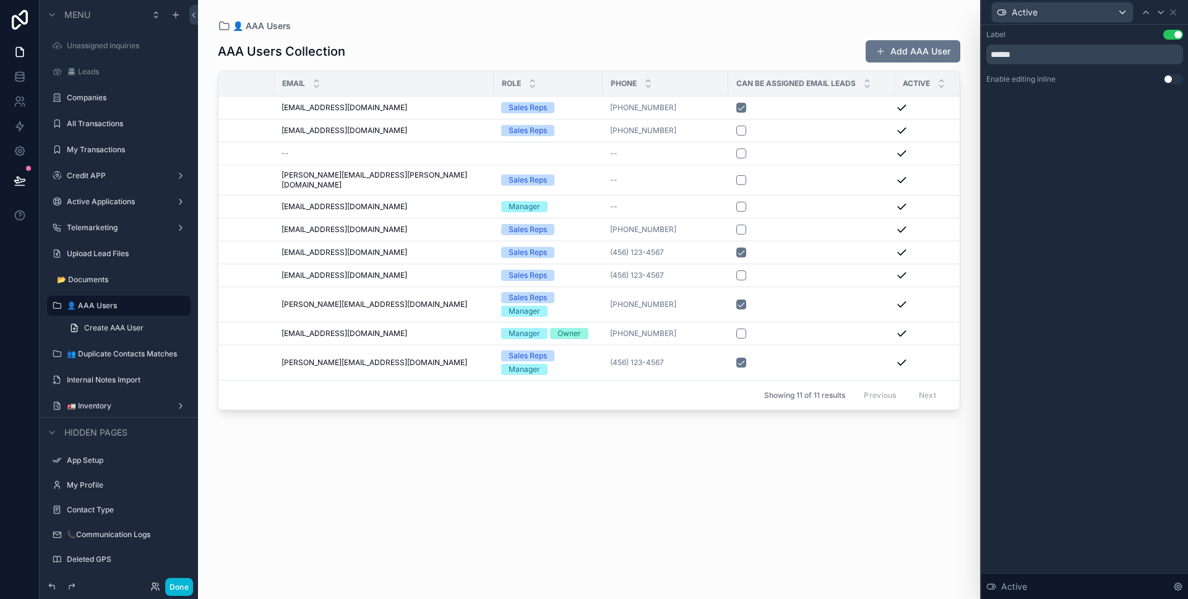
click at [1171, 82] on button "Use setting" at bounding box center [1173, 79] width 20 height 10
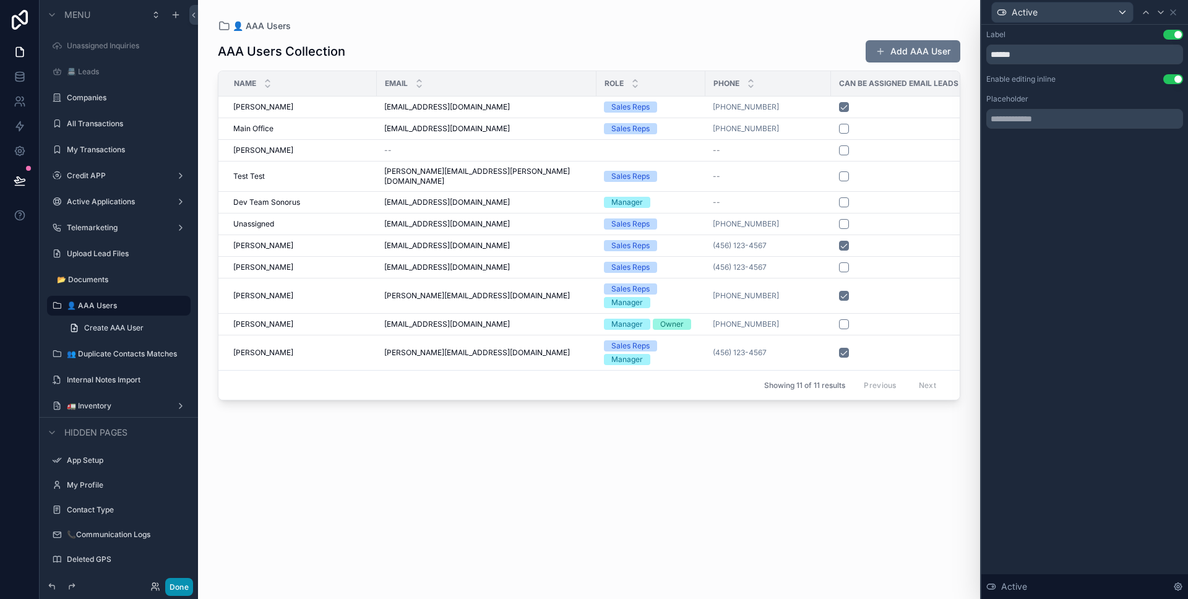
click at [183, 583] on button "Done" at bounding box center [179, 587] width 28 height 18
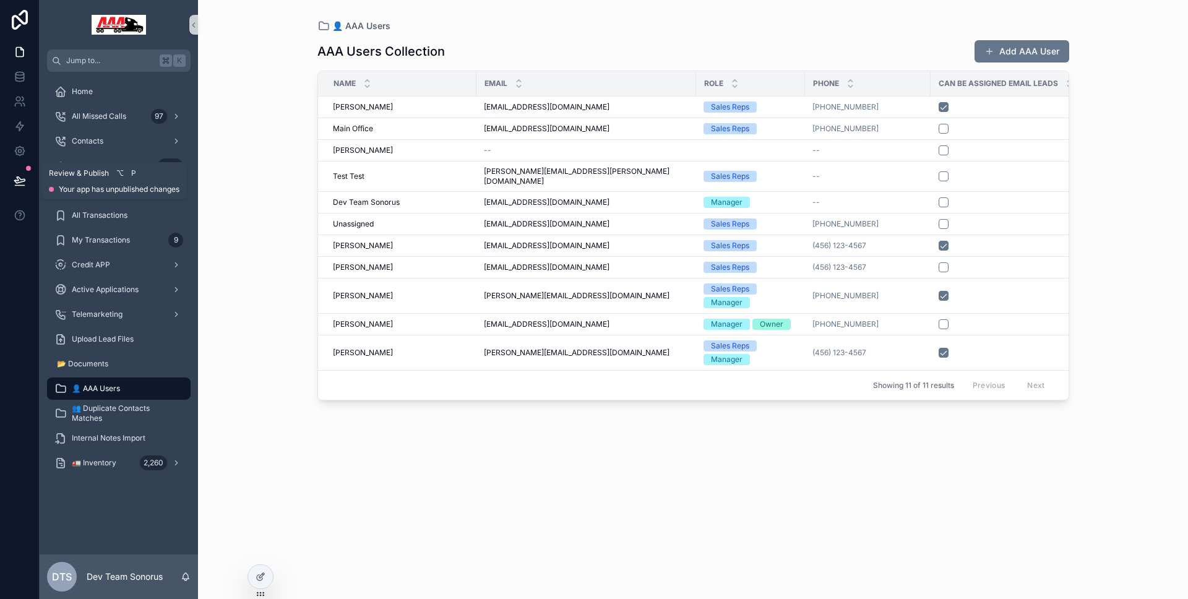
click at [29, 183] on button at bounding box center [19, 180] width 27 height 35
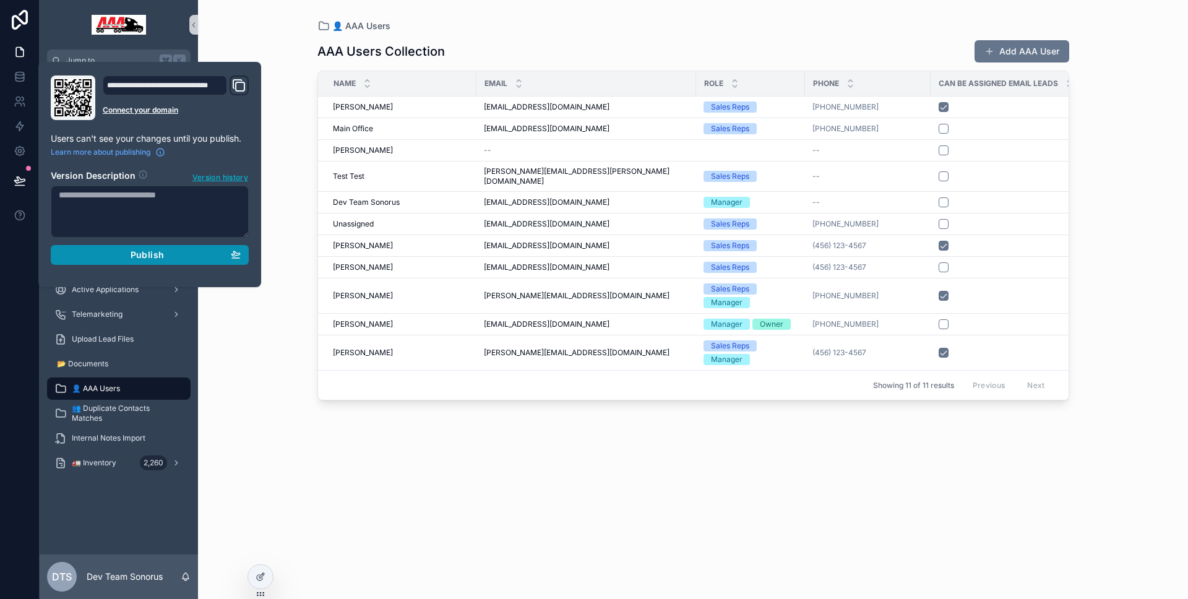
click at [140, 249] on span "Publish" at bounding box center [147, 254] width 33 height 11
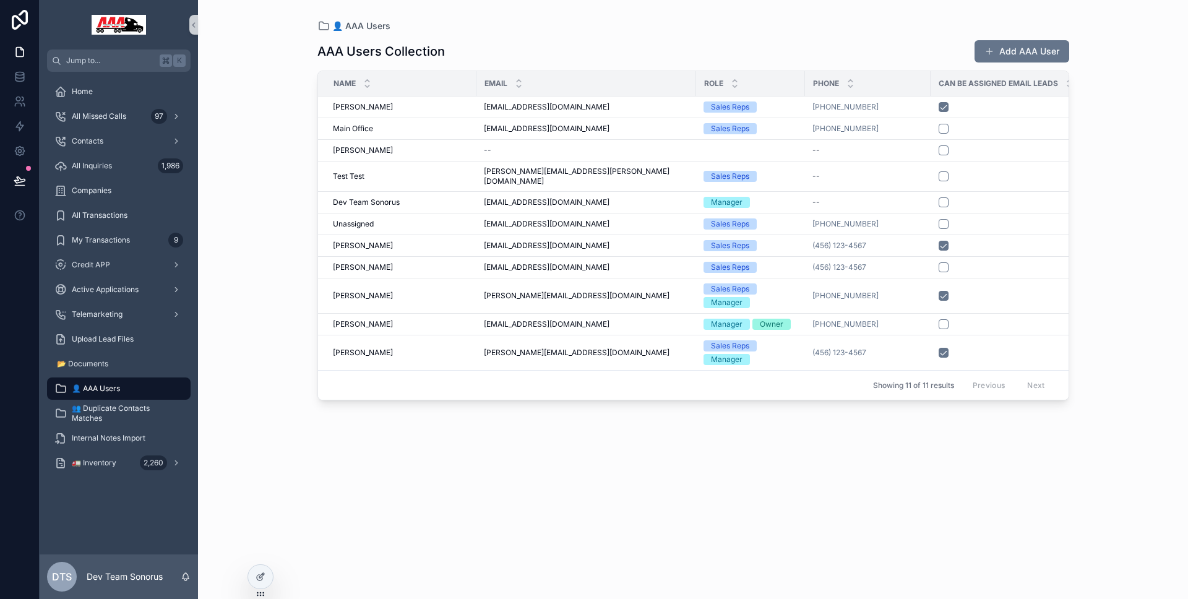
drag, startPoint x: 445, startPoint y: 490, endPoint x: 462, endPoint y: 483, distance: 18.0
click at [446, 490] on div "AAA Users Collection Add AAA User Name Email Role Phone Can Be Assigned Email L…" at bounding box center [693, 308] width 752 height 552
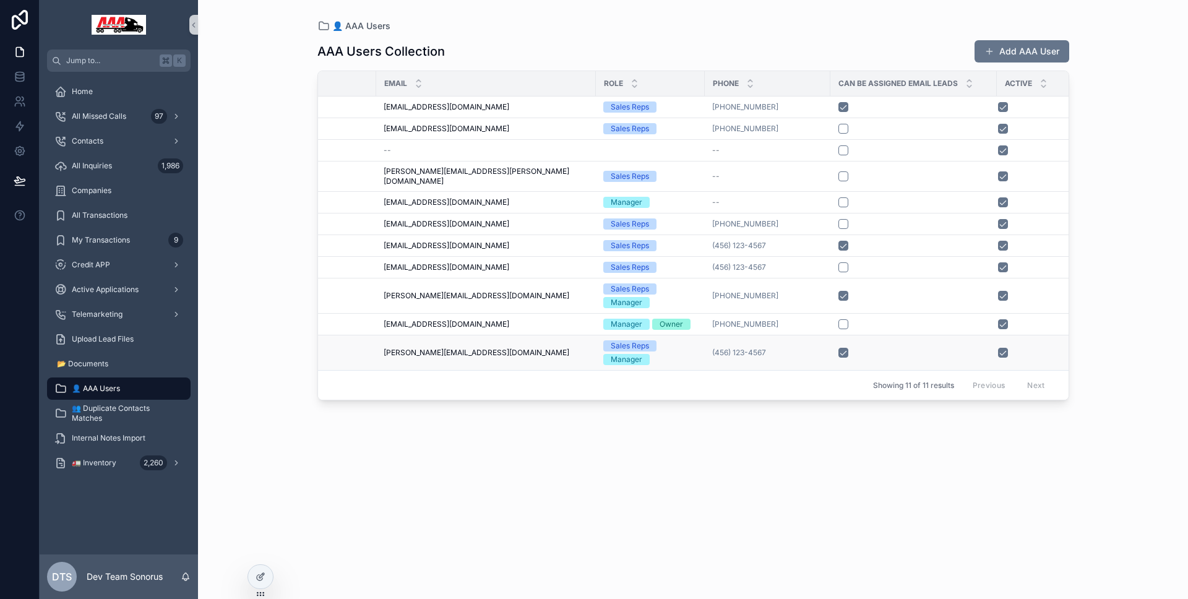
scroll to position [0, 113]
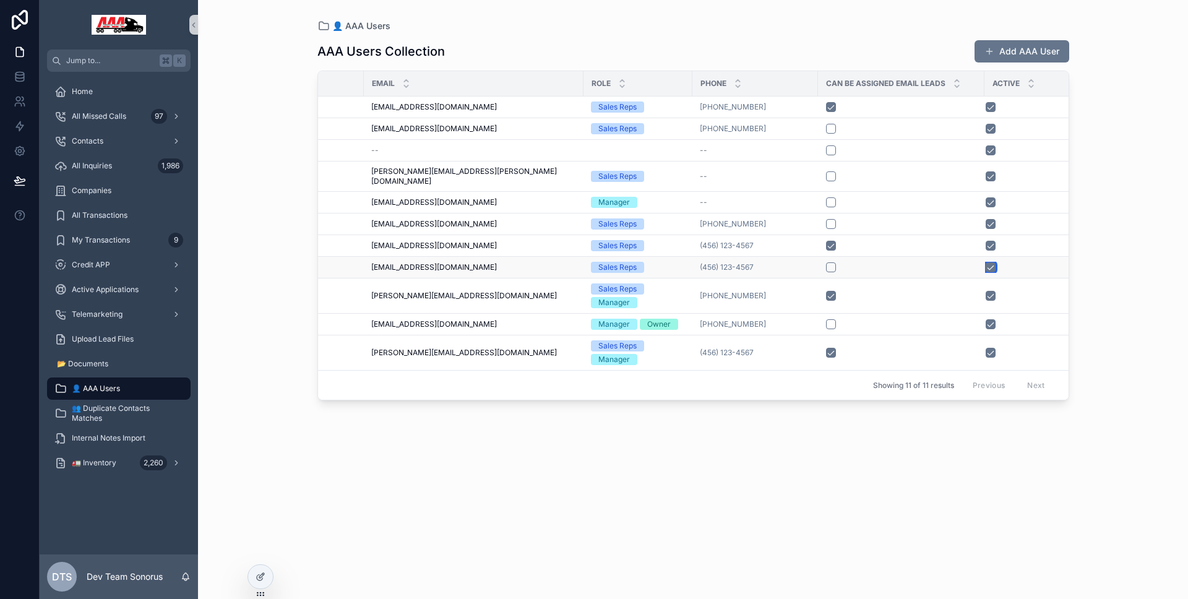
click at [986, 262] on button "scrollable content" at bounding box center [991, 267] width 10 height 10
drag, startPoint x: 9, startPoint y: 188, endPoint x: 40, endPoint y: 198, distance: 31.9
click at [9, 188] on button at bounding box center [19, 180] width 27 height 35
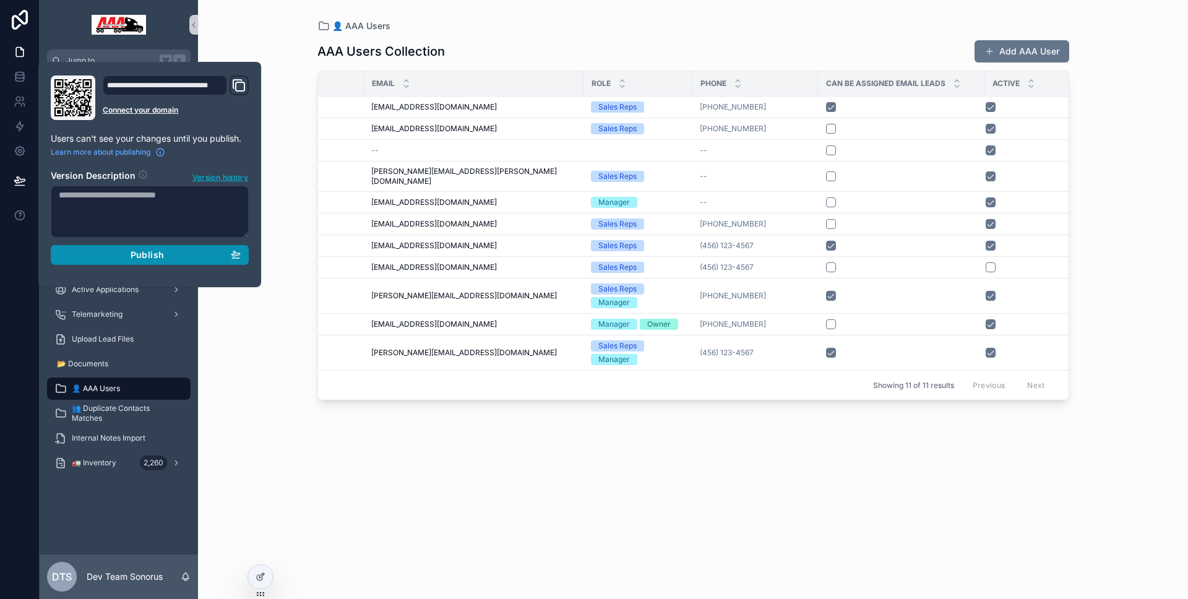
click at [149, 263] on button "Publish" at bounding box center [150, 255] width 198 height 20
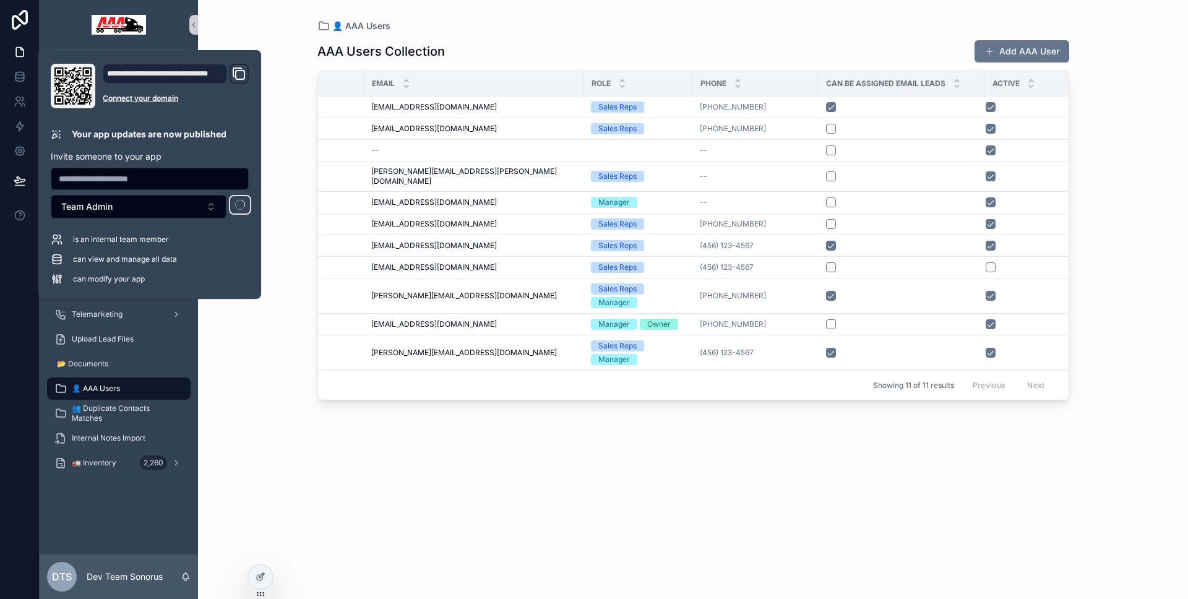
click at [262, 274] on div "👤 AAA Users AAA Users Collection Add AAA User Name Email Role Phone Can Be Assi…" at bounding box center [693, 299] width 990 height 599
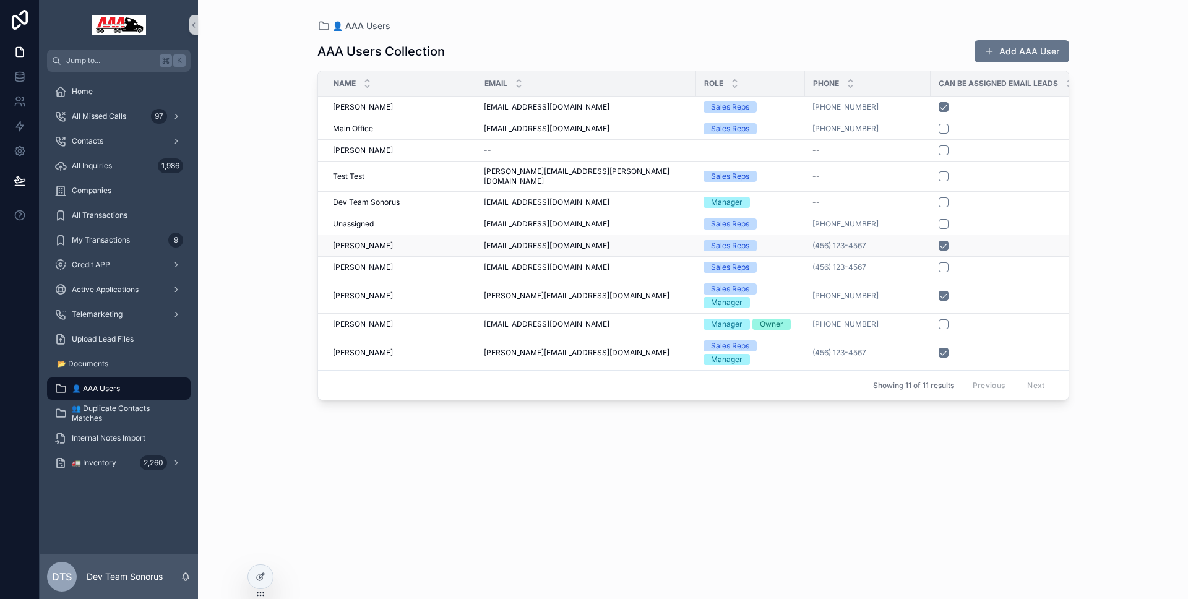
scroll to position [0, 113]
